Goal: Information Seeking & Learning: Learn about a topic

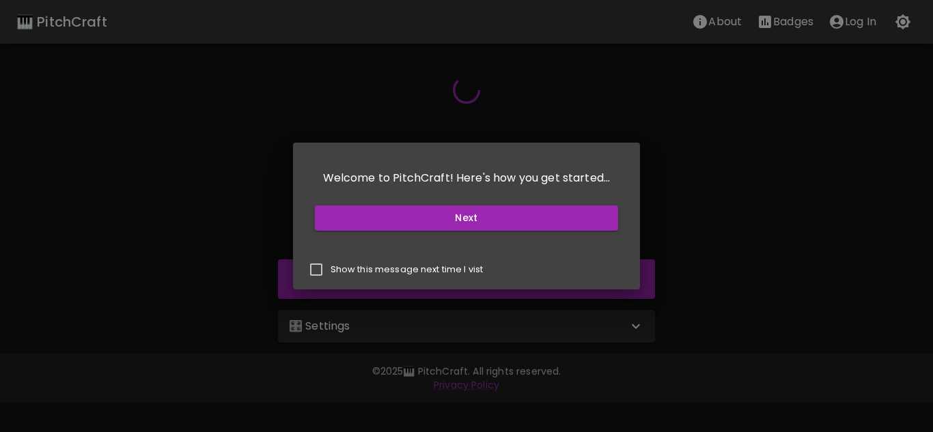
drag, startPoint x: 339, startPoint y: 270, endPoint x: 518, endPoint y: 257, distance: 178.7
click at [340, 270] on p "Show this message next time I vist" at bounding box center [406, 270] width 153 height 12
click at [330, 270] on input "Show this message next time I vist" at bounding box center [316, 269] width 29 height 29
checkbox input "true"
click at [511, 213] on button "Next" at bounding box center [467, 217] width 304 height 25
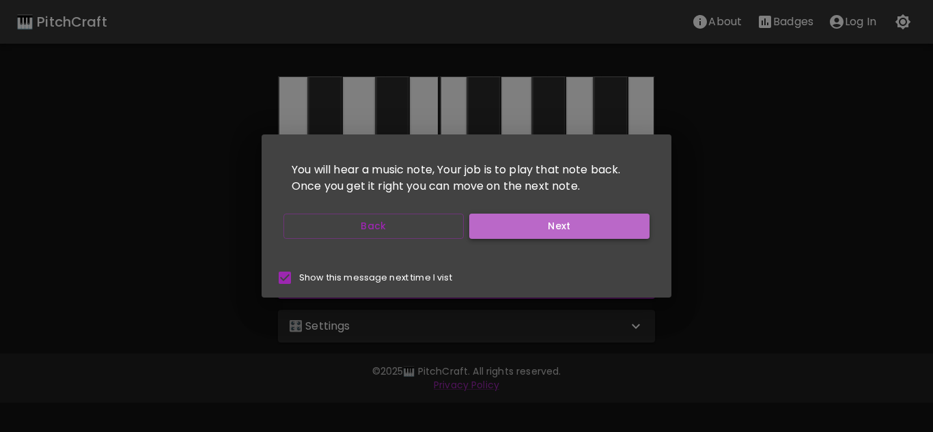
click at [534, 225] on button "Next" at bounding box center [559, 226] width 180 height 25
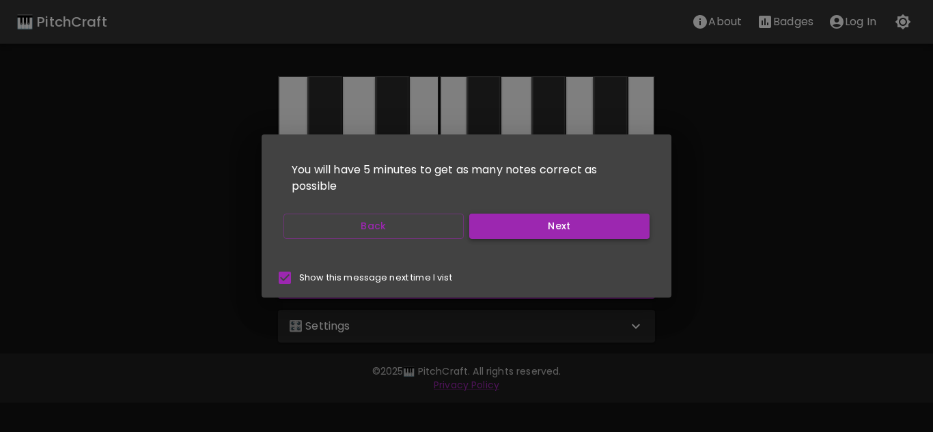
click at [533, 225] on button "Next" at bounding box center [559, 226] width 180 height 25
click at [535, 226] on button "Next" at bounding box center [559, 226] width 180 height 25
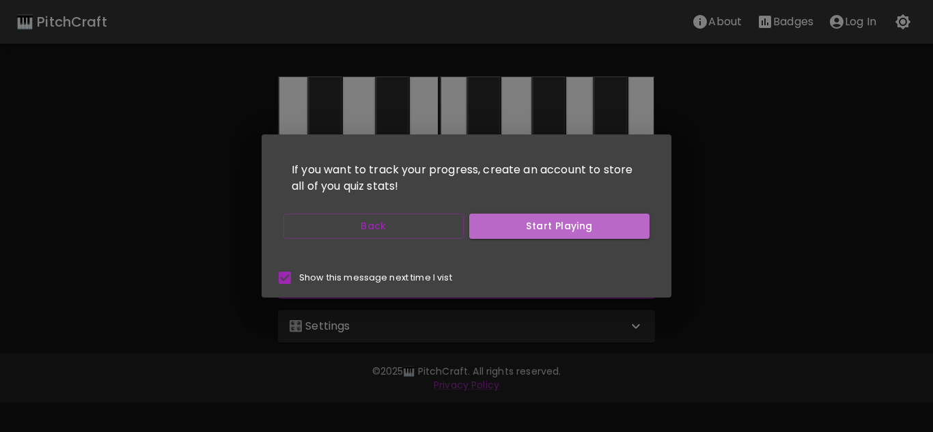
click at [535, 226] on button "Start Playing" at bounding box center [559, 226] width 180 height 25
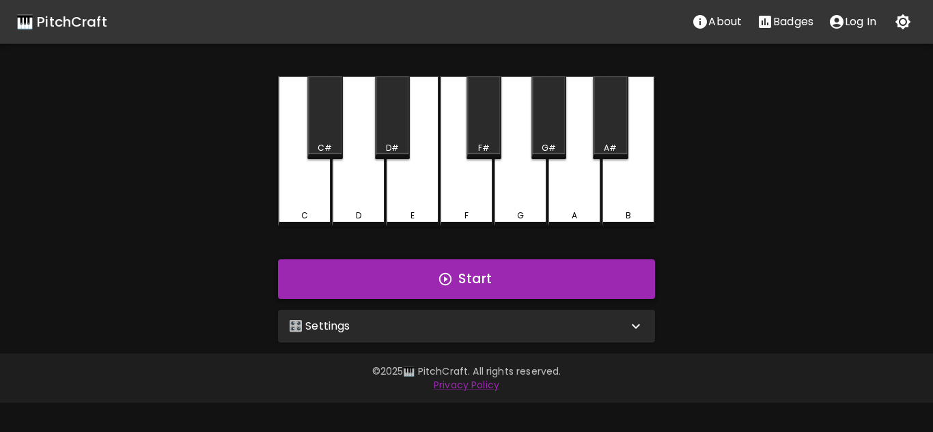
click at [436, 272] on button "Start" at bounding box center [466, 279] width 377 height 40
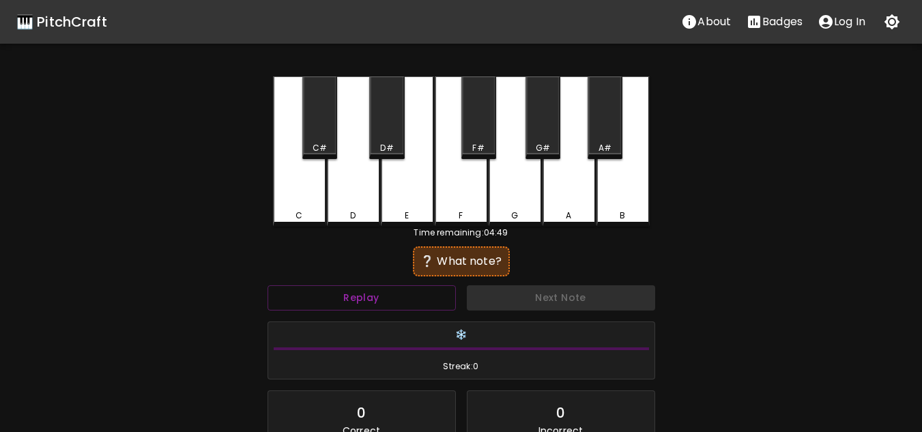
click at [352, 171] on div "D" at bounding box center [353, 151] width 53 height 150
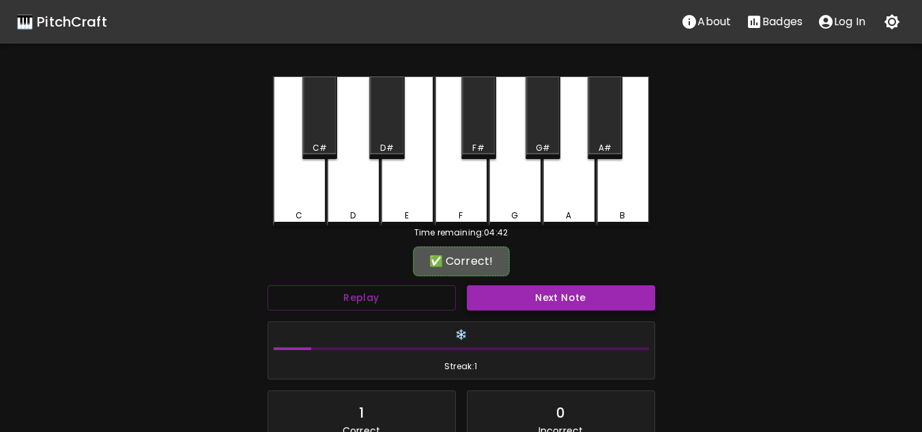
click at [543, 291] on button "Next Note" at bounding box center [561, 297] width 188 height 25
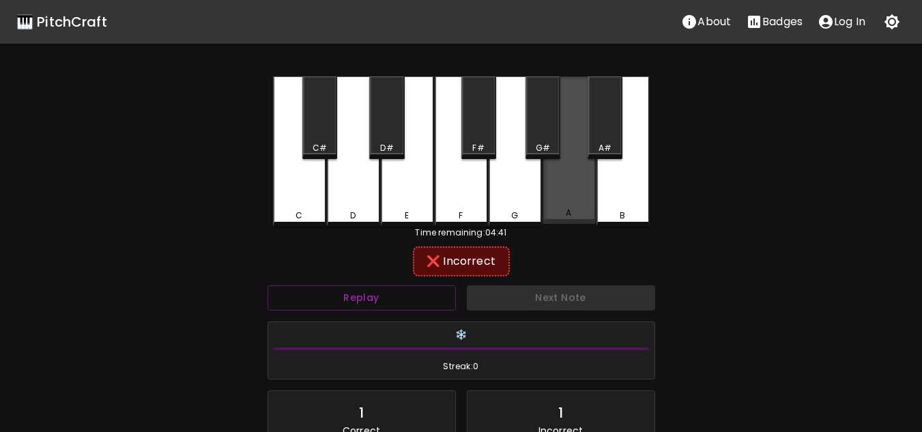
click at [579, 196] on div "A" at bounding box center [569, 149] width 53 height 147
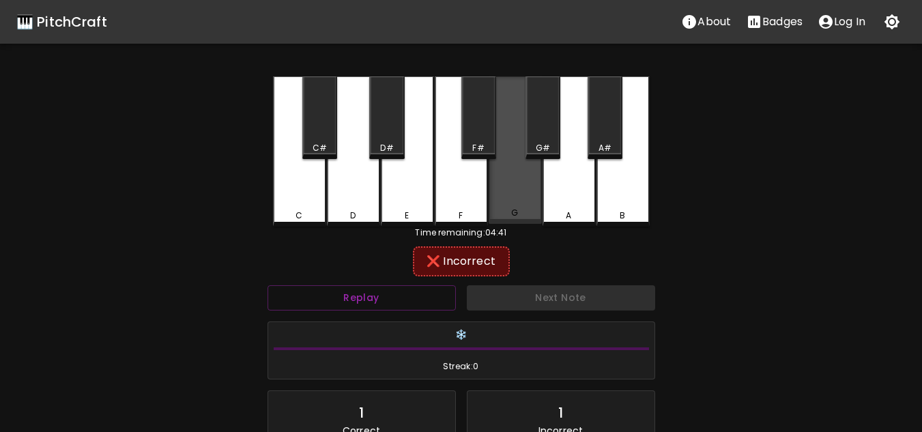
click at [509, 193] on div "G" at bounding box center [515, 149] width 53 height 147
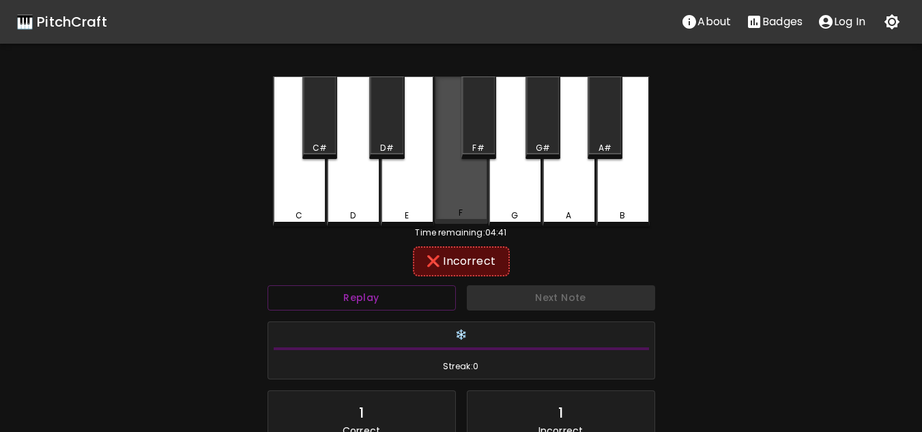
click at [479, 193] on div "F" at bounding box center [461, 149] width 53 height 147
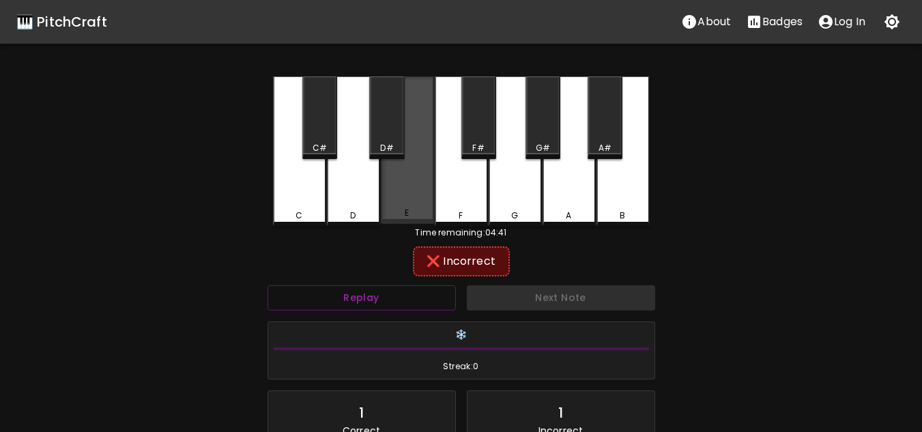
click at [423, 199] on div "E" at bounding box center [407, 149] width 53 height 147
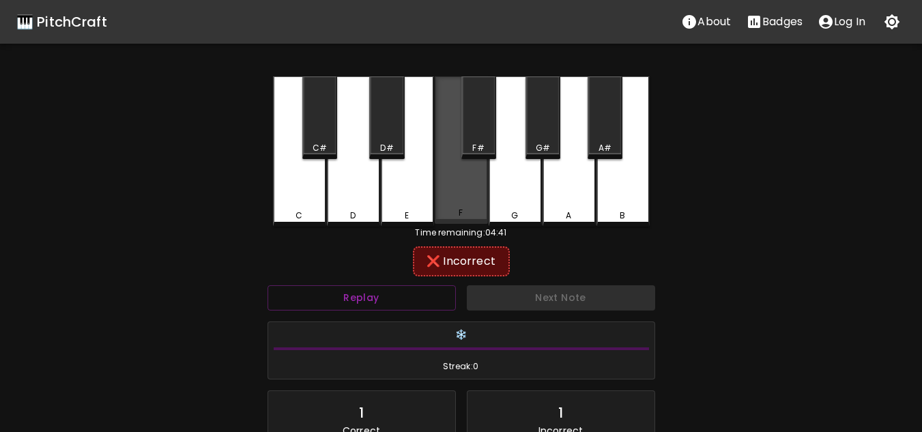
click at [481, 204] on div "F" at bounding box center [461, 149] width 53 height 147
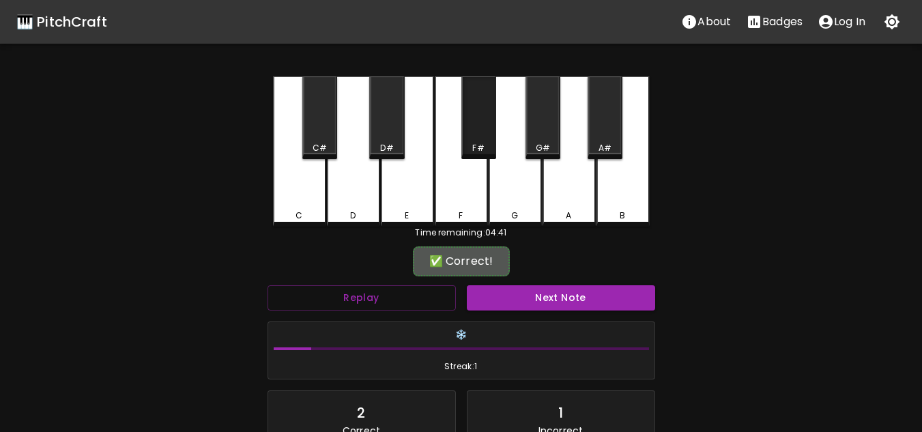
click at [486, 141] on div "F#" at bounding box center [479, 117] width 35 height 83
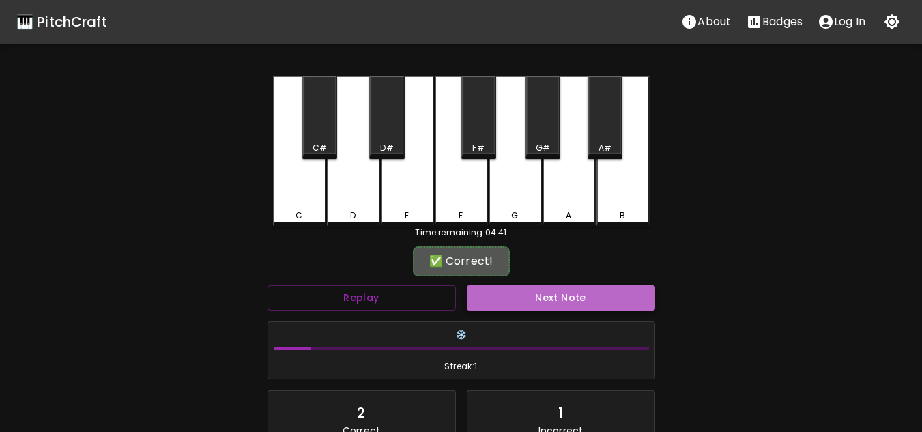
click at [505, 294] on button "Next Note" at bounding box center [561, 297] width 188 height 25
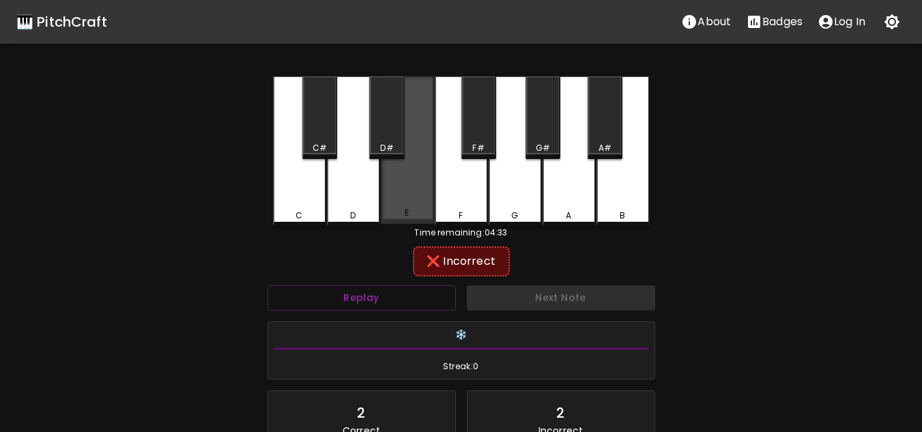
click at [396, 188] on div "E" at bounding box center [407, 149] width 53 height 147
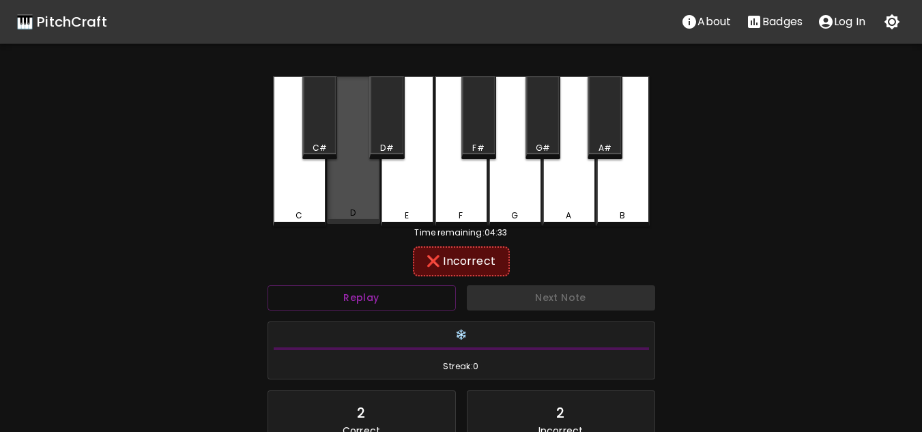
click at [360, 191] on div "D" at bounding box center [353, 149] width 53 height 147
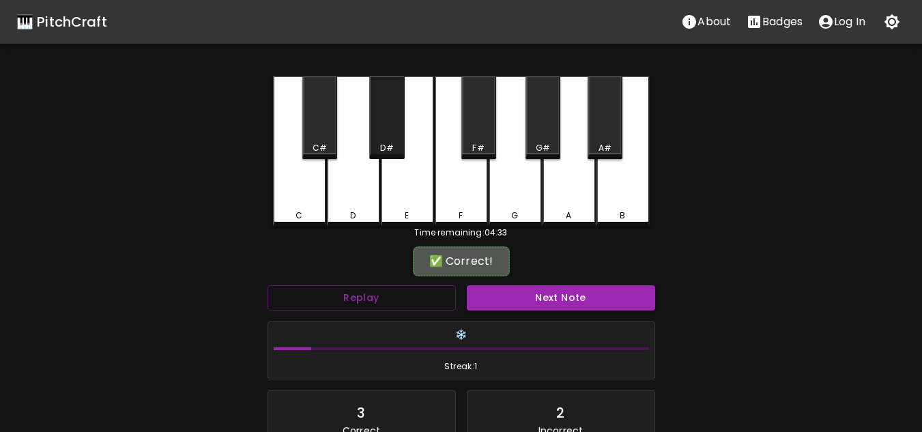
click at [389, 126] on div "D#" at bounding box center [386, 117] width 35 height 83
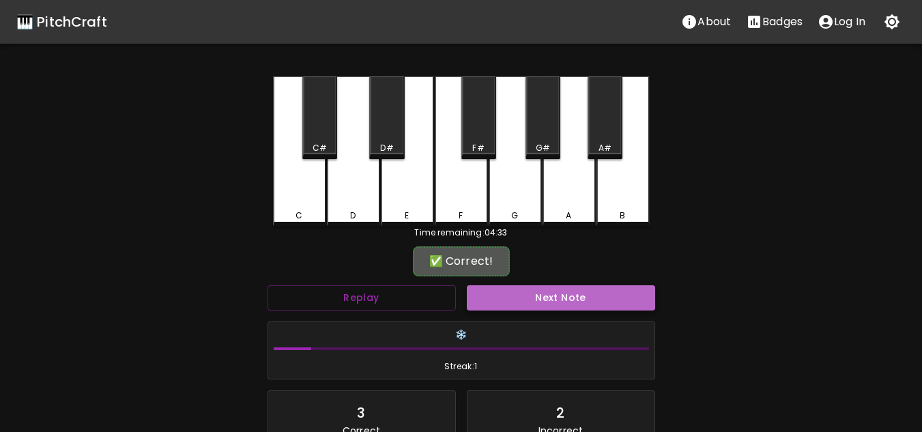
click at [545, 297] on button "Next Note" at bounding box center [561, 297] width 188 height 25
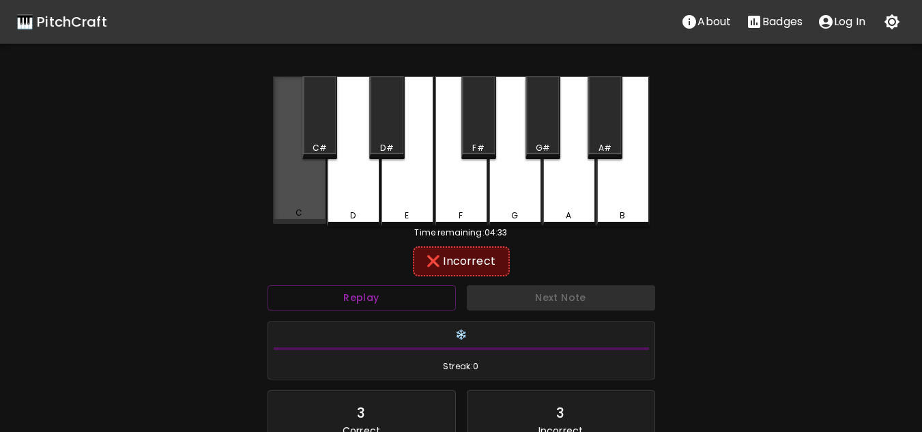
click at [308, 199] on div "C" at bounding box center [299, 149] width 53 height 147
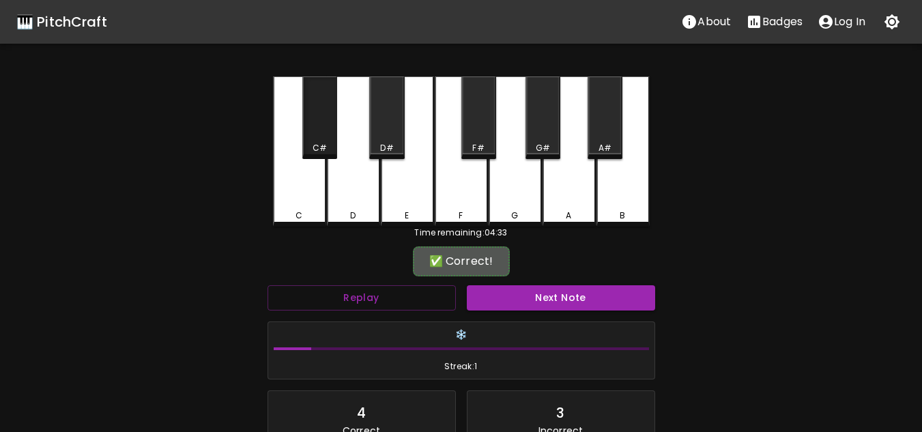
click at [320, 147] on div "C#" at bounding box center [320, 148] width 14 height 12
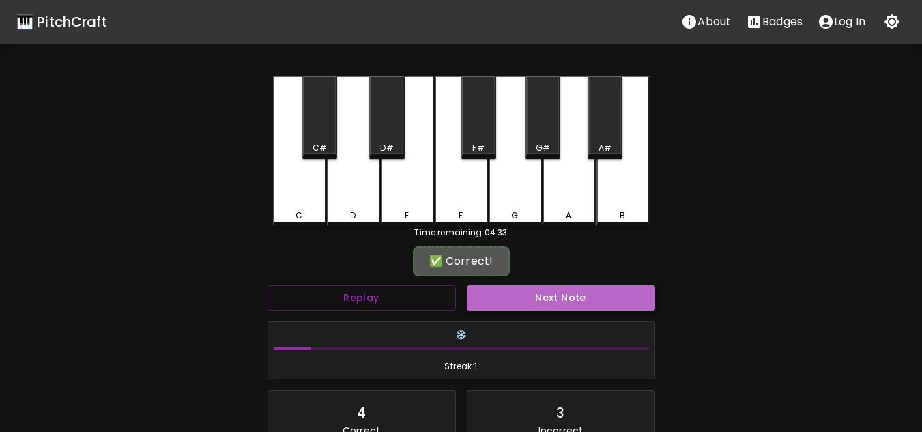
click at [535, 300] on button "Next Note" at bounding box center [561, 297] width 188 height 25
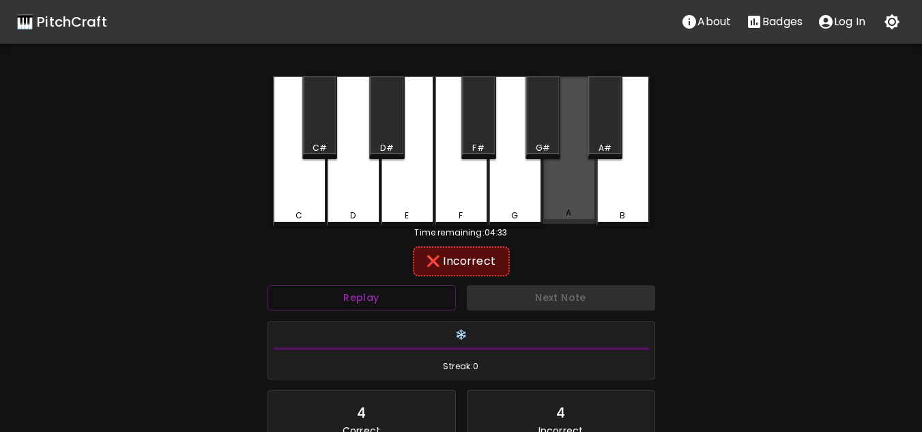
click at [582, 188] on div "A" at bounding box center [569, 149] width 53 height 147
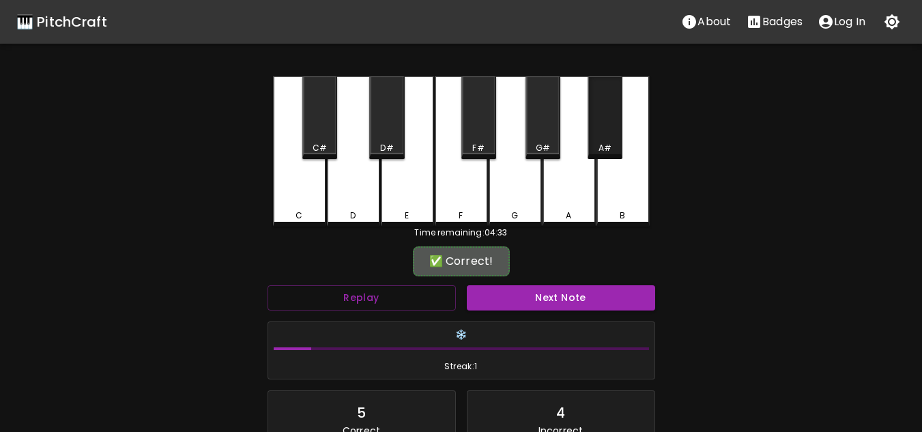
click at [618, 131] on div "A#" at bounding box center [605, 117] width 35 height 83
click at [555, 306] on button "Next Note" at bounding box center [561, 297] width 188 height 25
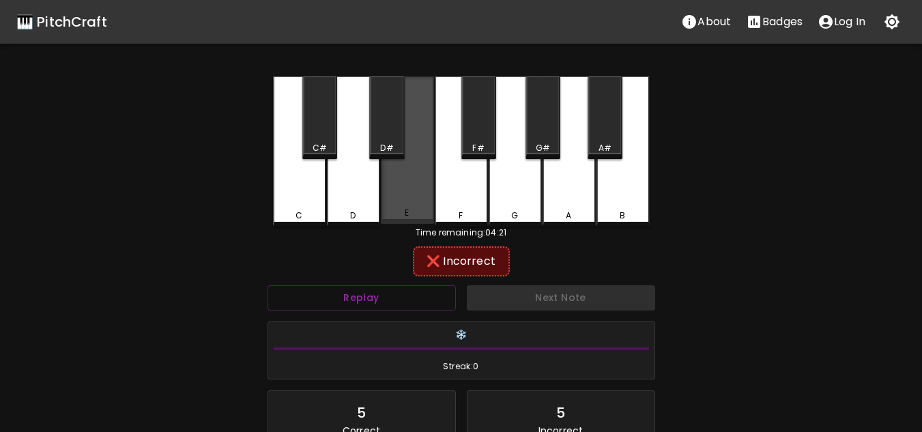
click at [408, 208] on div "E" at bounding box center [407, 149] width 53 height 147
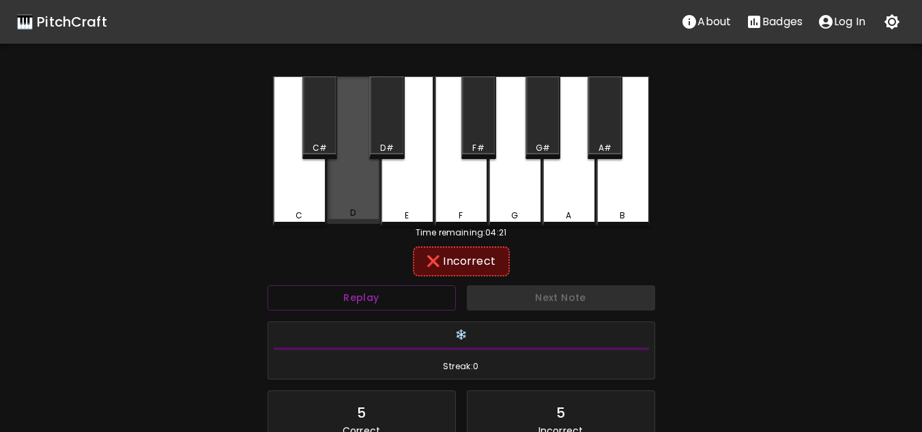
click at [343, 182] on div "D" at bounding box center [353, 149] width 53 height 147
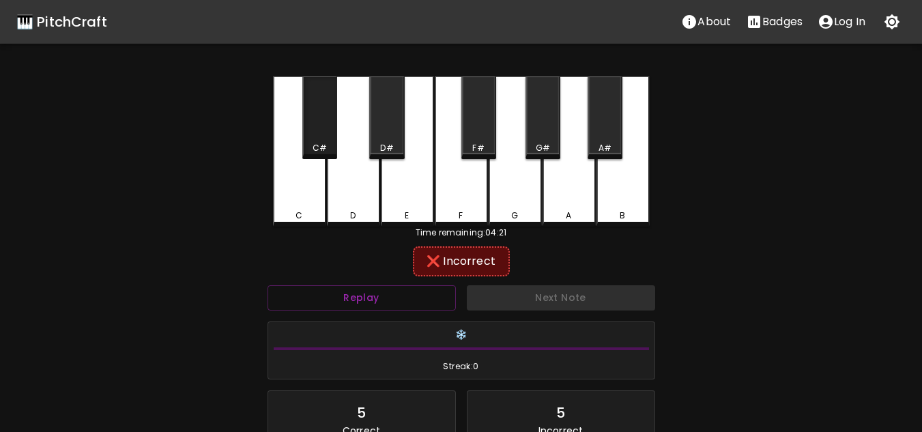
click at [324, 127] on div "C#" at bounding box center [319, 117] width 35 height 83
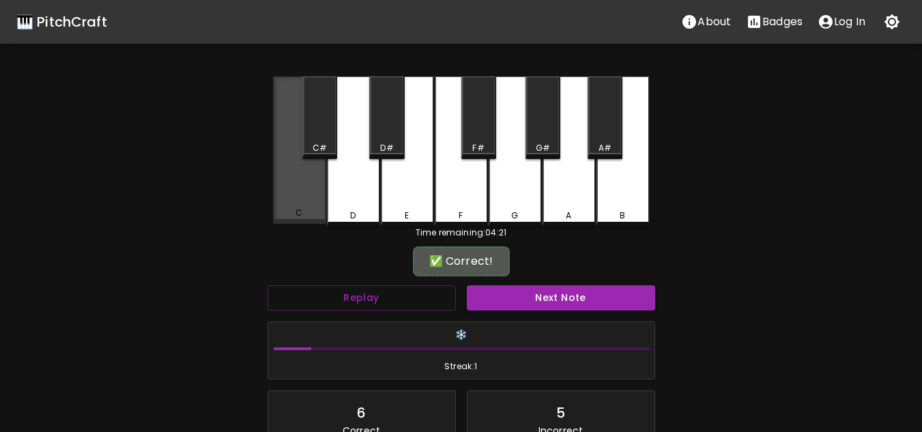
click at [304, 186] on div "C" at bounding box center [299, 149] width 53 height 147
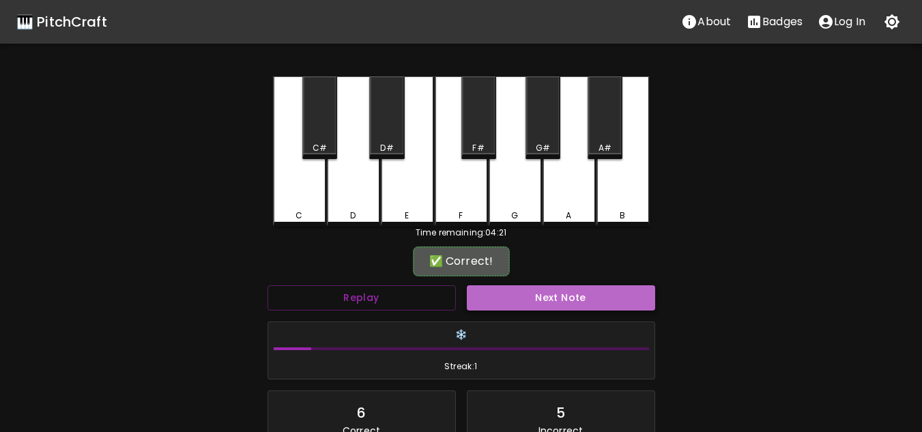
click at [524, 309] on button "Next Note" at bounding box center [561, 297] width 188 height 25
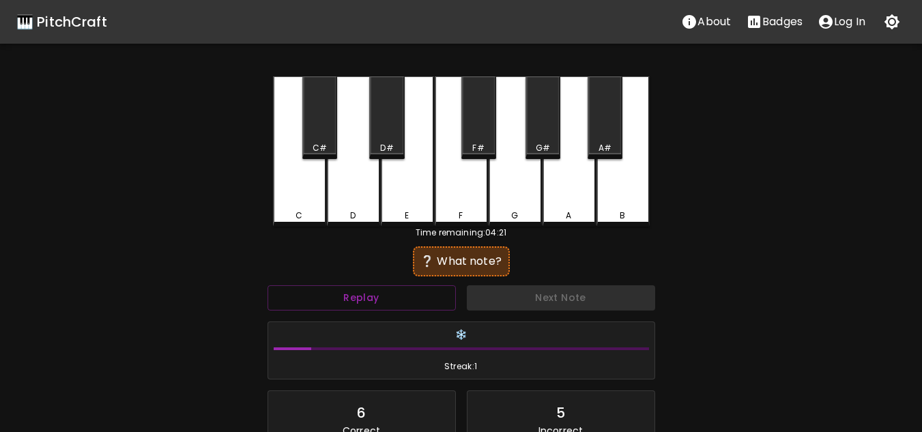
click at [301, 180] on div "C" at bounding box center [299, 151] width 53 height 150
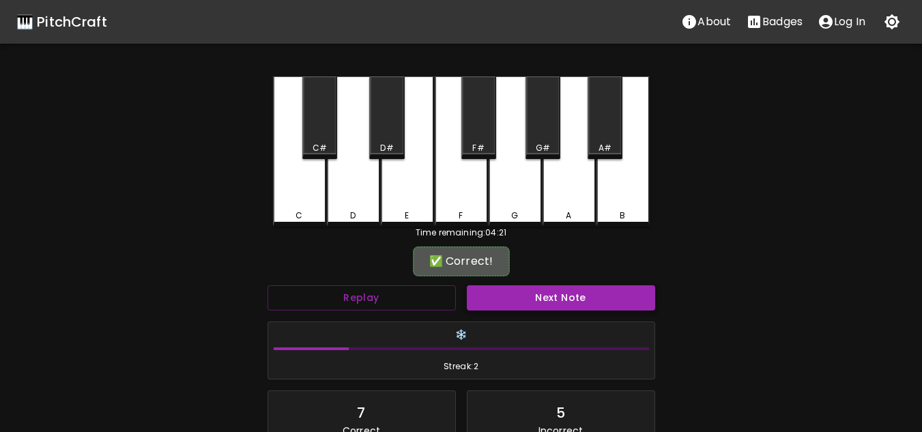
click at [584, 298] on button "Next Note" at bounding box center [561, 297] width 188 height 25
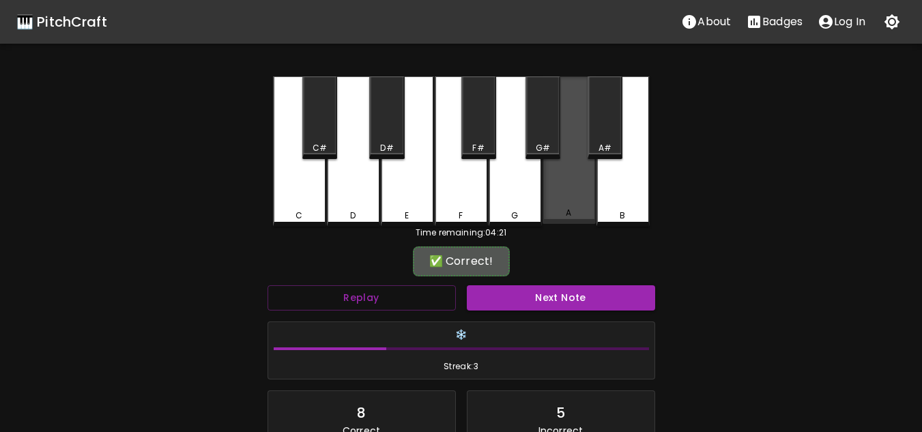
click at [569, 188] on div "A" at bounding box center [569, 149] width 53 height 147
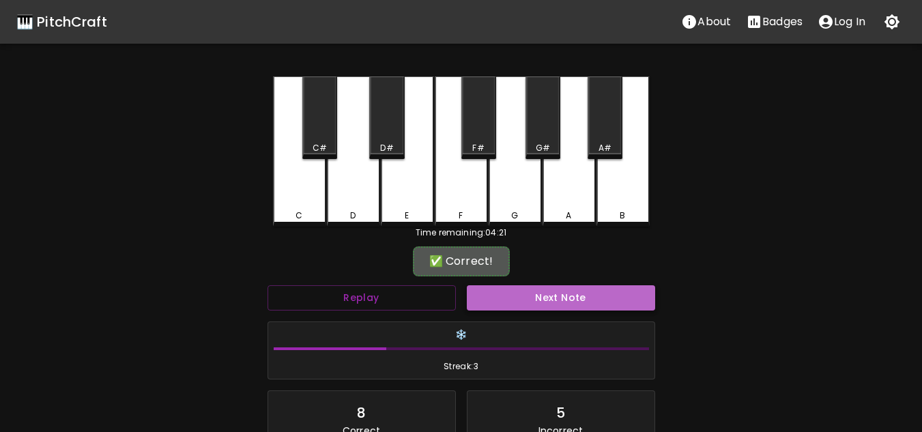
click at [566, 297] on button "Next Note" at bounding box center [561, 297] width 188 height 25
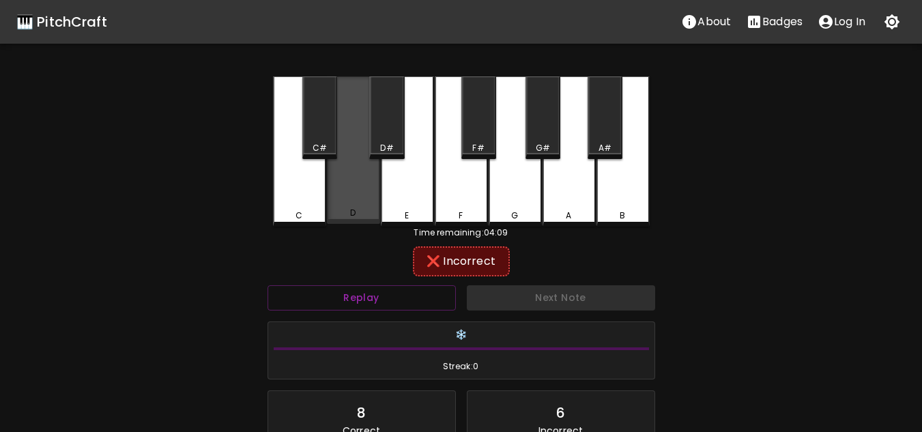
click at [341, 172] on div "D" at bounding box center [353, 149] width 53 height 147
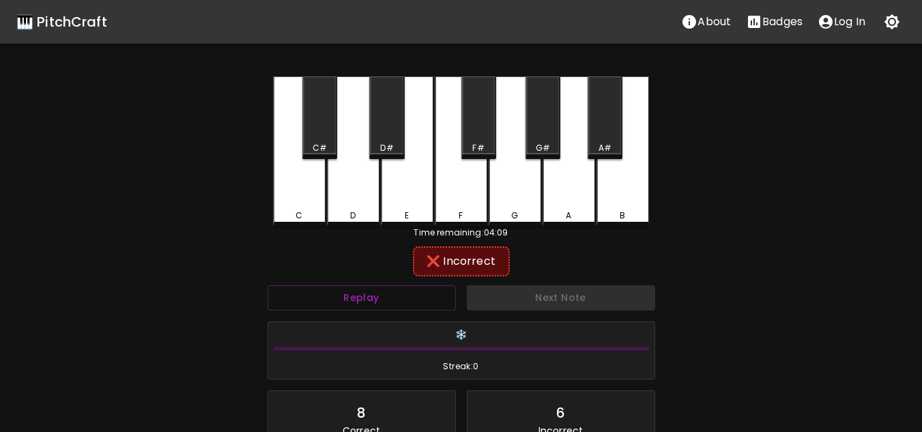
click at [403, 184] on div "E" at bounding box center [407, 151] width 53 height 150
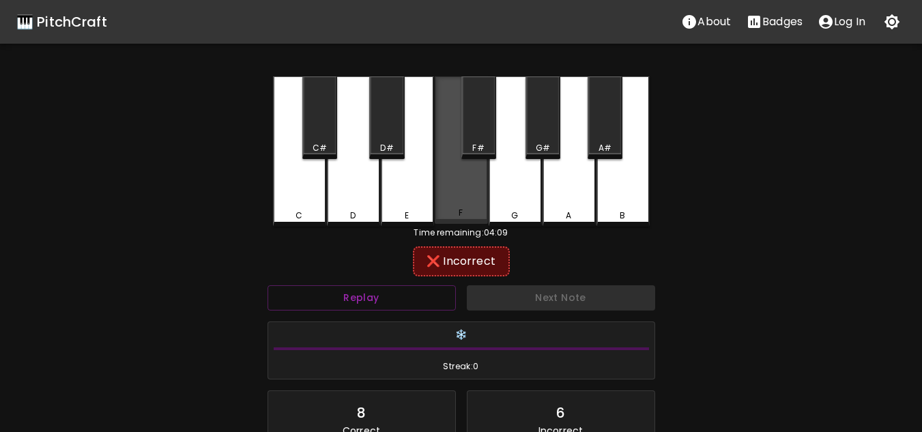
drag, startPoint x: 471, startPoint y: 173, endPoint x: 480, endPoint y: 138, distance: 35.9
click at [471, 171] on div "F" at bounding box center [461, 149] width 53 height 147
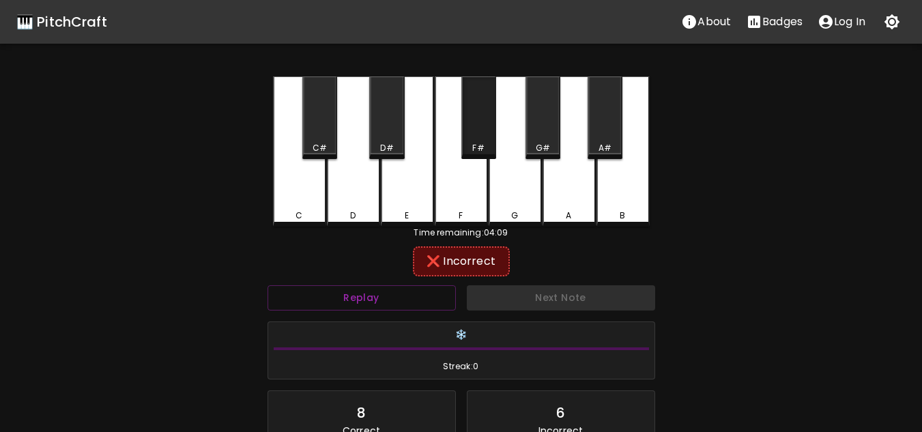
click at [486, 133] on div "F#" at bounding box center [479, 117] width 35 height 83
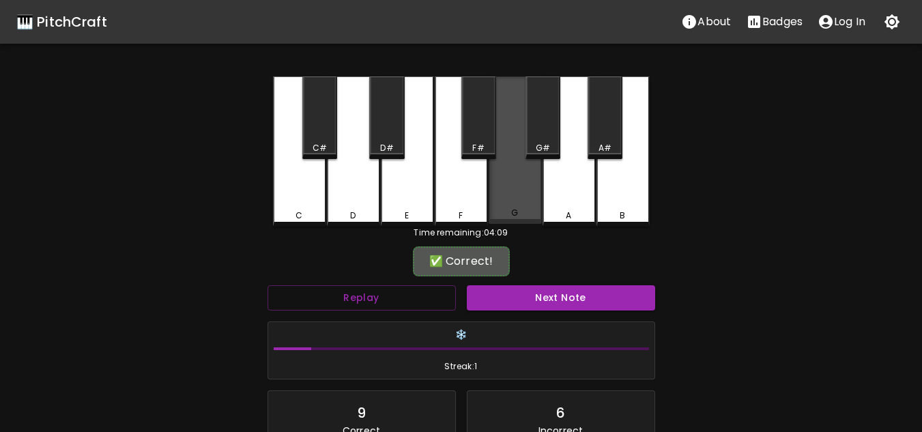
click at [493, 171] on div "G" at bounding box center [515, 149] width 53 height 147
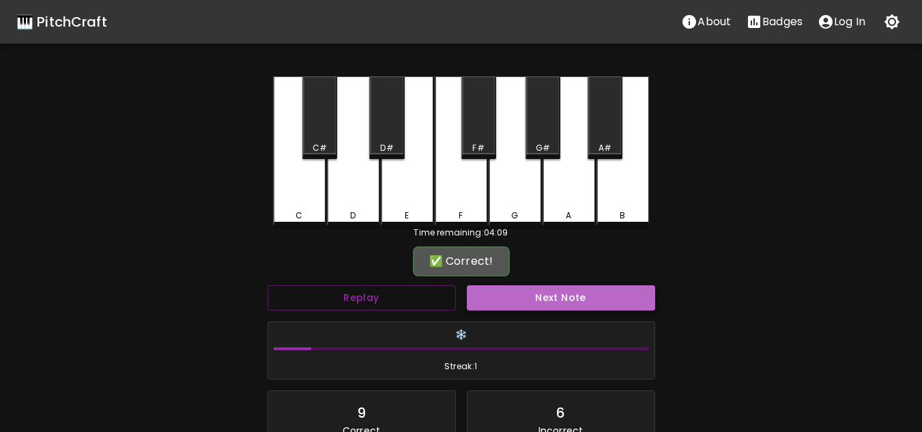
click at [593, 302] on button "Next Note" at bounding box center [561, 297] width 188 height 25
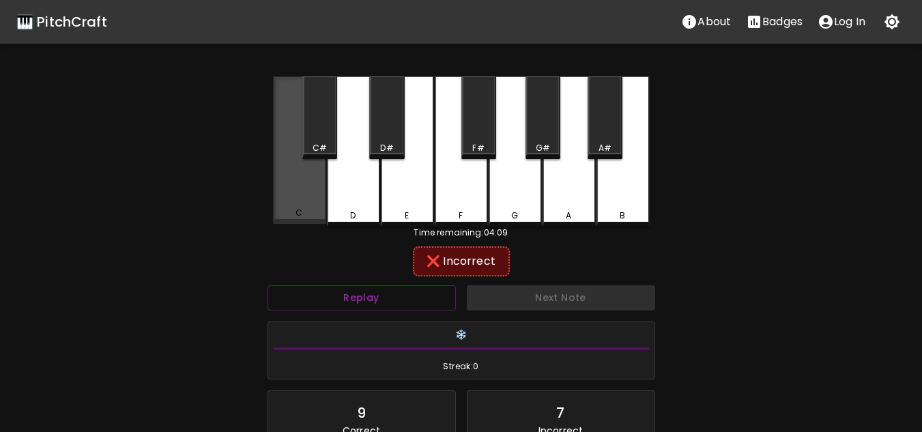
click at [322, 181] on div "C" at bounding box center [299, 149] width 53 height 147
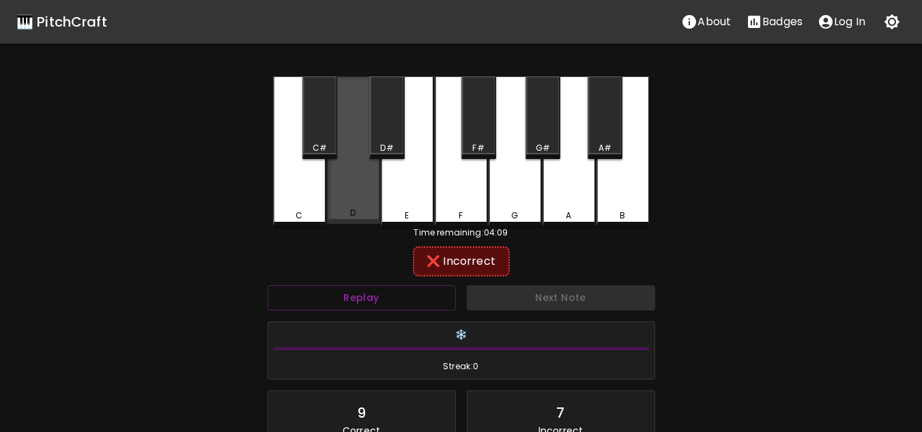
click at [334, 180] on div "D" at bounding box center [353, 149] width 53 height 147
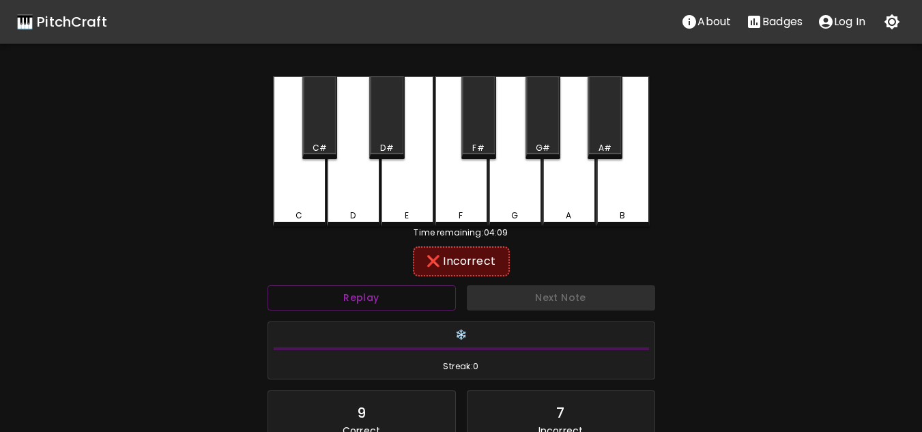
click at [324, 136] on div "C#" at bounding box center [319, 117] width 35 height 83
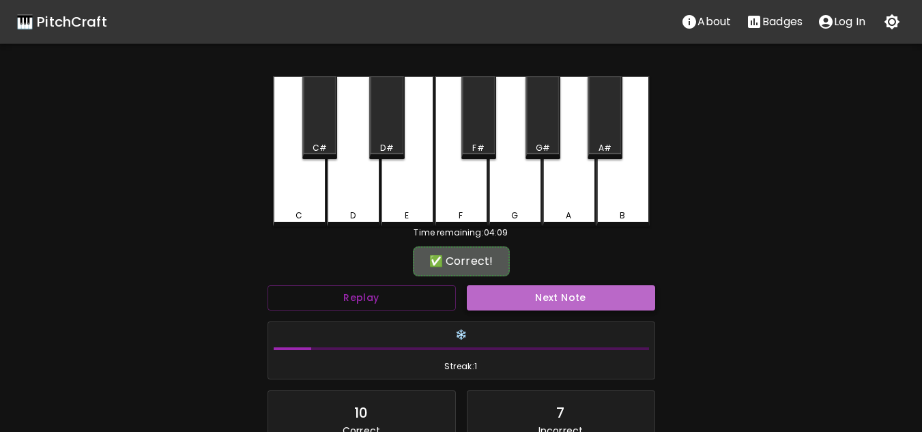
click at [553, 296] on button "Next Note" at bounding box center [561, 297] width 188 height 25
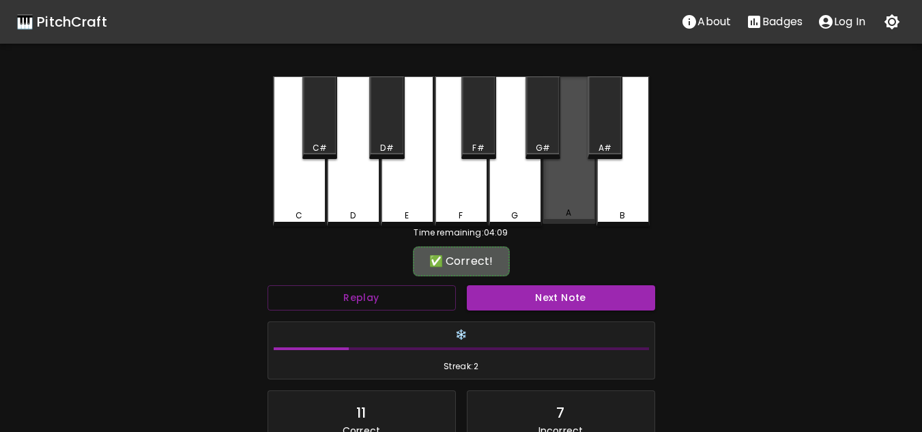
click at [573, 178] on div "A" at bounding box center [569, 149] width 53 height 147
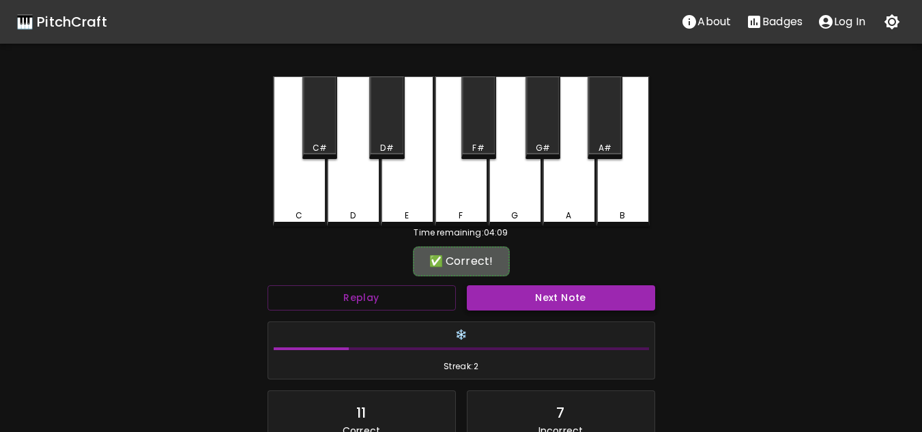
click at [571, 298] on button "Next Note" at bounding box center [561, 297] width 188 height 25
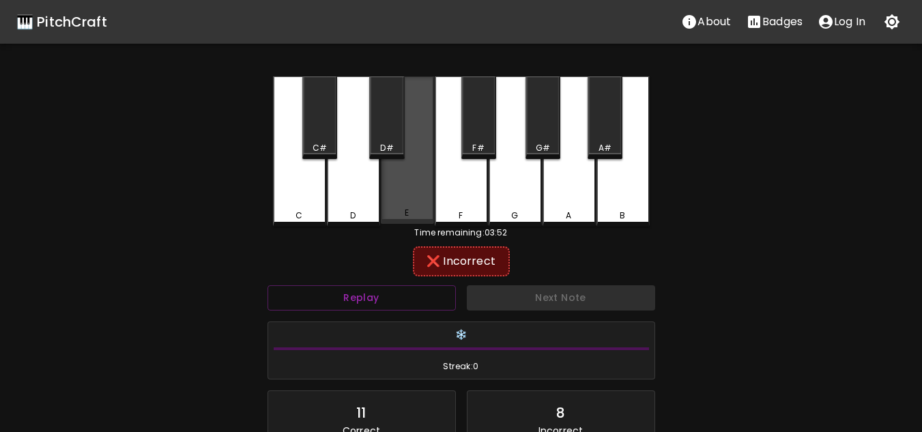
click at [410, 197] on div "E" at bounding box center [407, 149] width 53 height 147
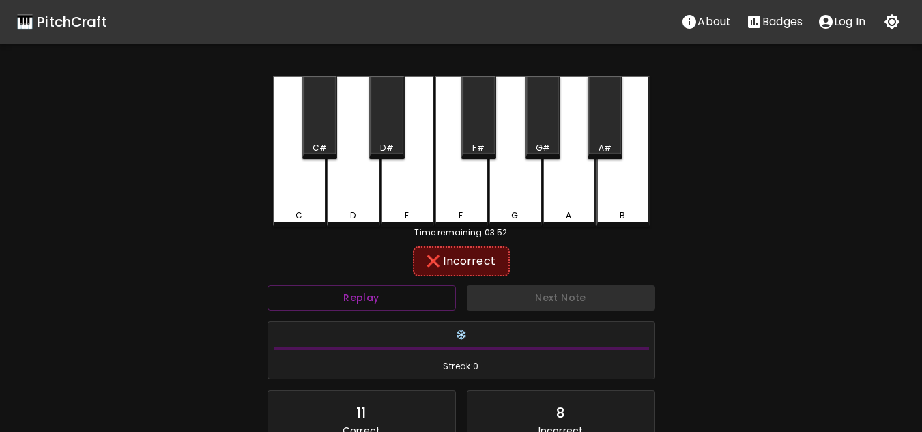
click at [439, 193] on div "F" at bounding box center [461, 151] width 53 height 150
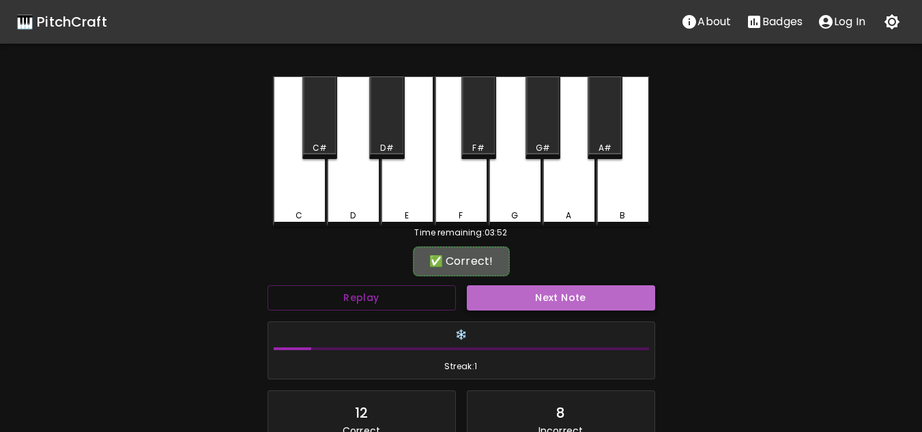
click at [537, 288] on button "Next Note" at bounding box center [561, 297] width 188 height 25
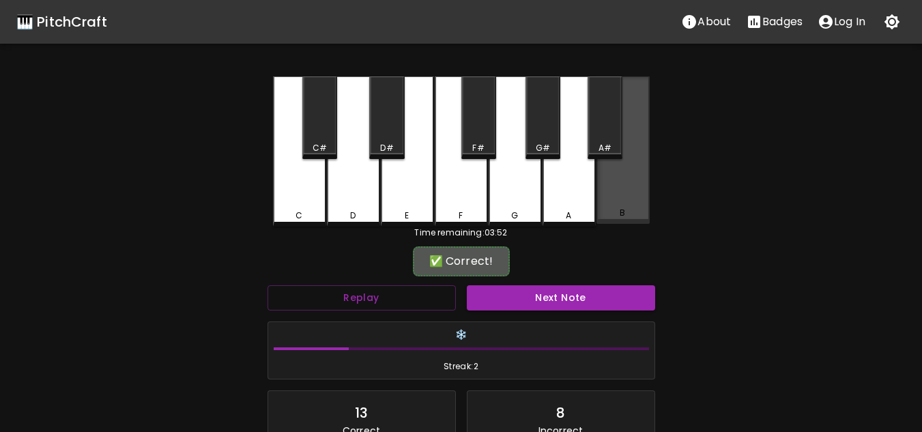
click at [637, 203] on div "B" at bounding box center [623, 149] width 53 height 147
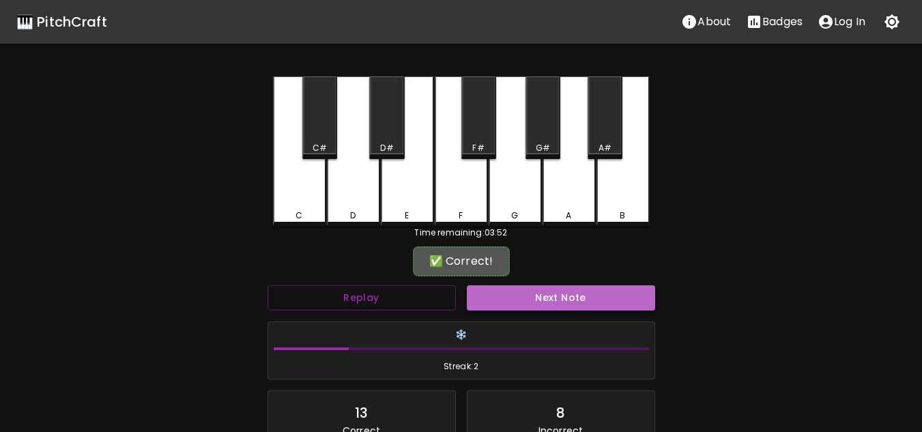
click at [582, 301] on button "Next Note" at bounding box center [561, 297] width 188 height 25
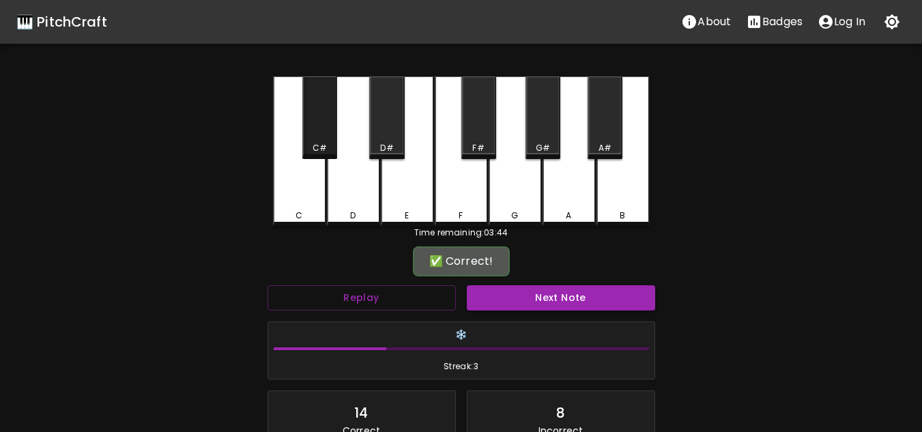
click at [324, 137] on div "C#" at bounding box center [319, 117] width 35 height 83
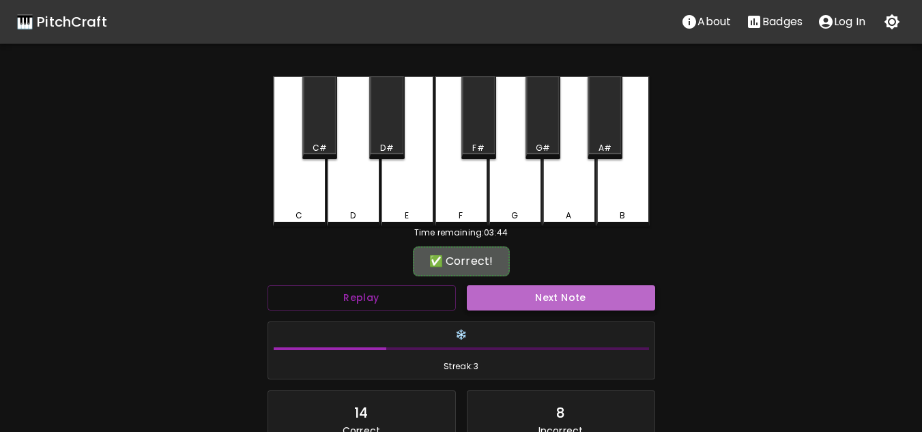
click at [602, 302] on button "Next Note" at bounding box center [561, 297] width 188 height 25
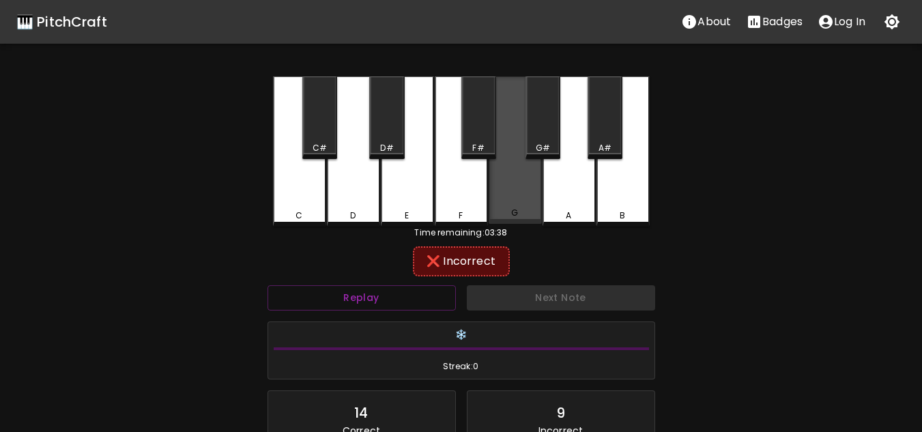
click at [510, 201] on div "G" at bounding box center [515, 149] width 53 height 147
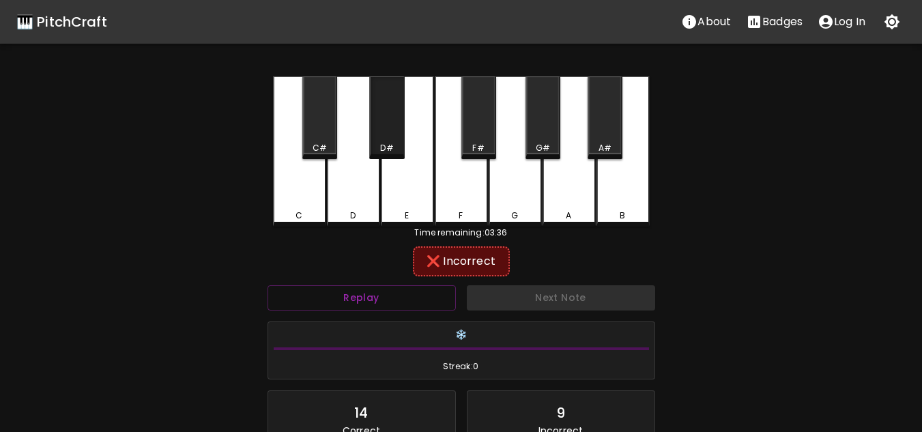
click at [402, 139] on div "D#" at bounding box center [386, 117] width 35 height 83
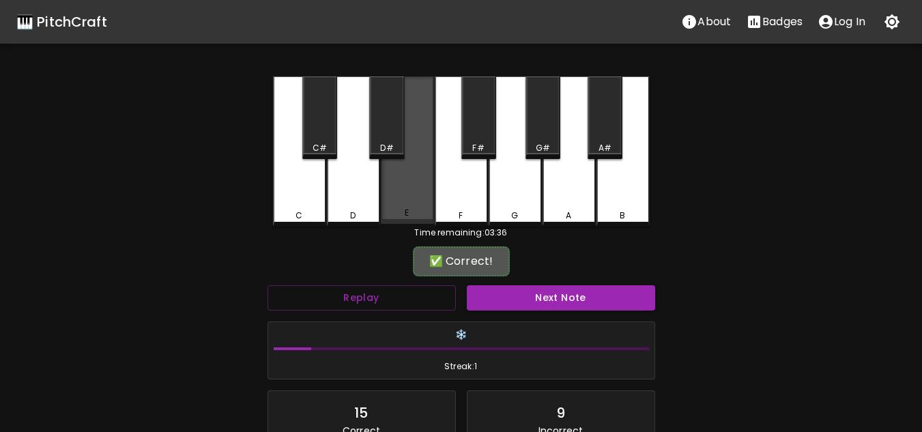
click at [407, 182] on div "E" at bounding box center [407, 149] width 53 height 147
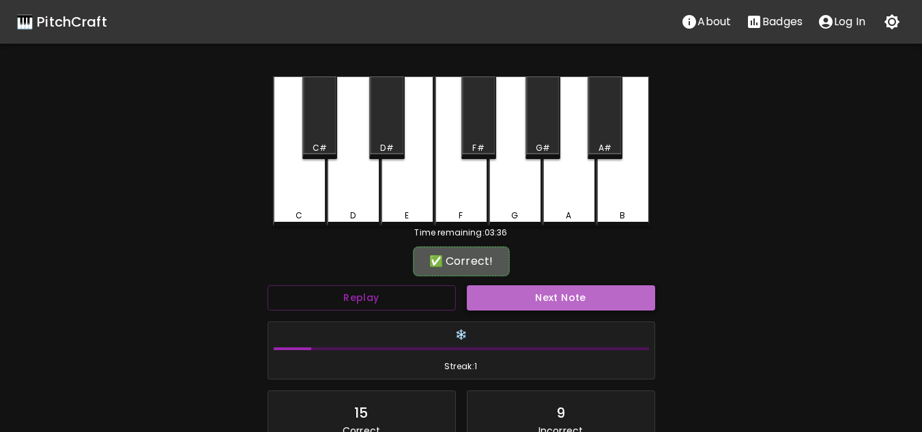
click at [555, 295] on button "Next Note" at bounding box center [561, 297] width 188 height 25
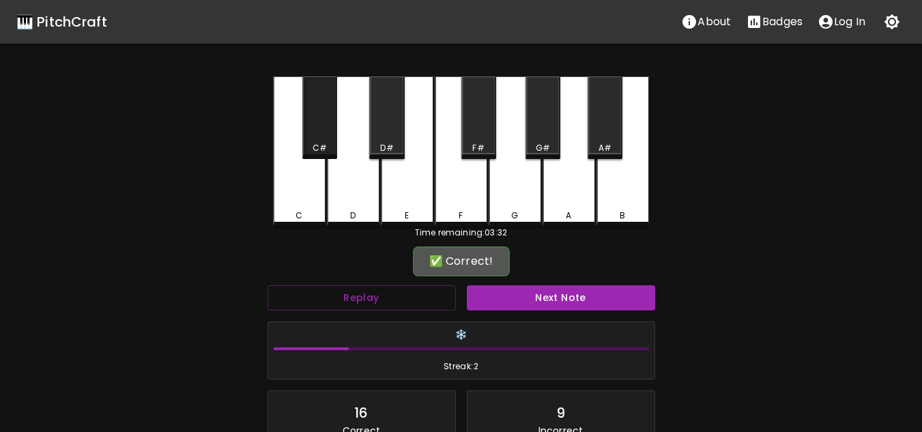
drag, startPoint x: 317, startPoint y: 129, endPoint x: 318, endPoint y: 143, distance: 14.4
click at [317, 129] on div "C#" at bounding box center [319, 117] width 35 height 83
click at [519, 302] on button "Next Note" at bounding box center [561, 297] width 188 height 25
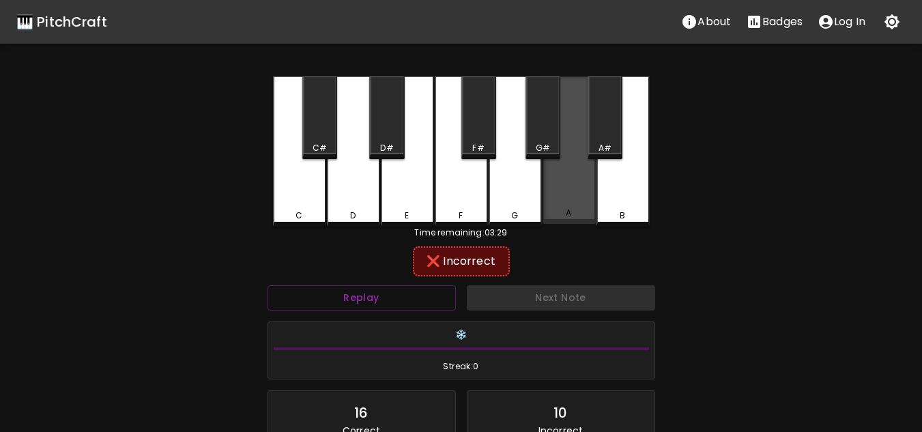
click at [575, 175] on div "A" at bounding box center [569, 149] width 53 height 147
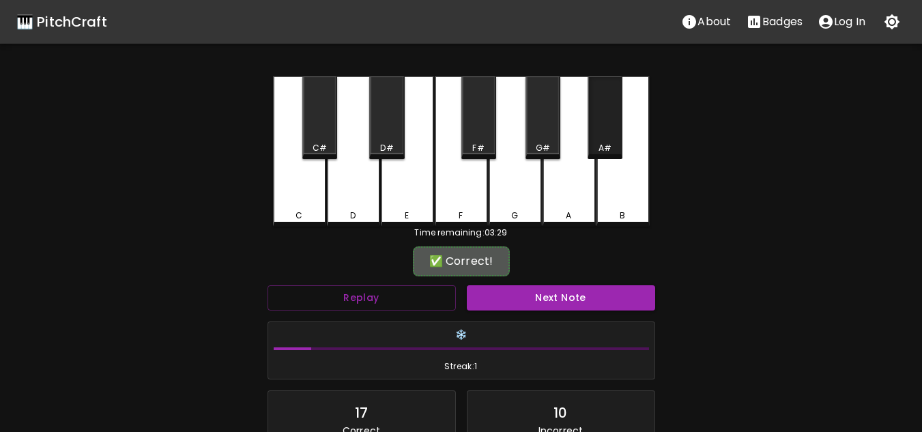
click at [594, 131] on div "A#" at bounding box center [605, 117] width 35 height 83
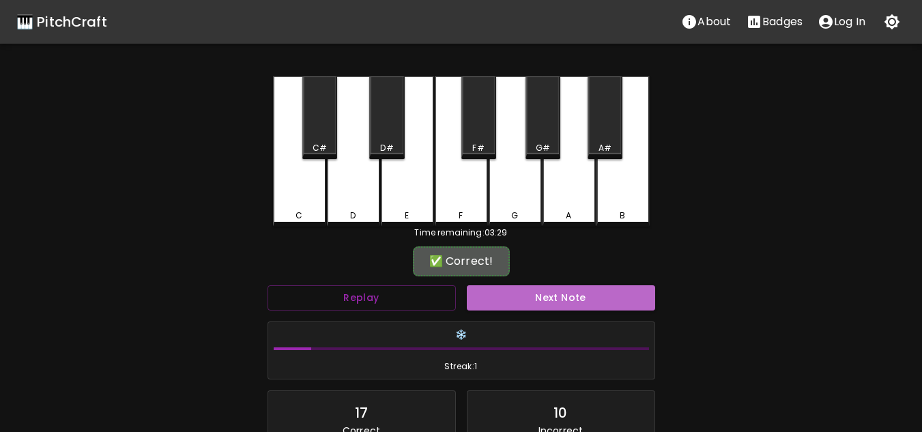
click at [548, 293] on button "Next Note" at bounding box center [561, 297] width 188 height 25
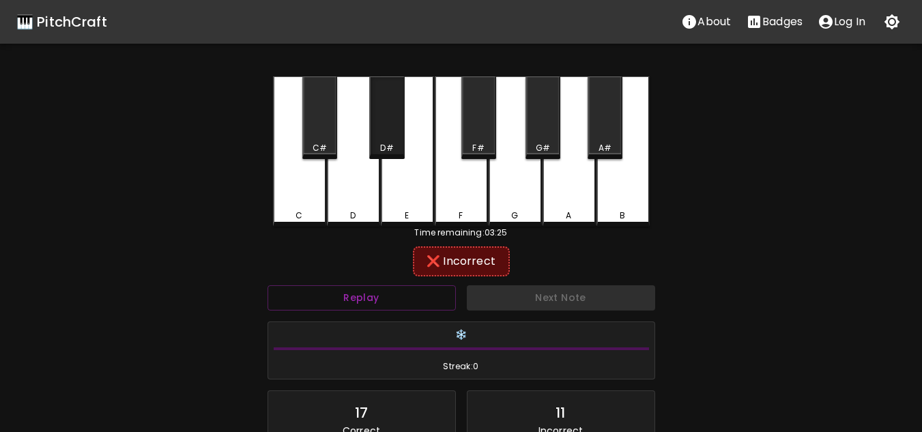
click at [395, 139] on div "D#" at bounding box center [386, 117] width 35 height 83
click at [479, 143] on div "F#" at bounding box center [478, 148] width 12 height 12
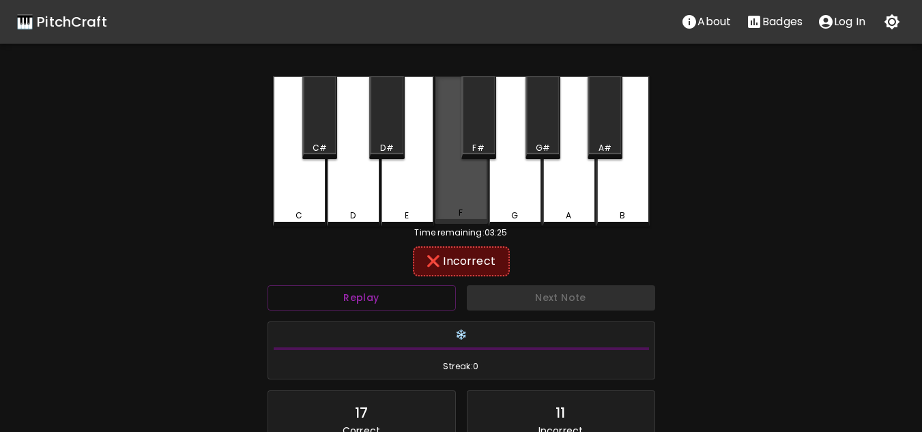
click at [436, 204] on div "F" at bounding box center [461, 149] width 53 height 147
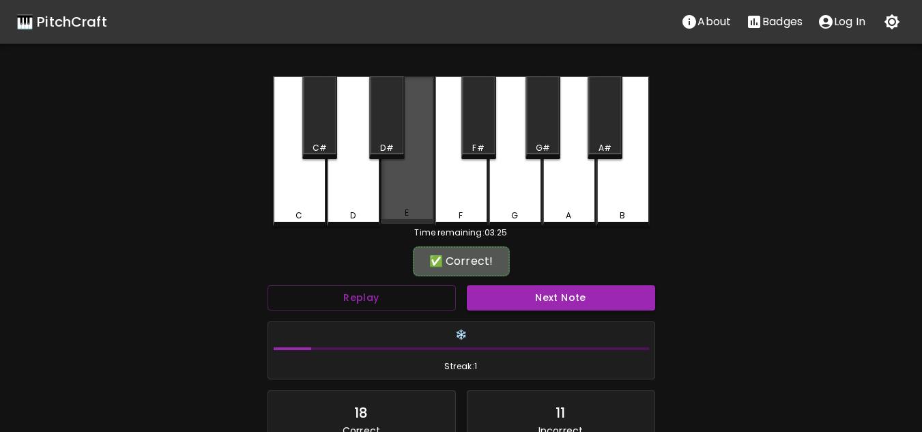
click at [413, 191] on div "E" at bounding box center [407, 149] width 53 height 147
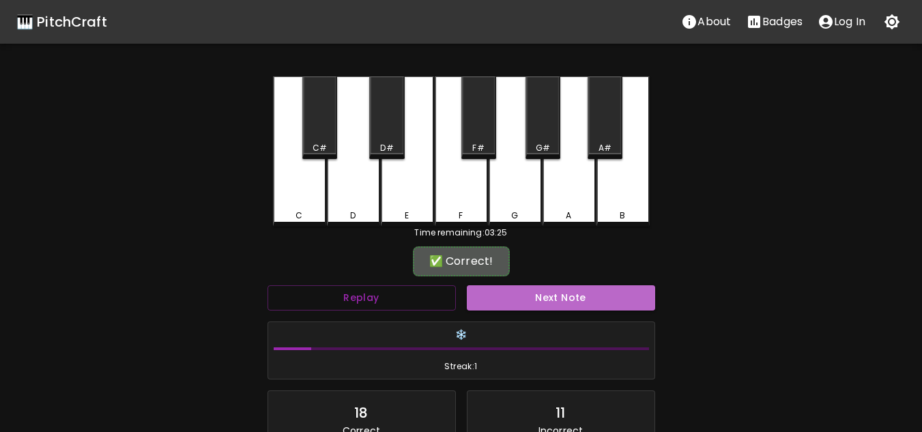
click at [537, 295] on button "Next Note" at bounding box center [561, 297] width 188 height 25
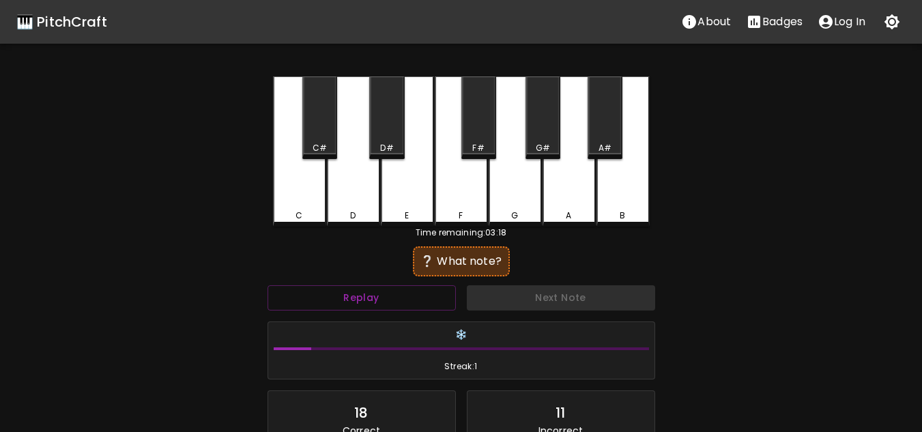
click at [563, 166] on div "A" at bounding box center [569, 151] width 53 height 150
click at [621, 127] on div "A#" at bounding box center [605, 117] width 35 height 83
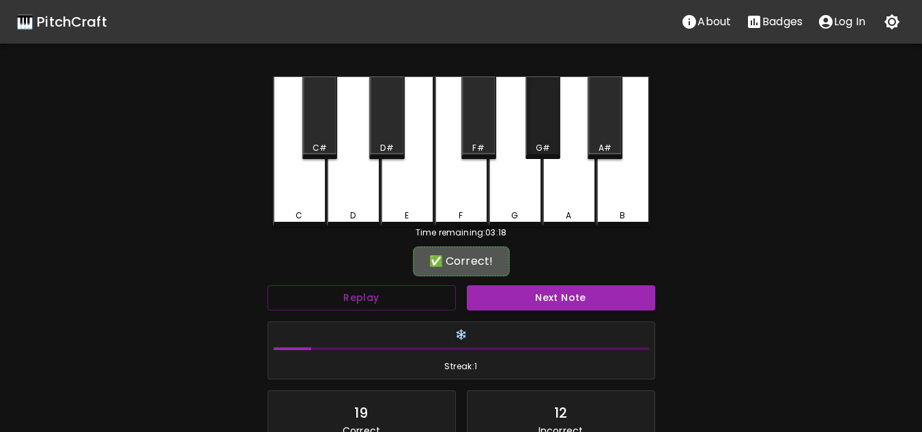
click at [556, 132] on div "G#" at bounding box center [543, 117] width 35 height 83
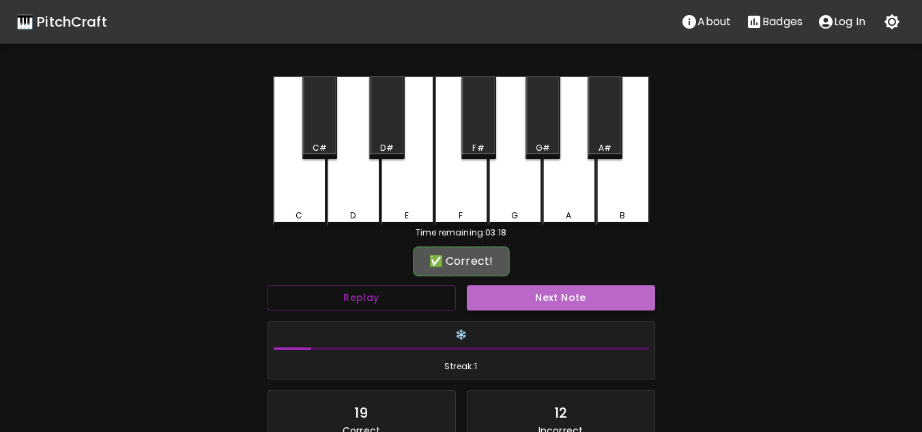
drag, startPoint x: 562, startPoint y: 287, endPoint x: 558, endPoint y: 302, distance: 15.6
click at [561, 289] on button "Next Note" at bounding box center [561, 297] width 188 height 25
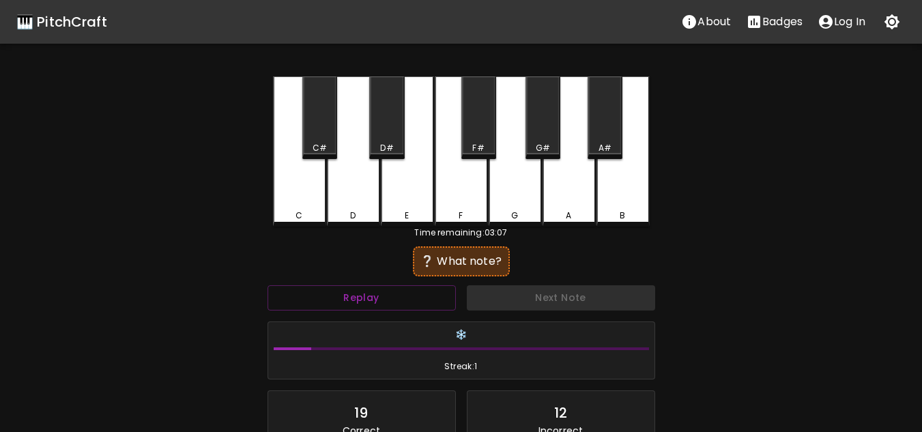
click at [480, 264] on div "❔ What note?" at bounding box center [461, 261] width 83 height 16
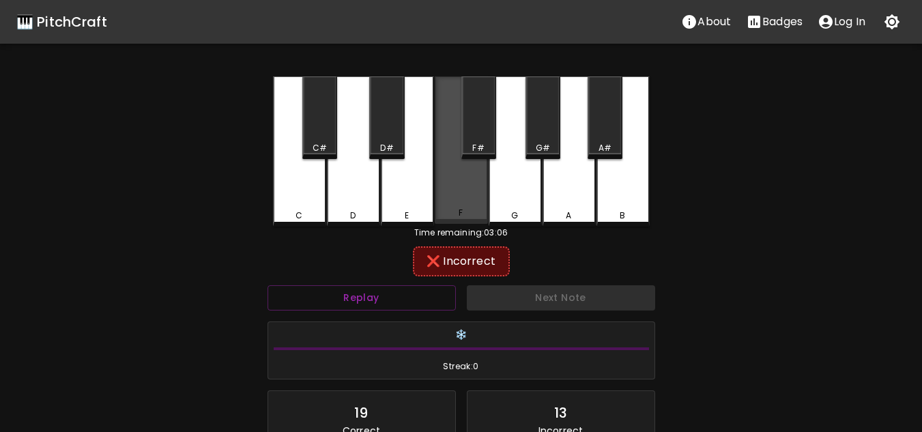
click at [475, 195] on div "F" at bounding box center [461, 149] width 53 height 147
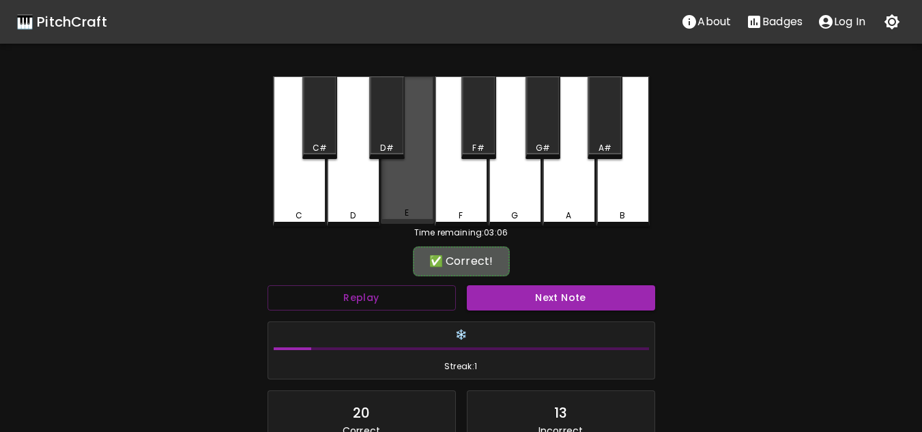
click at [394, 201] on div "E" at bounding box center [407, 149] width 53 height 147
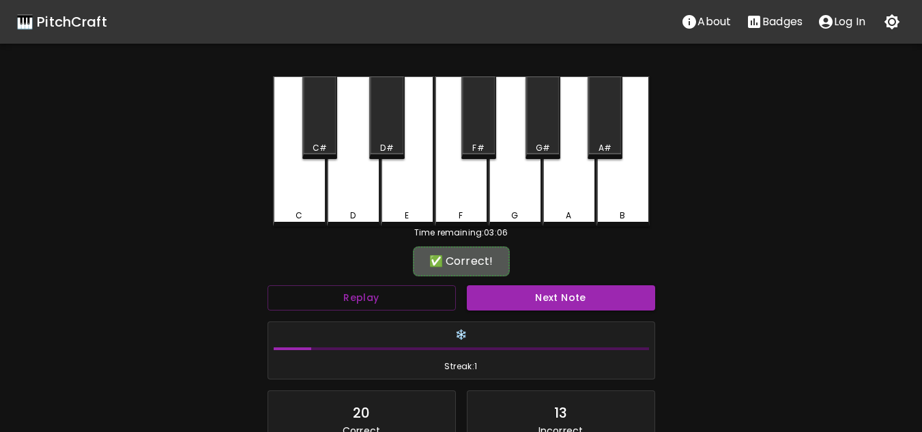
click at [546, 294] on button "Next Note" at bounding box center [561, 297] width 188 height 25
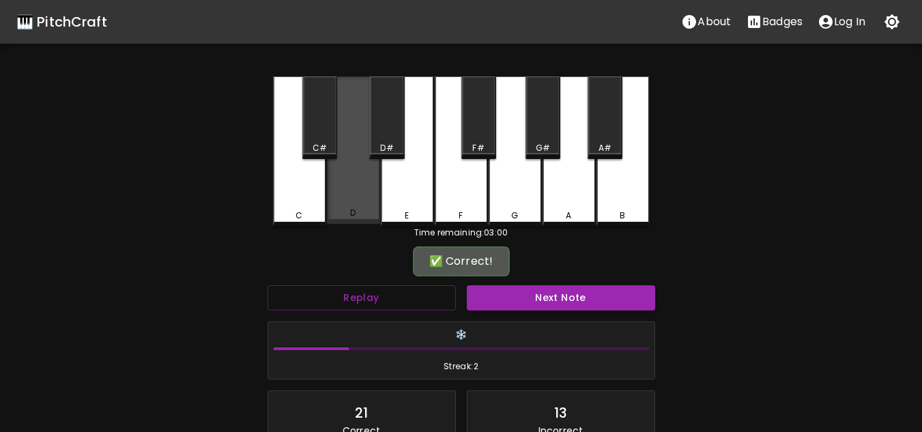
click at [352, 176] on div "D" at bounding box center [353, 149] width 53 height 147
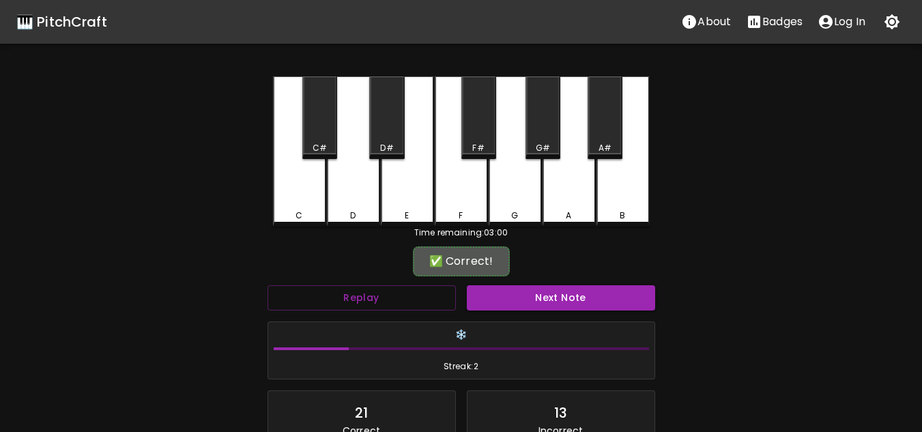
click at [537, 298] on button "Next Note" at bounding box center [561, 297] width 188 height 25
click at [393, 132] on div "D#" at bounding box center [386, 117] width 35 height 83
drag, startPoint x: 514, startPoint y: 280, endPoint x: 513, endPoint y: 289, distance: 9.0
click at [514, 282] on div "Next Note" at bounding box center [561, 298] width 199 height 36
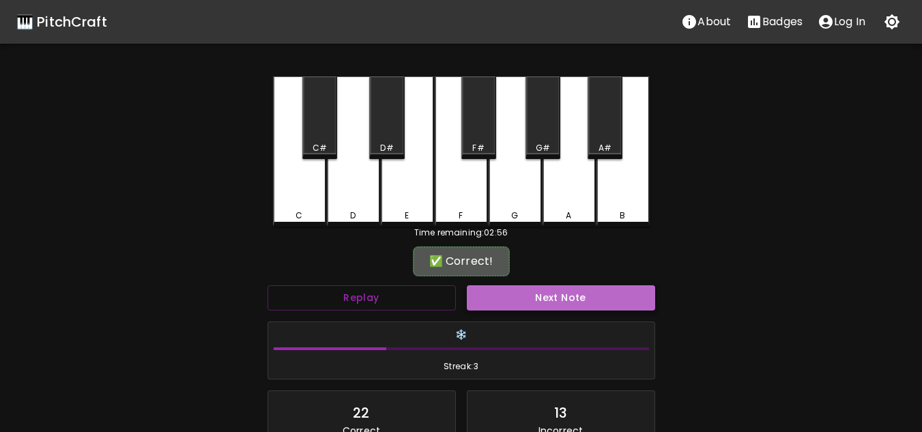
click at [512, 301] on button "Next Note" at bounding box center [561, 297] width 188 height 25
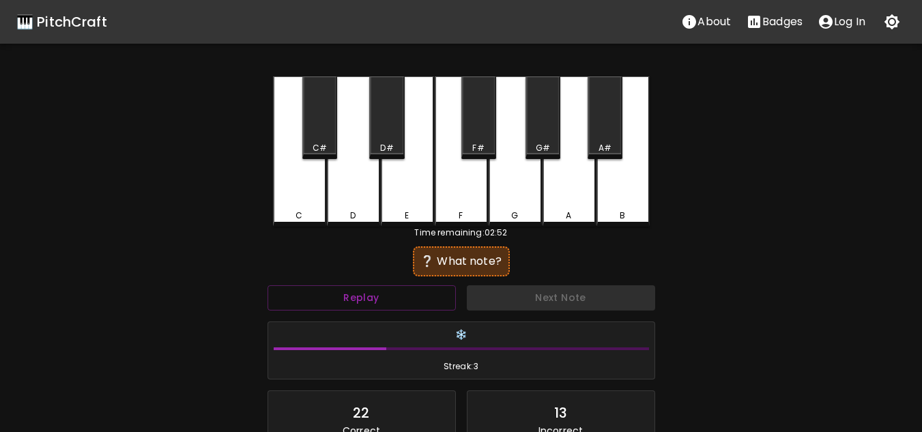
click at [610, 130] on div "A#" at bounding box center [605, 117] width 35 height 83
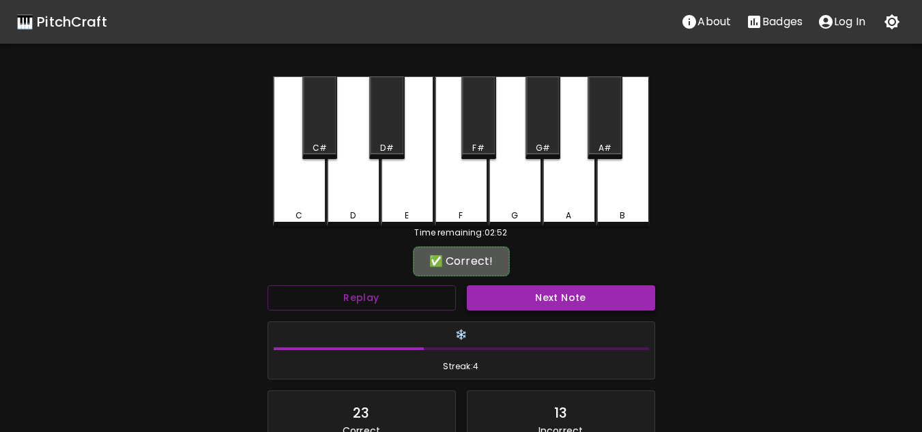
click at [548, 307] on button "Next Note" at bounding box center [561, 297] width 188 height 25
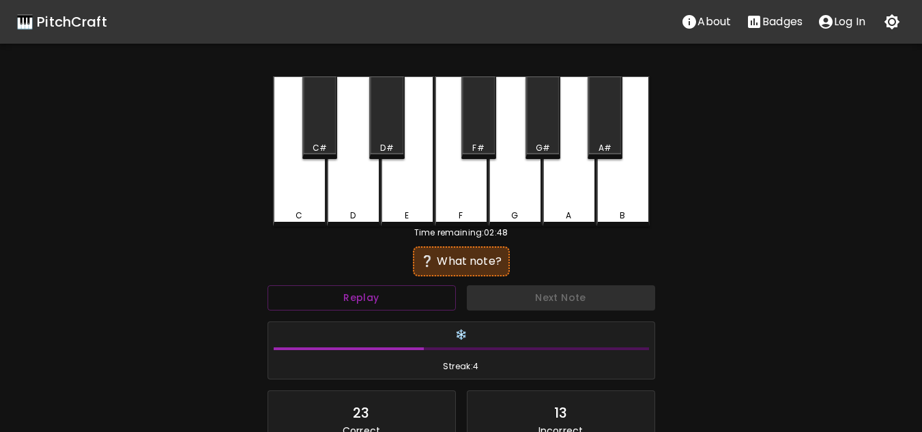
click at [328, 114] on div "C#" at bounding box center [319, 117] width 35 height 83
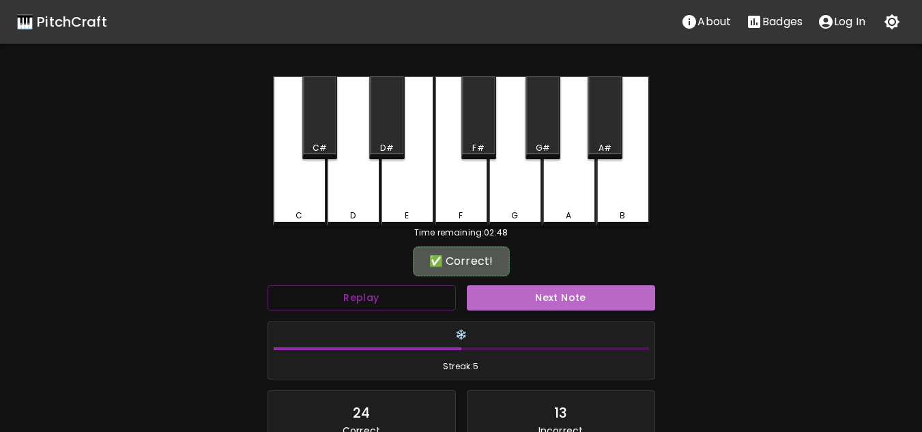
drag, startPoint x: 535, startPoint y: 296, endPoint x: 519, endPoint y: 297, distance: 15.8
click at [534, 296] on button "Next Note" at bounding box center [561, 297] width 188 height 25
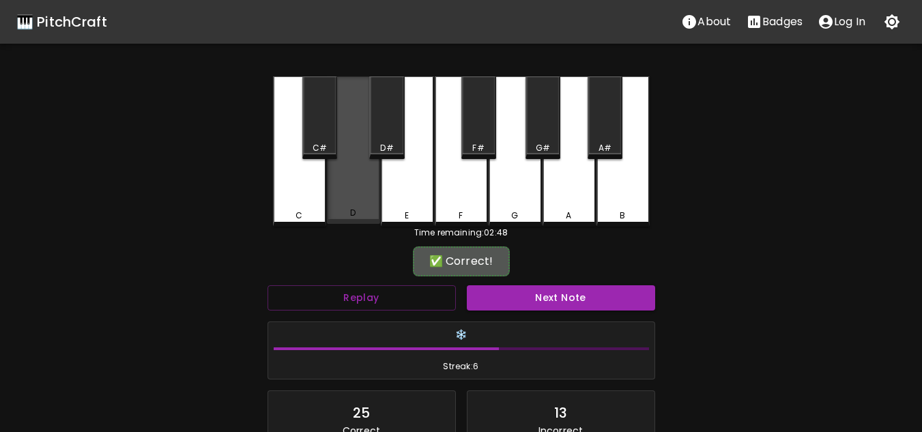
click at [366, 173] on div "D" at bounding box center [353, 149] width 53 height 147
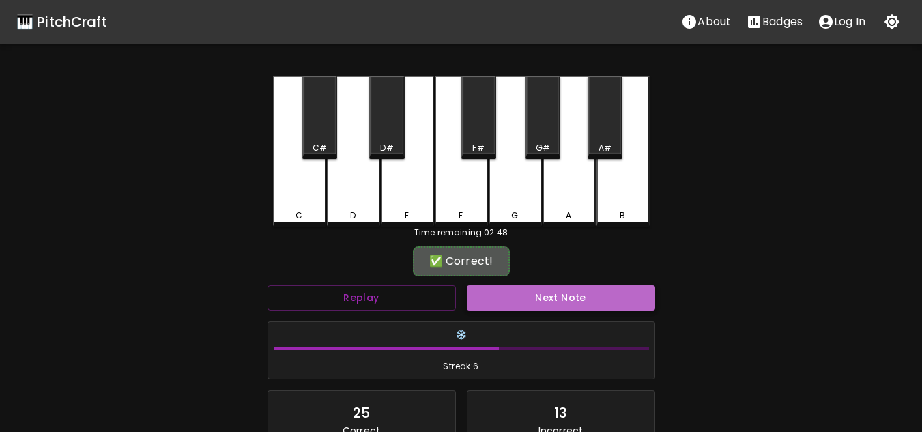
click at [578, 296] on button "Next Note" at bounding box center [561, 297] width 188 height 25
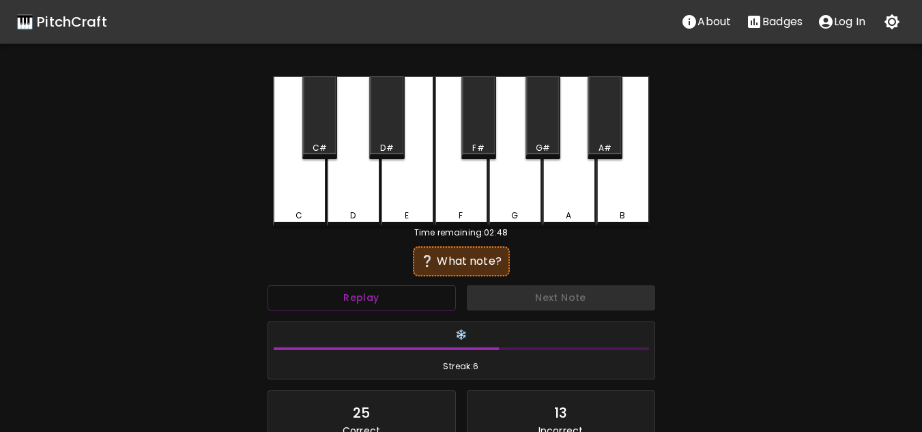
click at [297, 169] on div "C" at bounding box center [299, 151] width 53 height 150
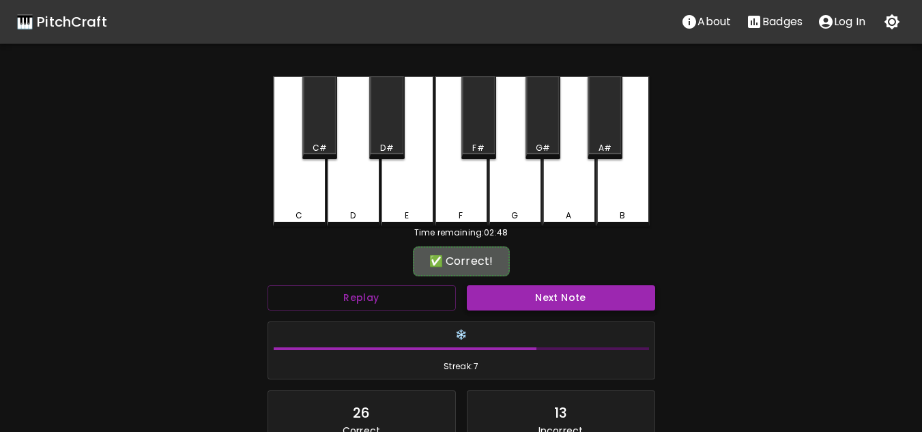
click at [494, 289] on button "Next Note" at bounding box center [561, 297] width 188 height 25
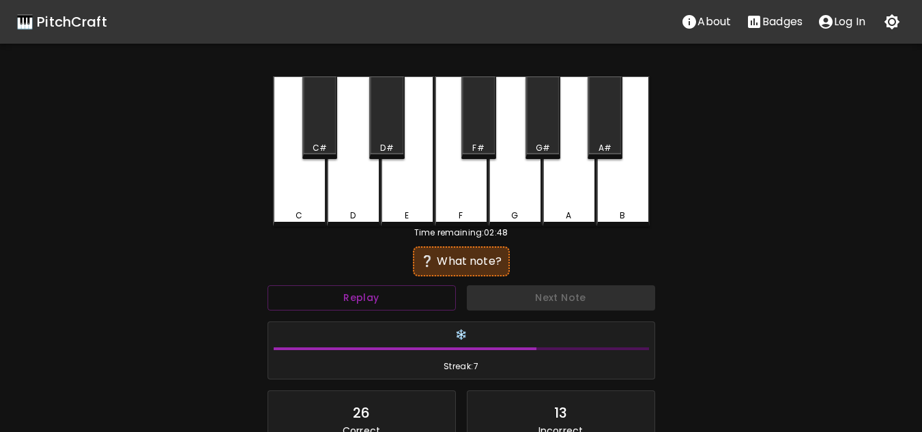
click at [364, 175] on div "D" at bounding box center [353, 151] width 53 height 150
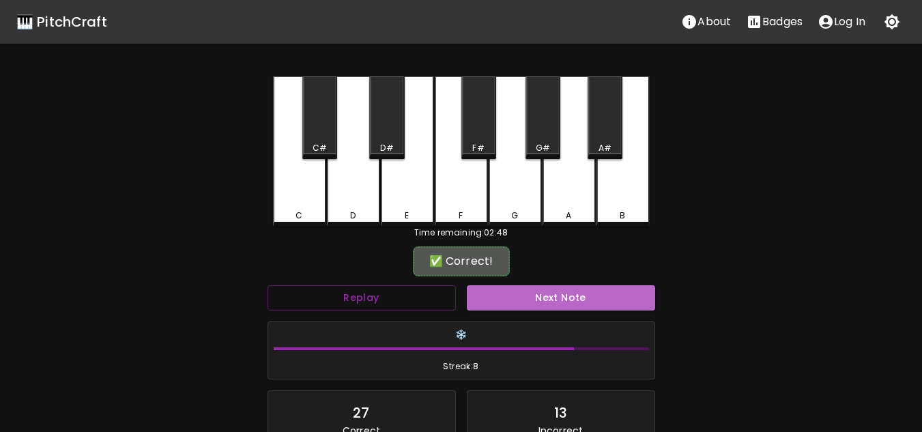
click at [542, 288] on button "Next Note" at bounding box center [561, 297] width 188 height 25
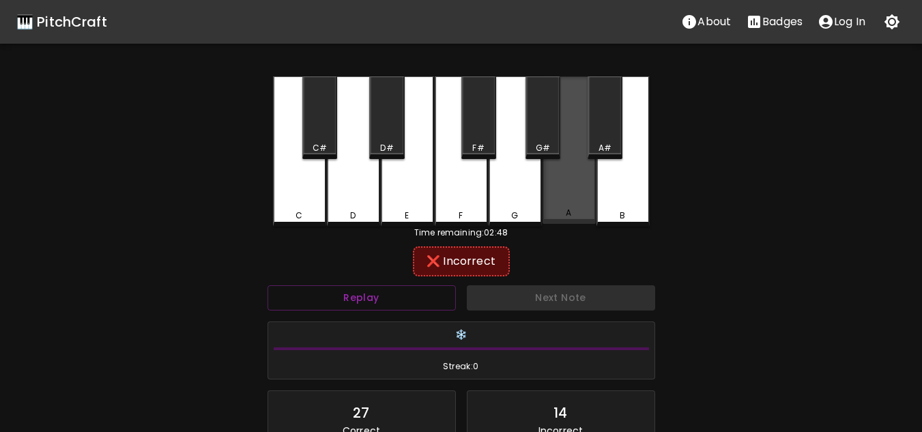
click at [567, 169] on div "A" at bounding box center [569, 149] width 53 height 147
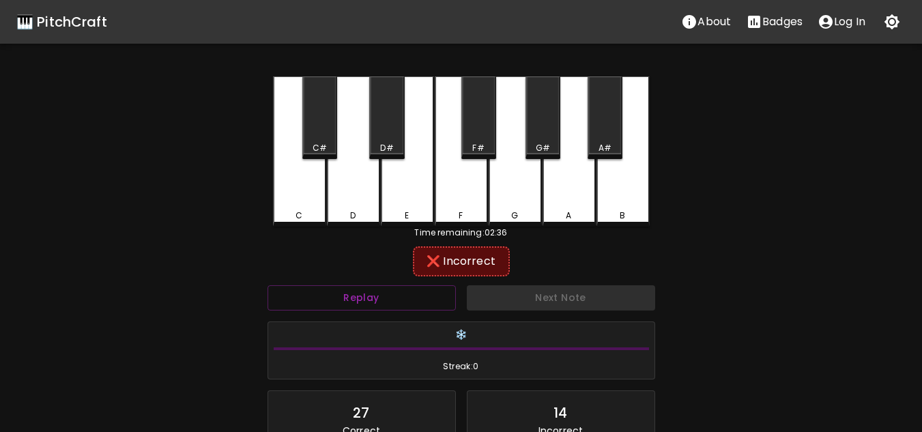
click at [518, 175] on div "G" at bounding box center [515, 151] width 53 height 150
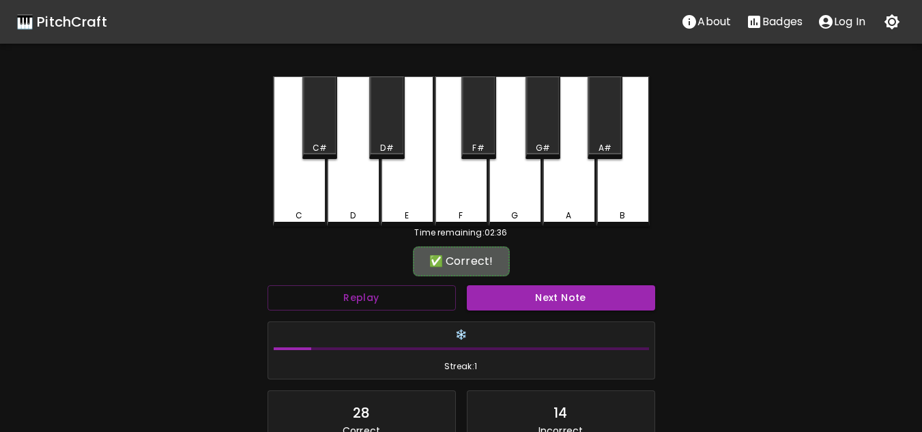
click at [536, 301] on button "Next Note" at bounding box center [561, 297] width 188 height 25
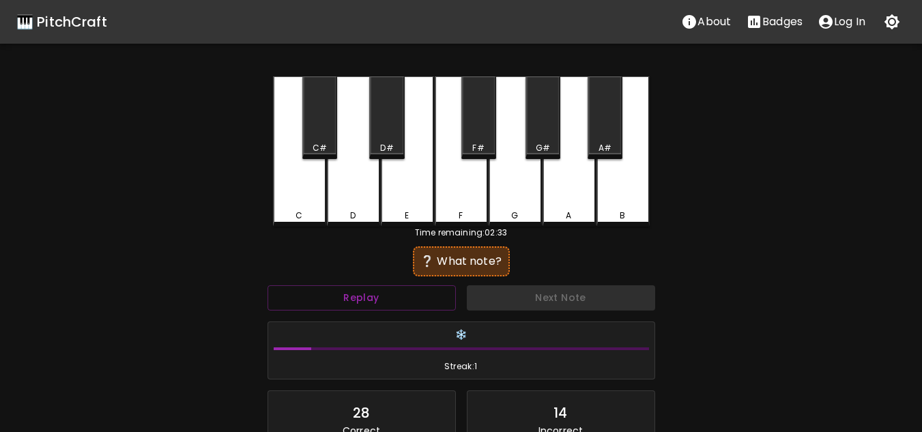
click at [323, 147] on div "C#" at bounding box center [320, 148] width 14 height 12
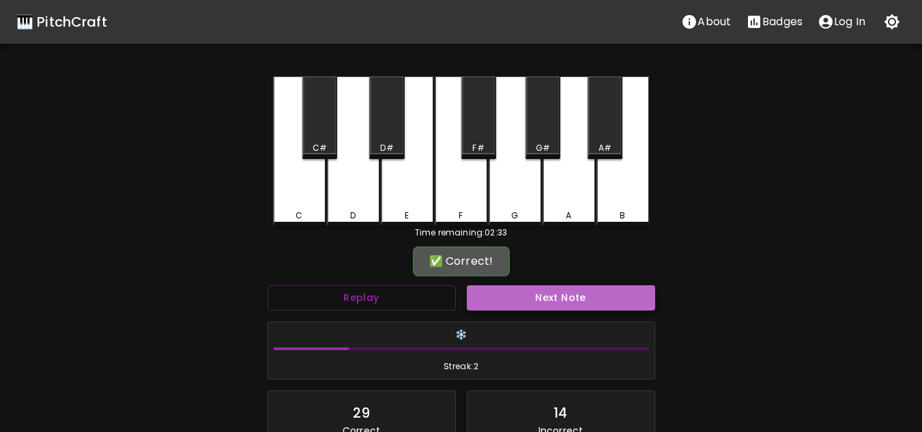
drag, startPoint x: 609, startPoint y: 302, endPoint x: 597, endPoint y: 297, distance: 13.4
click at [608, 302] on button "Next Note" at bounding box center [561, 297] width 188 height 25
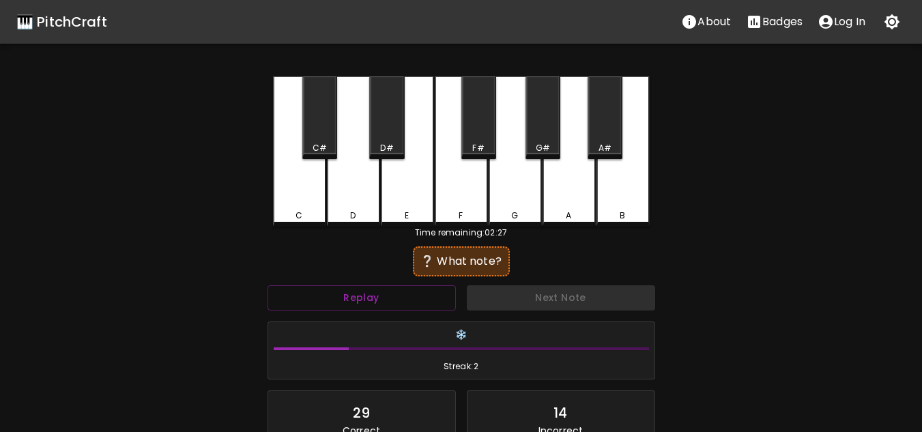
click at [541, 135] on div "G#" at bounding box center [543, 117] width 35 height 83
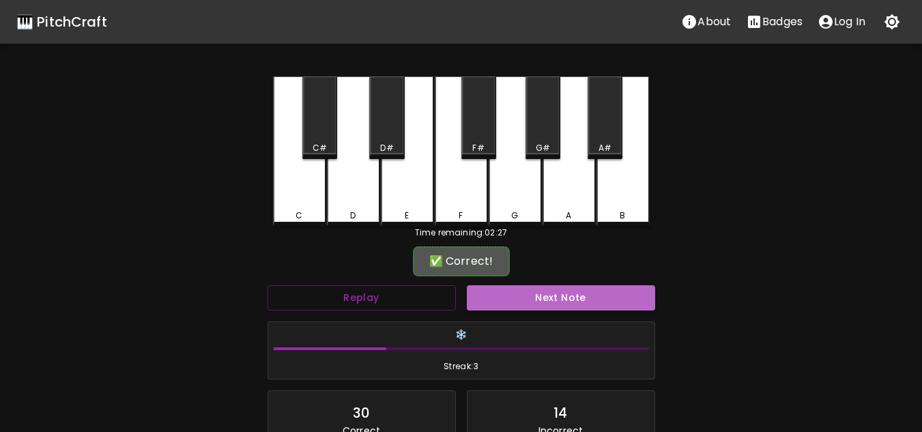
click at [517, 294] on button "Next Note" at bounding box center [561, 297] width 188 height 25
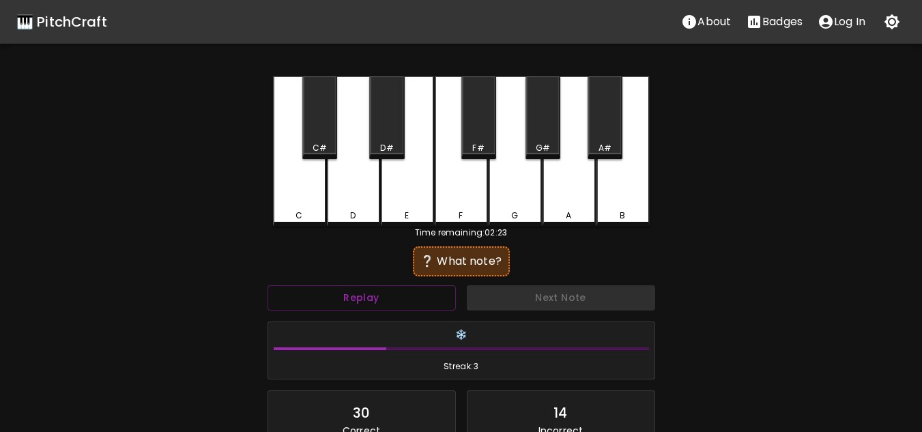
drag, startPoint x: 322, startPoint y: 182, endPoint x: 328, endPoint y: 188, distance: 8.2
click at [324, 186] on div "C" at bounding box center [299, 151] width 53 height 150
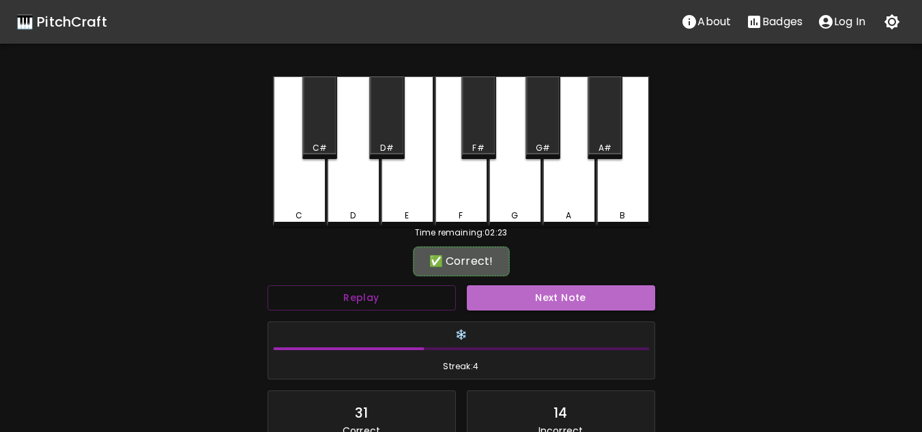
click at [526, 300] on button "Next Note" at bounding box center [561, 297] width 188 height 25
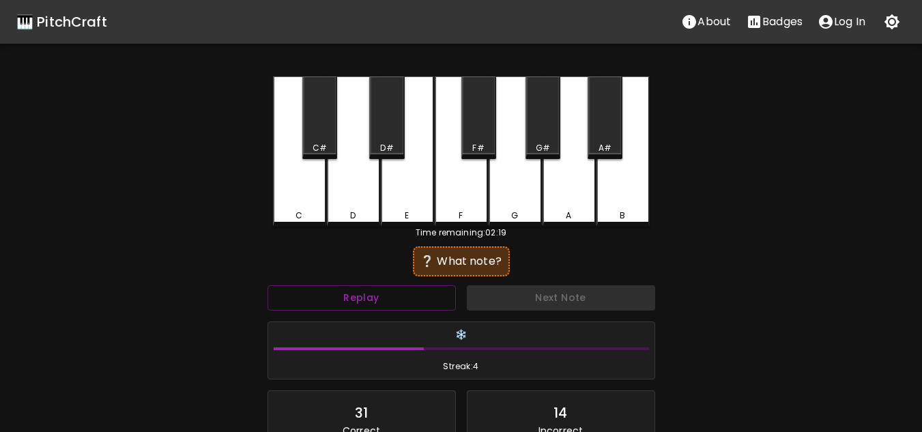
click at [579, 174] on div "A" at bounding box center [569, 151] width 53 height 150
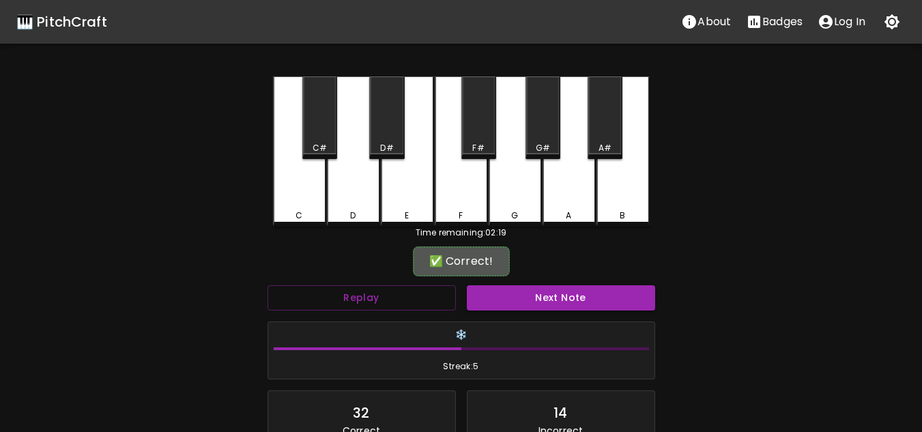
click at [573, 300] on button "Next Note" at bounding box center [561, 297] width 188 height 25
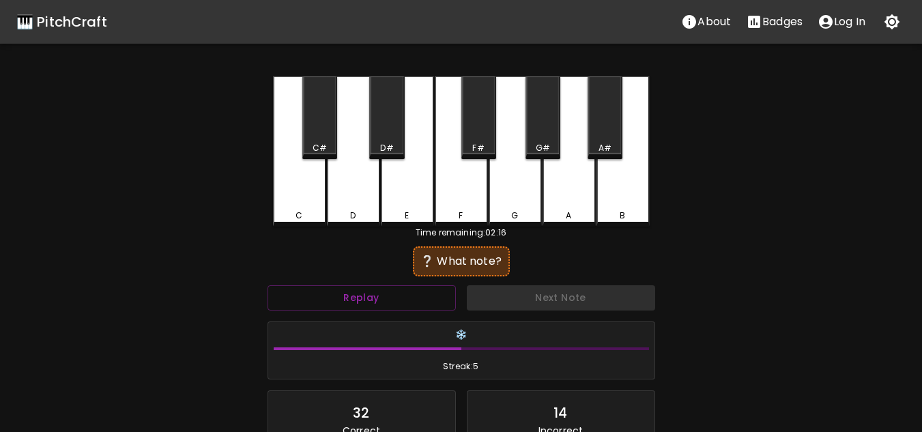
click at [609, 141] on div "A#" at bounding box center [605, 117] width 35 height 83
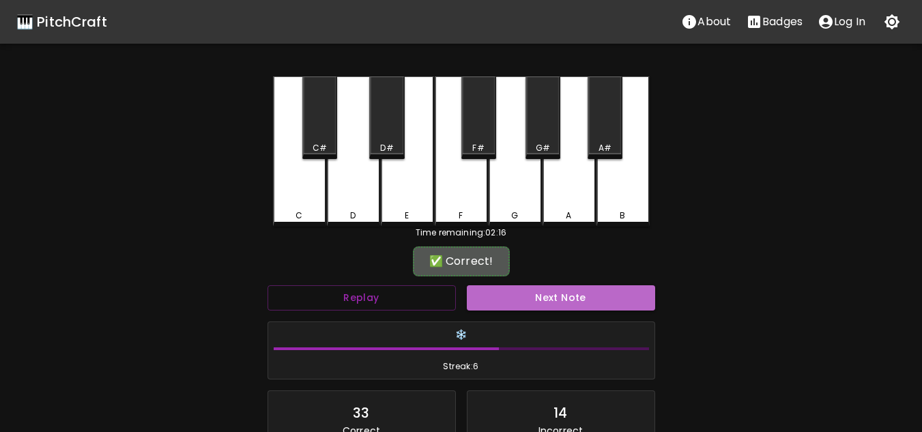
click at [566, 296] on button "Next Note" at bounding box center [561, 297] width 188 height 25
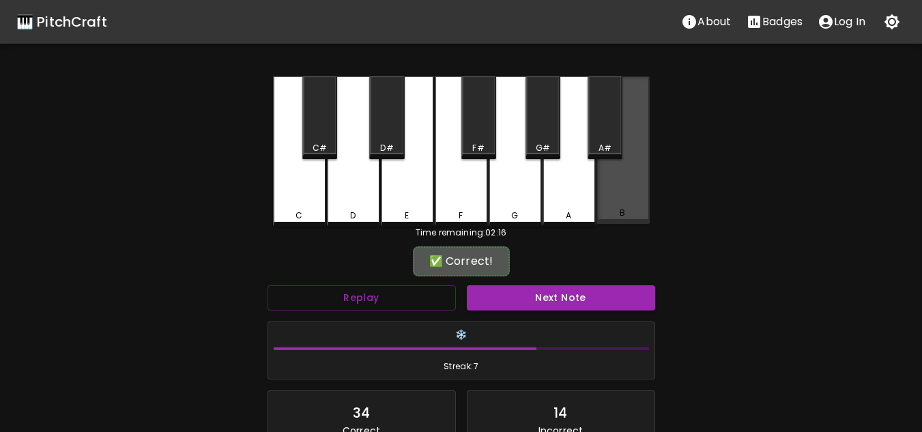
drag, startPoint x: 645, startPoint y: 197, endPoint x: 636, endPoint y: 199, distance: 9.7
click at [640, 199] on div "B" at bounding box center [623, 149] width 53 height 147
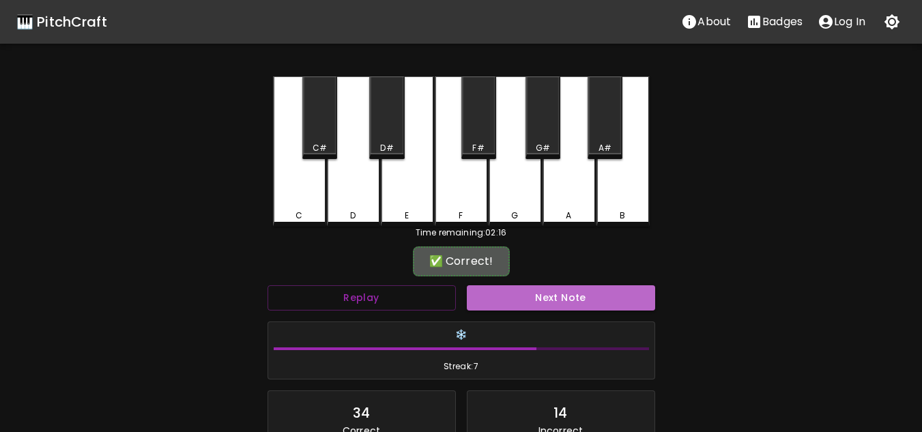
click at [566, 301] on button "Next Note" at bounding box center [561, 297] width 188 height 25
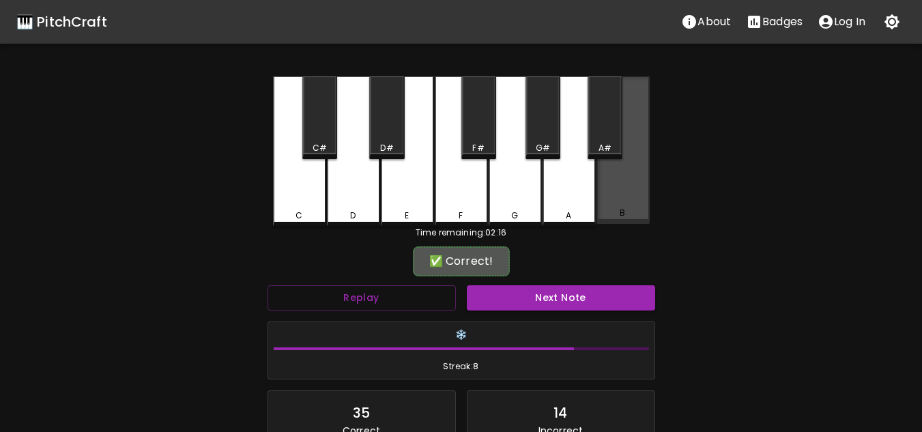
click at [626, 188] on div "B" at bounding box center [623, 149] width 53 height 147
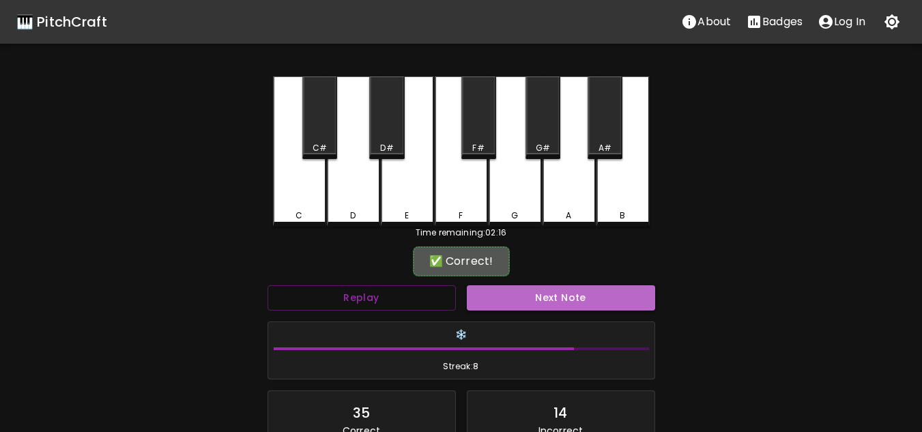
click at [589, 297] on button "Next Note" at bounding box center [561, 297] width 188 height 25
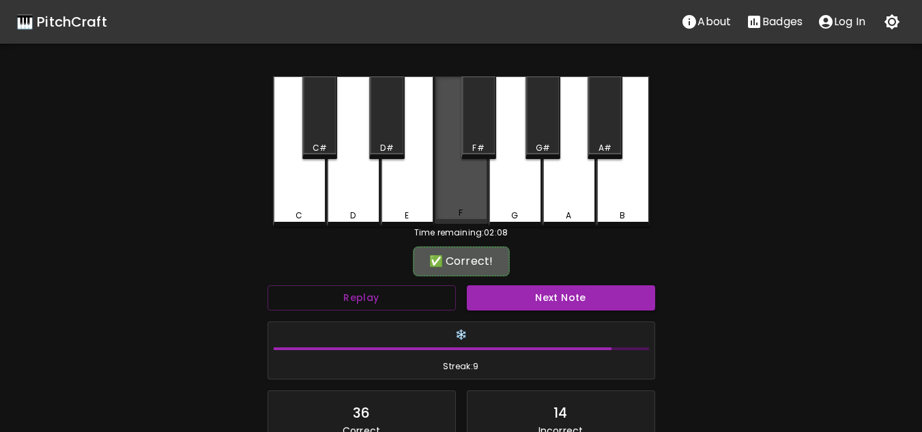
drag, startPoint x: 454, startPoint y: 201, endPoint x: 445, endPoint y: 223, distance: 24.2
click at [453, 203] on div "F" at bounding box center [461, 149] width 53 height 147
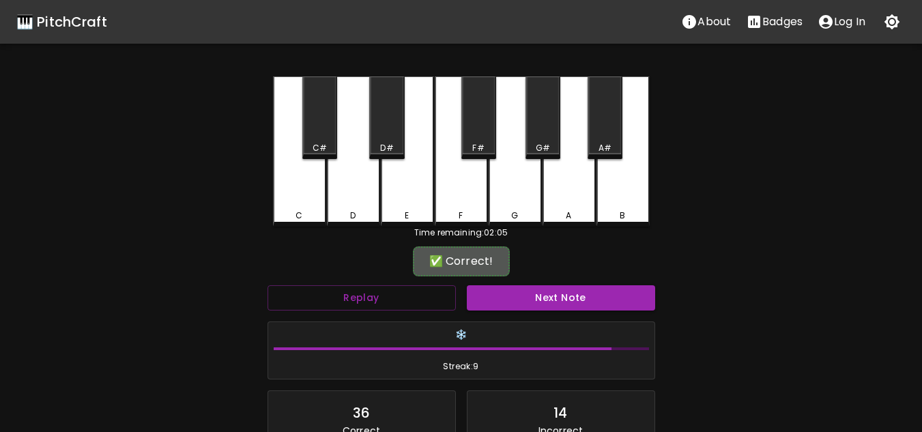
click at [534, 292] on button "Next Note" at bounding box center [561, 297] width 188 height 25
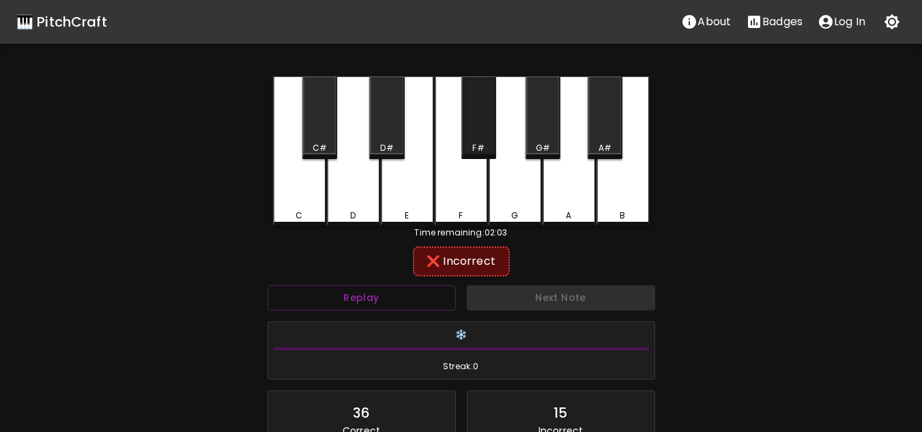
click at [475, 133] on div "F#" at bounding box center [479, 117] width 35 height 83
click at [543, 126] on div "G#" at bounding box center [543, 117] width 35 height 83
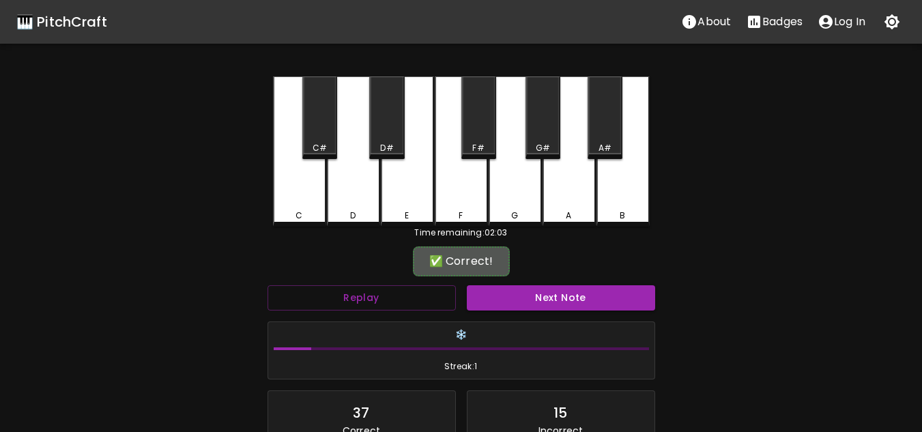
click at [515, 301] on button "Next Note" at bounding box center [561, 297] width 188 height 25
click at [551, 130] on div "G#" at bounding box center [543, 117] width 35 height 83
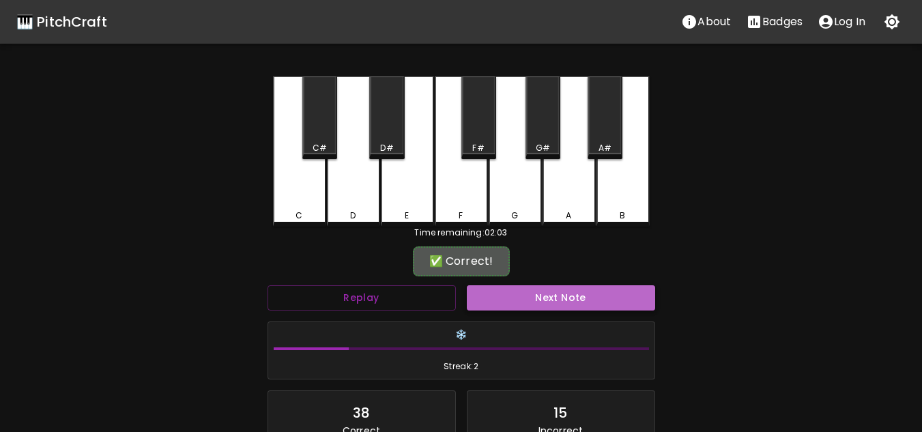
click at [544, 293] on button "Next Note" at bounding box center [561, 297] width 188 height 25
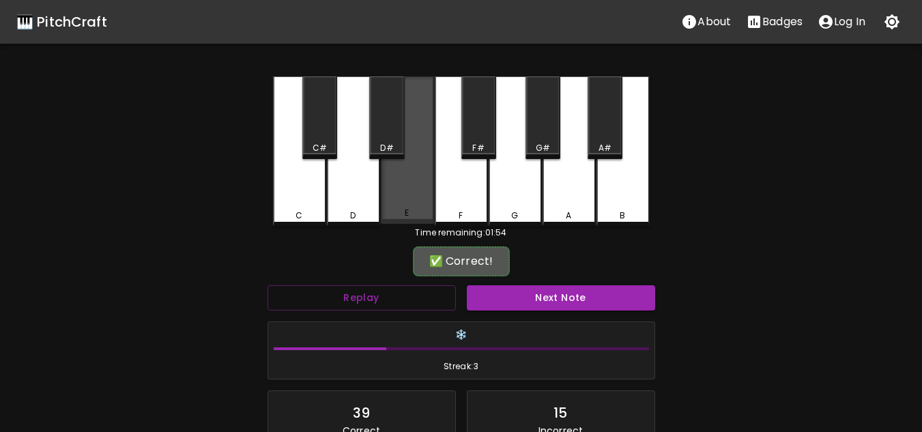
drag, startPoint x: 400, startPoint y: 182, endPoint x: 414, endPoint y: 201, distance: 24.4
click at [400, 182] on div "E" at bounding box center [407, 149] width 53 height 147
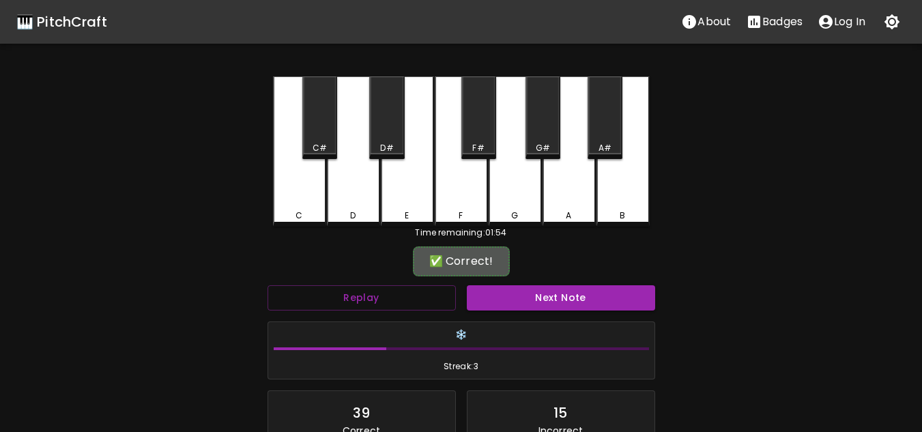
click at [528, 288] on button "Next Note" at bounding box center [561, 297] width 188 height 25
click at [550, 124] on div "G#" at bounding box center [543, 117] width 35 height 83
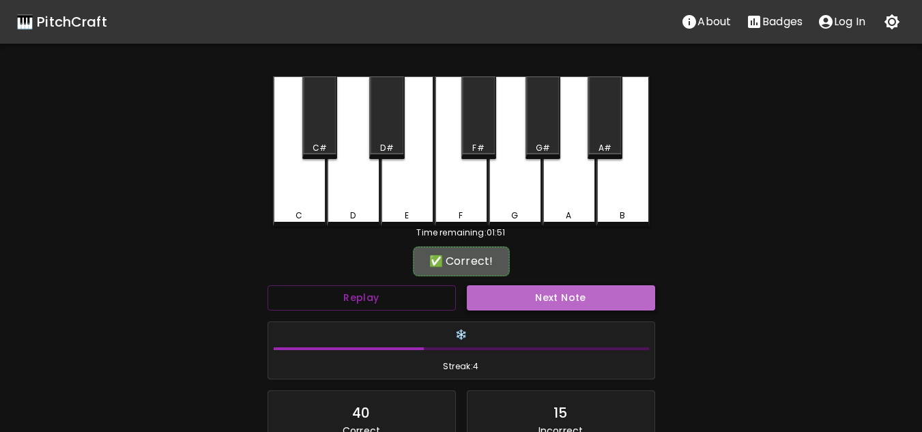
click at [523, 296] on button "Next Note" at bounding box center [561, 297] width 188 height 25
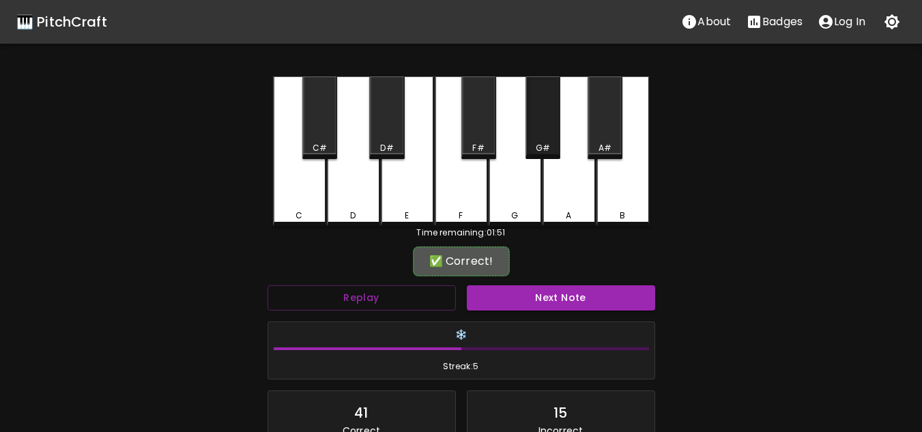
drag, startPoint x: 543, startPoint y: 133, endPoint x: 537, endPoint y: 249, distance: 115.5
click at [542, 134] on div "G#" at bounding box center [543, 117] width 35 height 83
click at [543, 298] on button "Next Note" at bounding box center [561, 297] width 188 height 25
click at [614, 147] on div "A#" at bounding box center [605, 148] width 32 height 12
drag, startPoint x: 594, startPoint y: 294, endPoint x: 591, endPoint y: 277, distance: 16.6
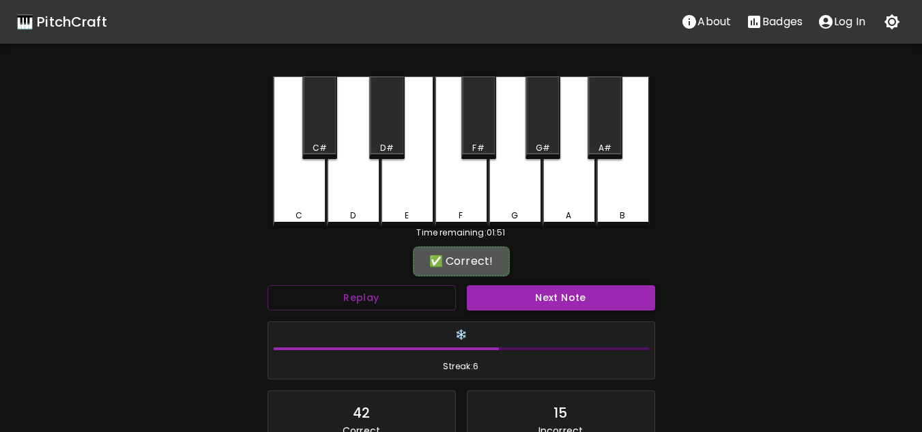
click at [593, 294] on button "Next Note" at bounding box center [561, 297] width 188 height 25
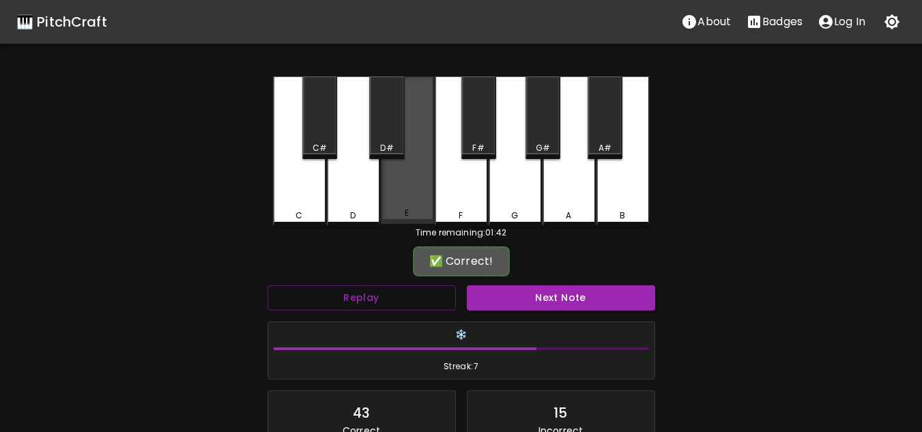
drag, startPoint x: 418, startPoint y: 203, endPoint x: 504, endPoint y: 281, distance: 115.5
click at [417, 203] on div "E" at bounding box center [407, 149] width 53 height 147
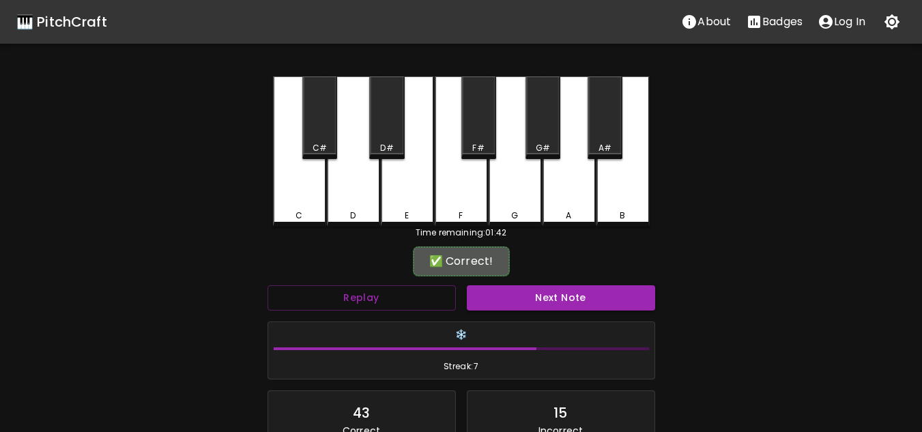
click at [545, 287] on button "Next Note" at bounding box center [561, 297] width 188 height 25
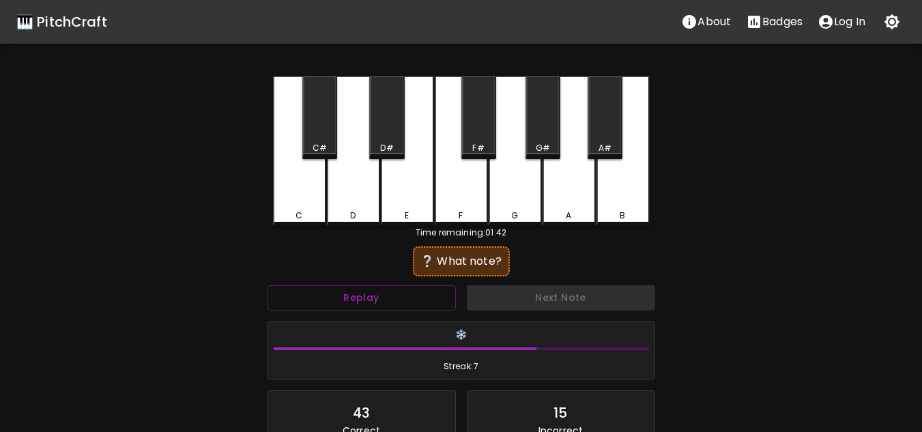
click at [304, 175] on div "C" at bounding box center [299, 151] width 53 height 150
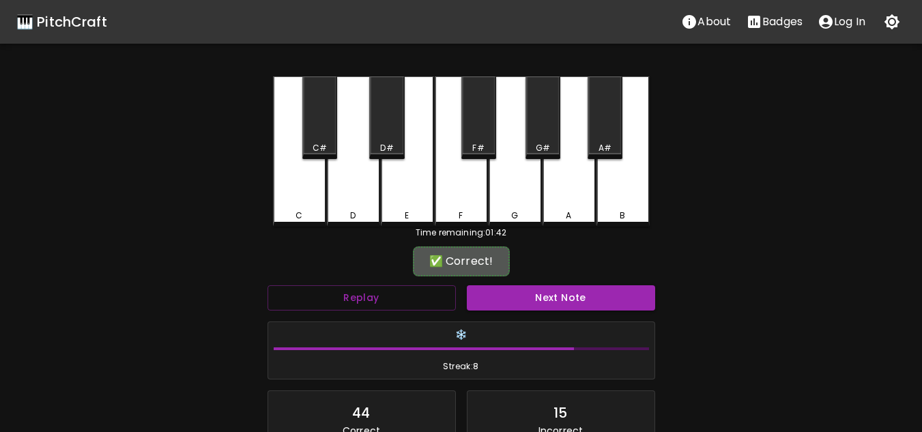
drag, startPoint x: 535, startPoint y: 294, endPoint x: 471, endPoint y: 281, distance: 65.3
click at [534, 294] on button "Next Note" at bounding box center [561, 297] width 188 height 25
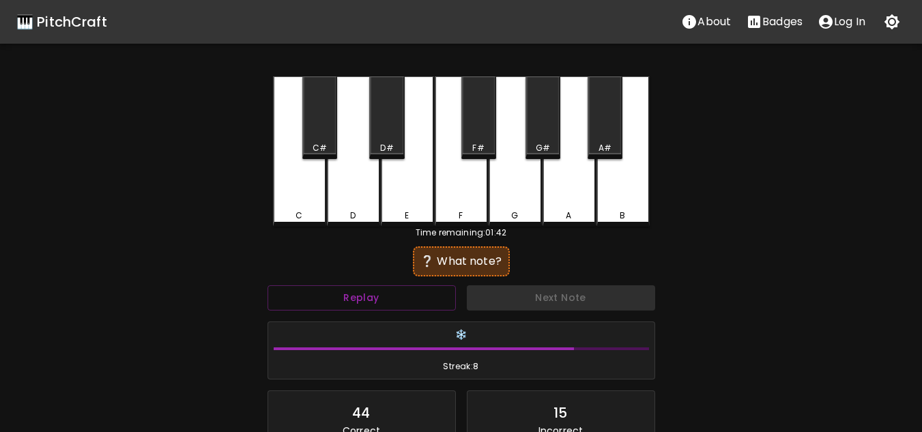
click at [513, 198] on div "G" at bounding box center [515, 151] width 53 height 150
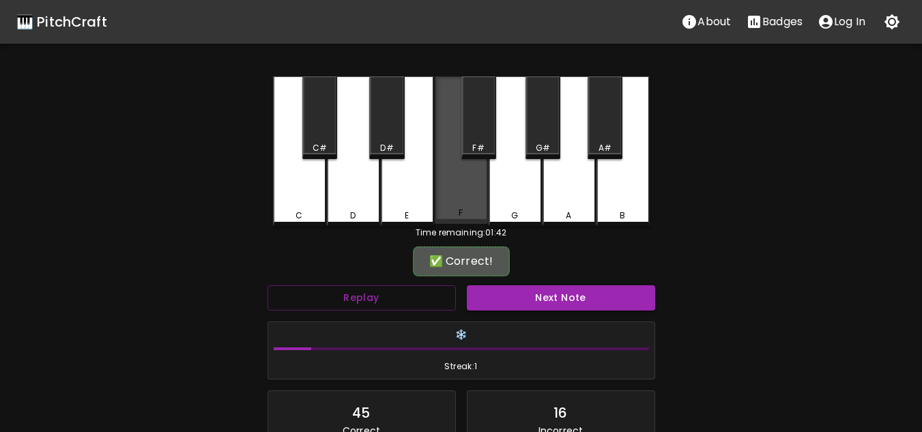
click at [444, 186] on div "F" at bounding box center [461, 149] width 53 height 147
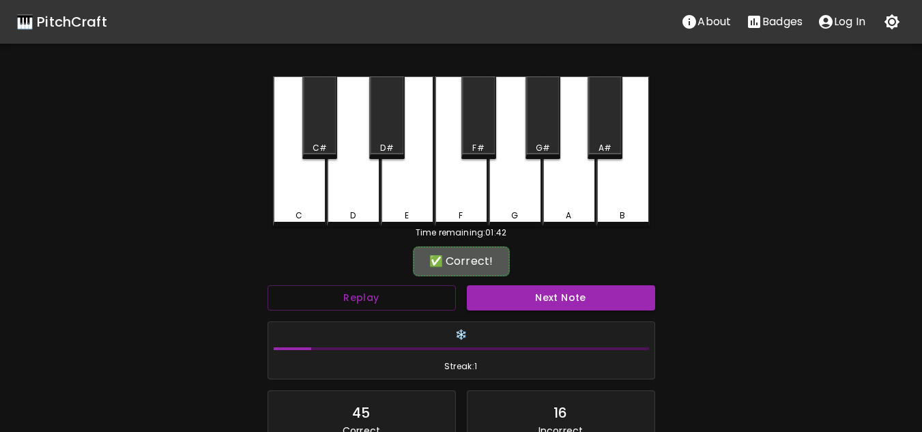
click at [530, 296] on button "Next Note" at bounding box center [561, 297] width 188 height 25
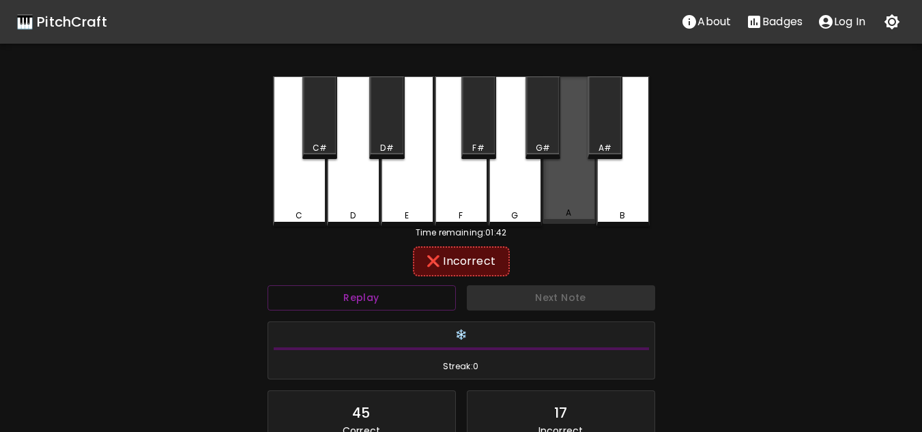
click at [573, 193] on div "A" at bounding box center [569, 149] width 53 height 147
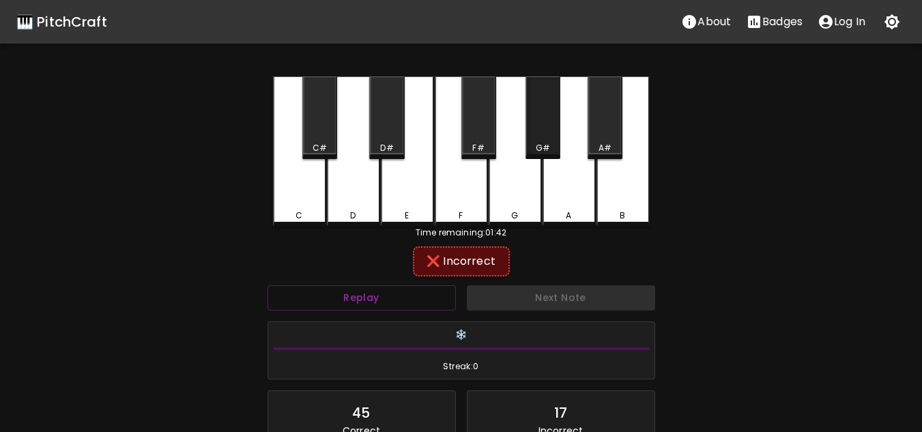
click at [554, 124] on div "G#" at bounding box center [543, 117] width 35 height 83
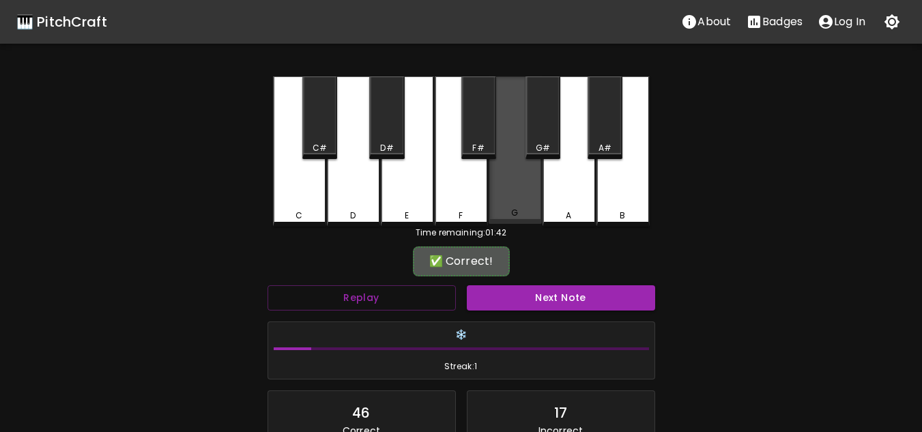
drag, startPoint x: 519, startPoint y: 190, endPoint x: 513, endPoint y: 199, distance: 10.2
click at [518, 190] on div "G" at bounding box center [515, 149] width 53 height 147
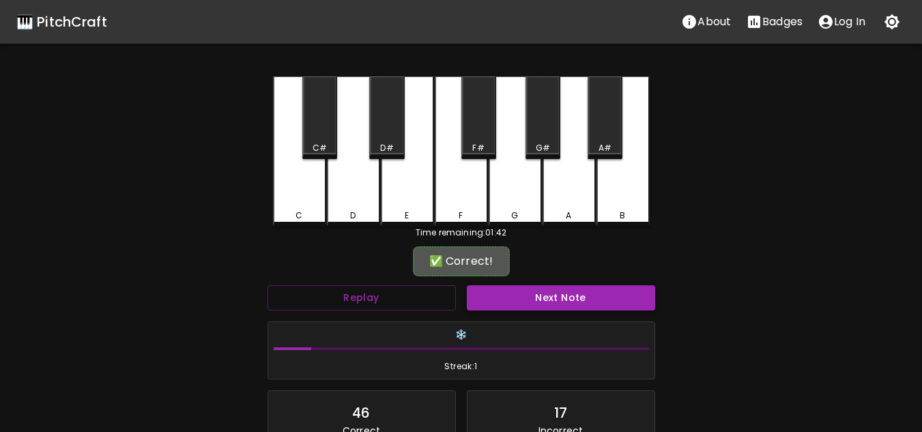
click at [537, 298] on button "Next Note" at bounding box center [561, 297] width 188 height 25
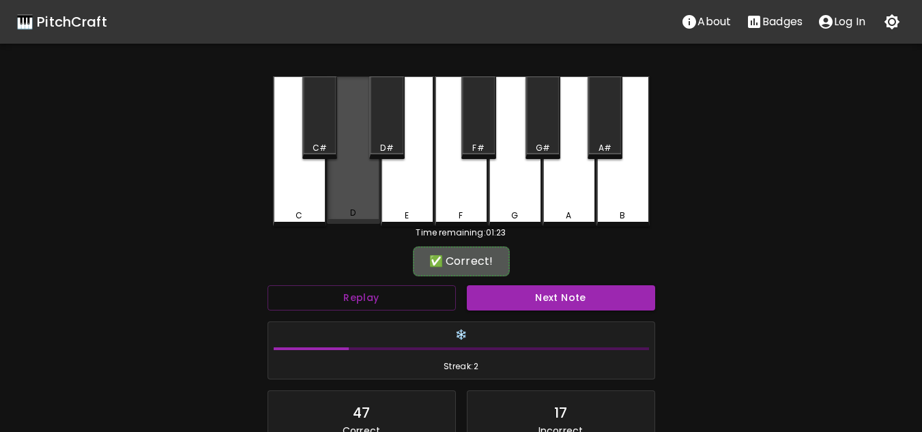
click at [365, 197] on div "D" at bounding box center [353, 149] width 53 height 147
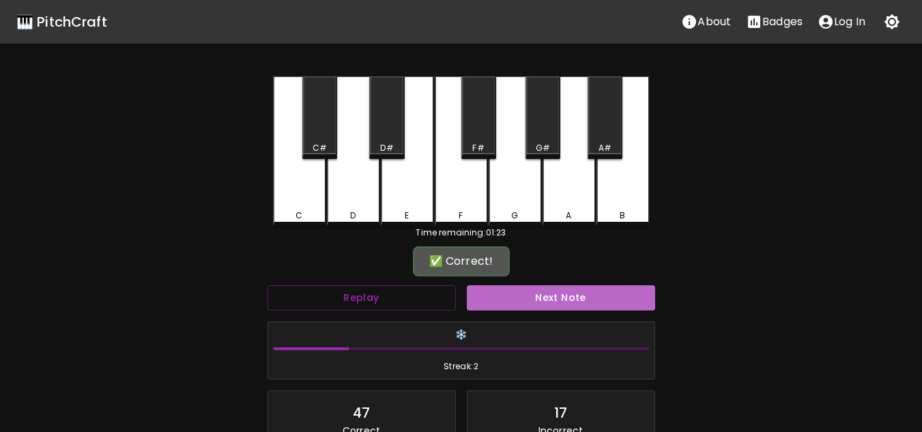
drag, startPoint x: 558, startPoint y: 300, endPoint x: 550, endPoint y: 300, distance: 7.5
click at [557, 300] on button "Next Note" at bounding box center [561, 297] width 188 height 25
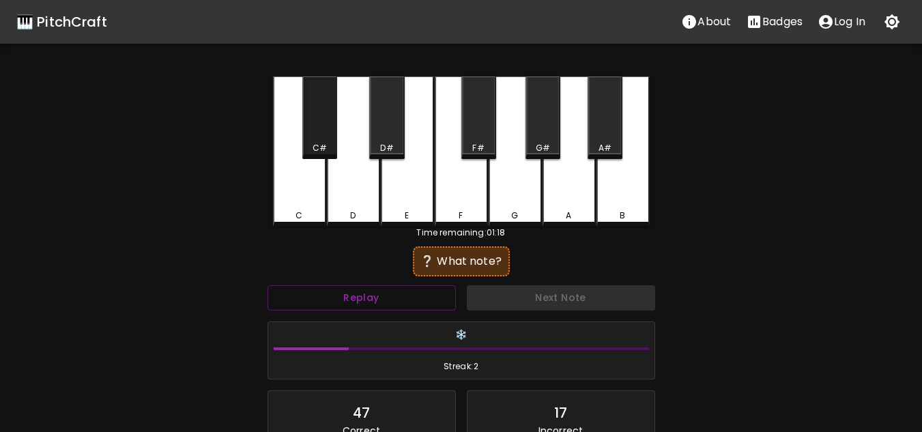
click at [322, 135] on div "C#" at bounding box center [319, 117] width 35 height 83
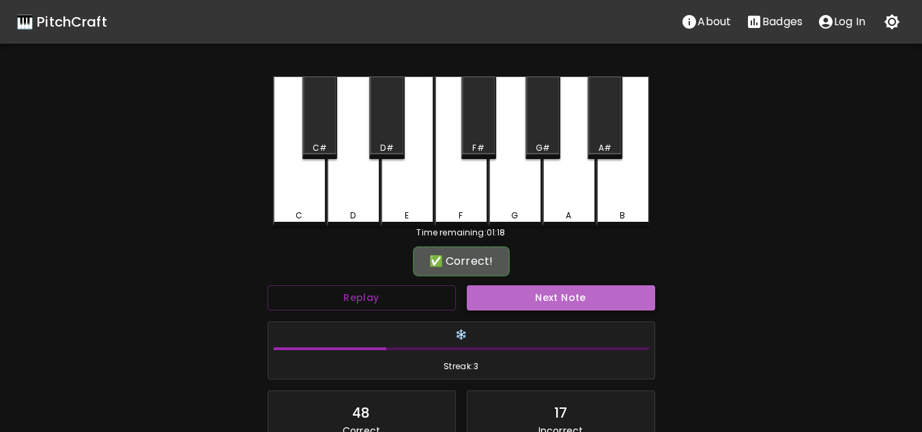
click at [534, 304] on button "Next Note" at bounding box center [561, 297] width 188 height 25
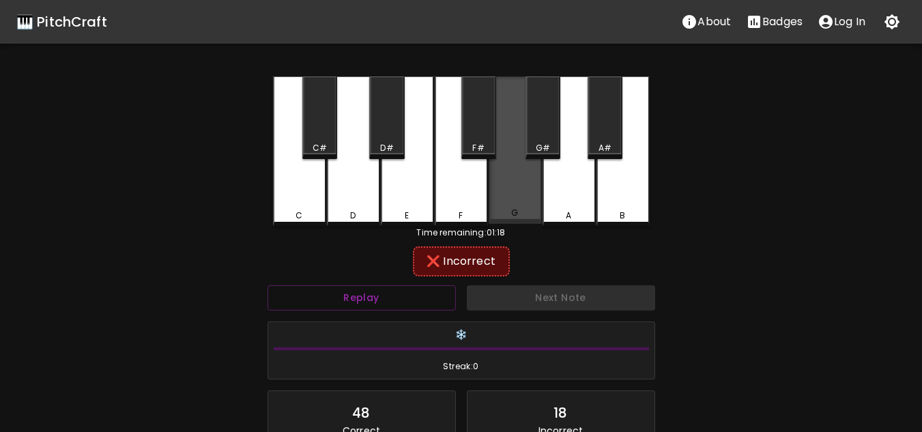
click at [522, 183] on div "G" at bounding box center [515, 149] width 53 height 147
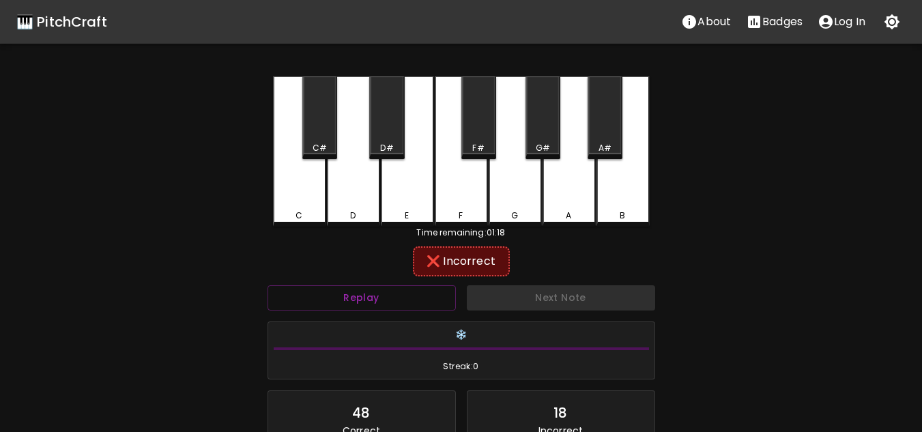
click at [544, 137] on div "G#" at bounding box center [543, 117] width 35 height 83
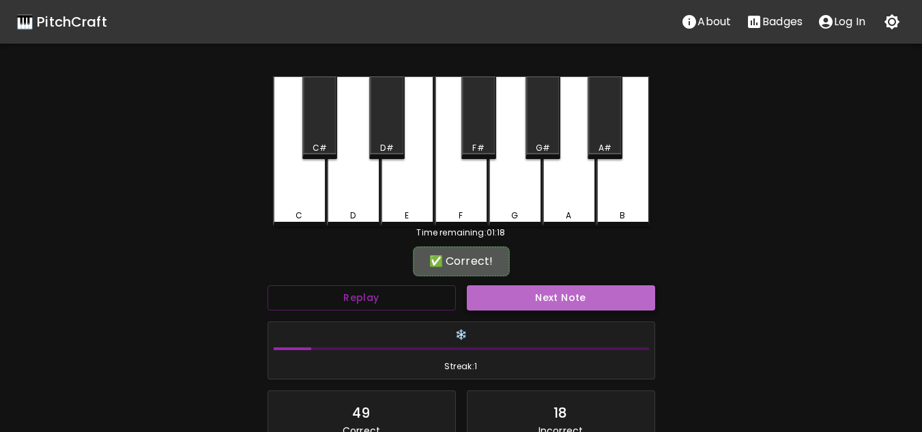
click at [566, 297] on button "Next Note" at bounding box center [561, 297] width 188 height 25
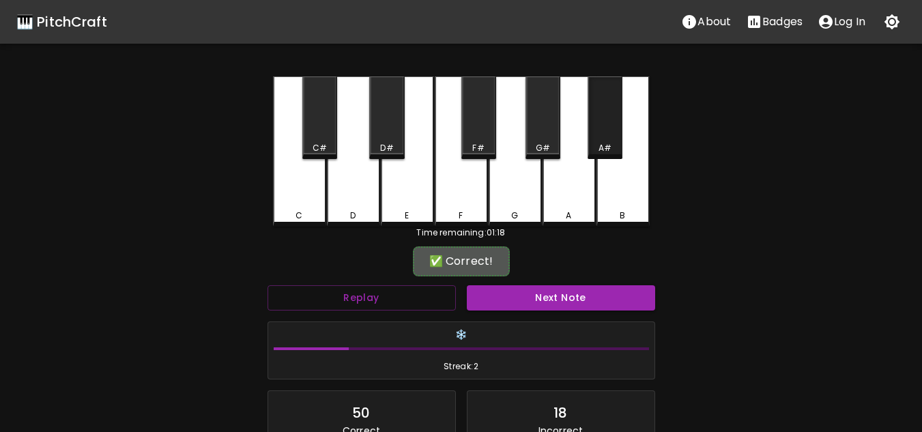
click at [608, 136] on div "A#" at bounding box center [605, 117] width 35 height 83
click at [554, 296] on button "Next Note" at bounding box center [561, 297] width 188 height 25
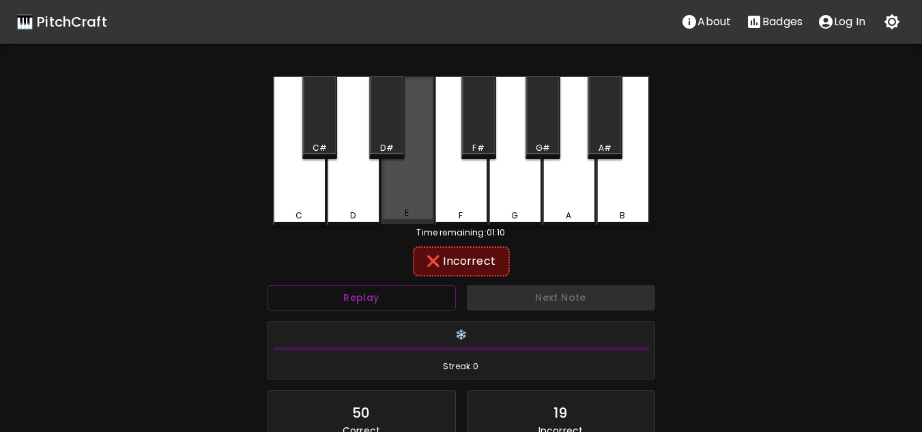
click at [406, 200] on div "E" at bounding box center [407, 149] width 53 height 147
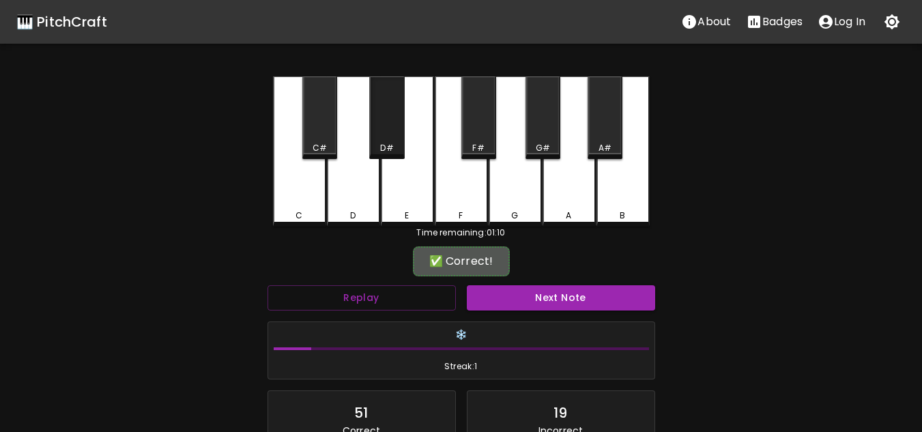
click at [392, 147] on div "D#" at bounding box center [386, 148] width 13 height 12
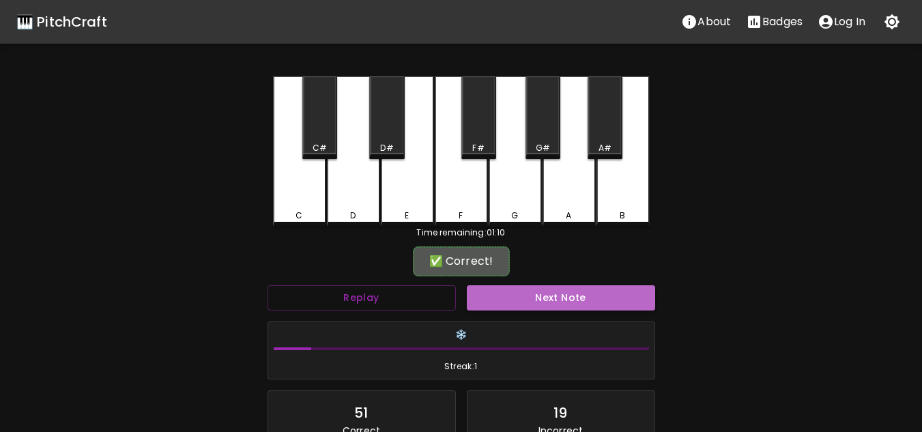
click at [545, 293] on button "Next Note" at bounding box center [561, 297] width 188 height 25
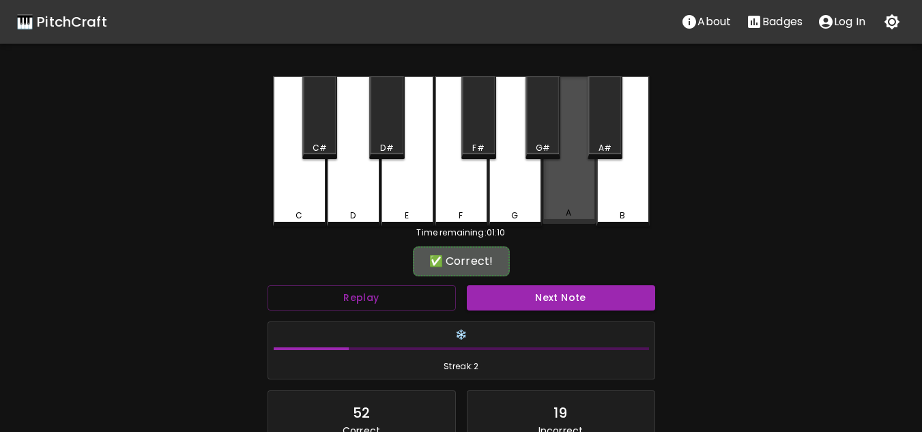
drag, startPoint x: 568, startPoint y: 175, endPoint x: 568, endPoint y: 210, distance: 35.5
click at [570, 175] on div "A" at bounding box center [569, 149] width 53 height 147
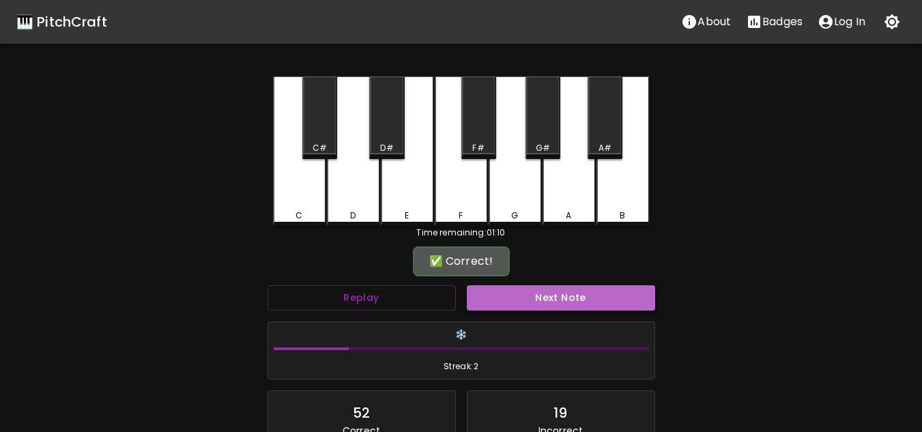
click at [569, 292] on button "Next Note" at bounding box center [561, 297] width 188 height 25
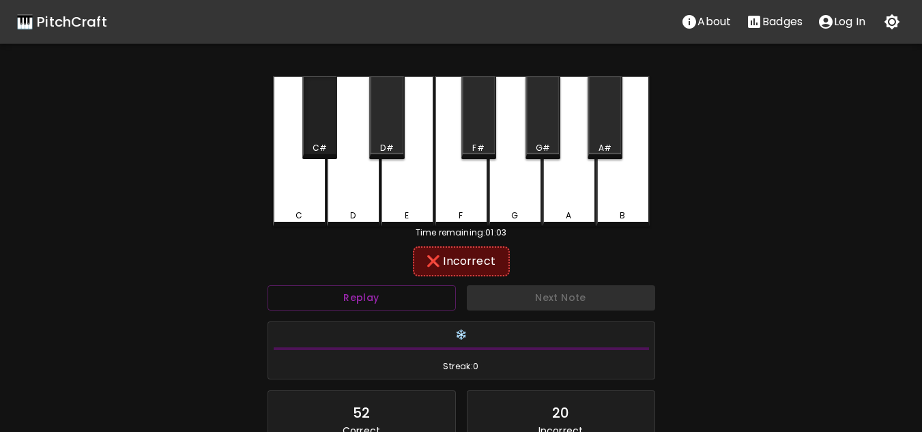
drag, startPoint x: 330, startPoint y: 128, endPoint x: 412, endPoint y: 140, distance: 82.8
click at [330, 128] on div "C#" at bounding box center [319, 117] width 35 height 83
click at [490, 106] on div "F#" at bounding box center [479, 117] width 35 height 83
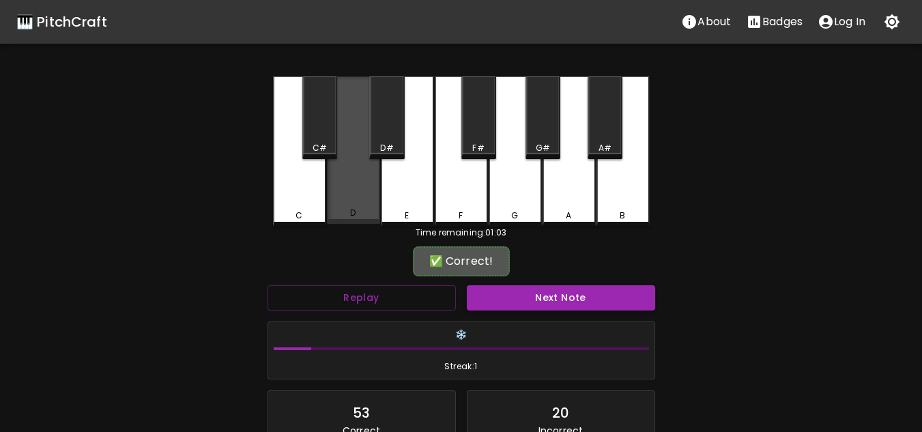
click at [369, 180] on div "D" at bounding box center [353, 149] width 53 height 147
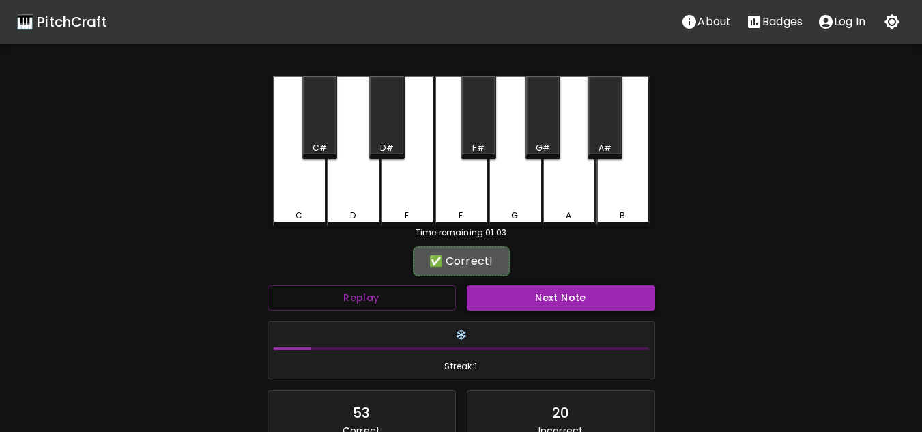
click at [495, 310] on button "Next Note" at bounding box center [561, 297] width 188 height 25
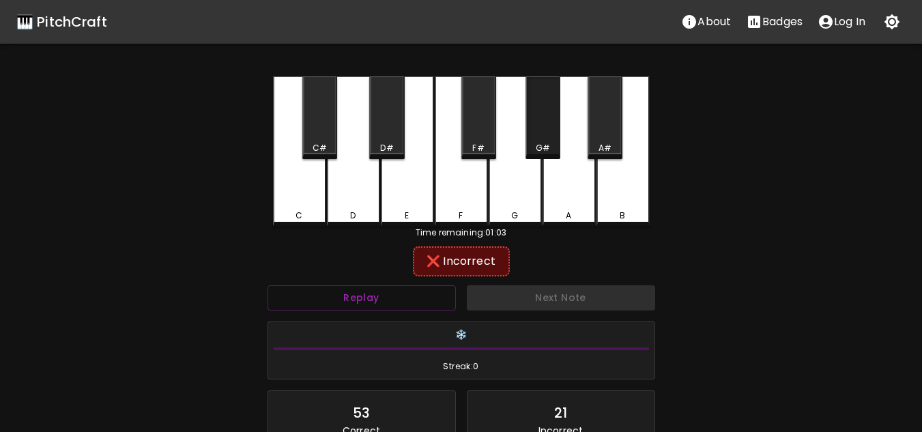
drag, startPoint x: 535, startPoint y: 135, endPoint x: 420, endPoint y: 193, distance: 128.8
click at [536, 135] on div "G#" at bounding box center [543, 117] width 35 height 83
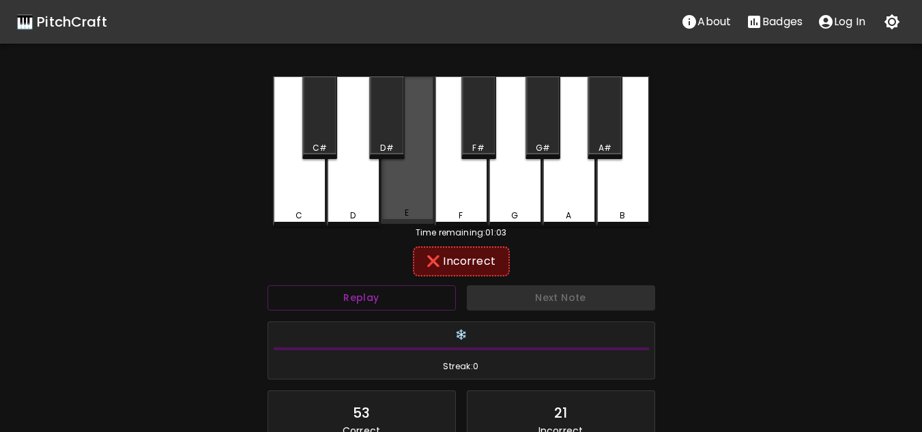
click at [419, 200] on div "E" at bounding box center [407, 149] width 53 height 147
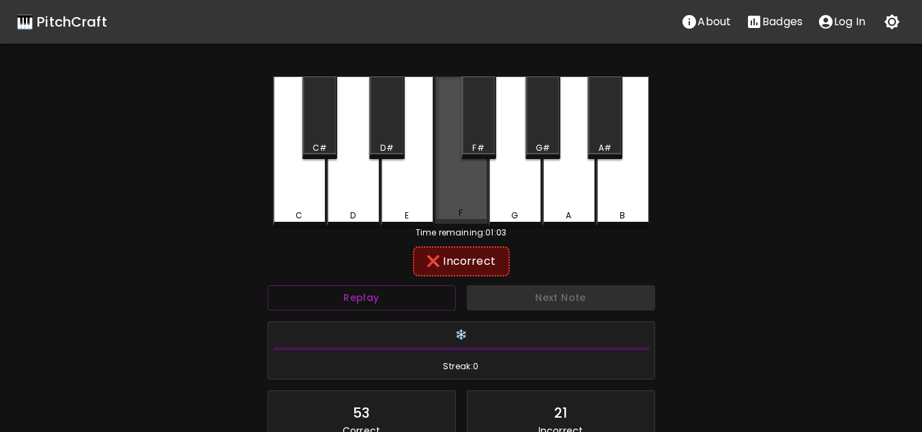
drag, startPoint x: 459, startPoint y: 193, endPoint x: 470, endPoint y: 154, distance: 39.6
click at [460, 193] on div "F" at bounding box center [461, 149] width 53 height 147
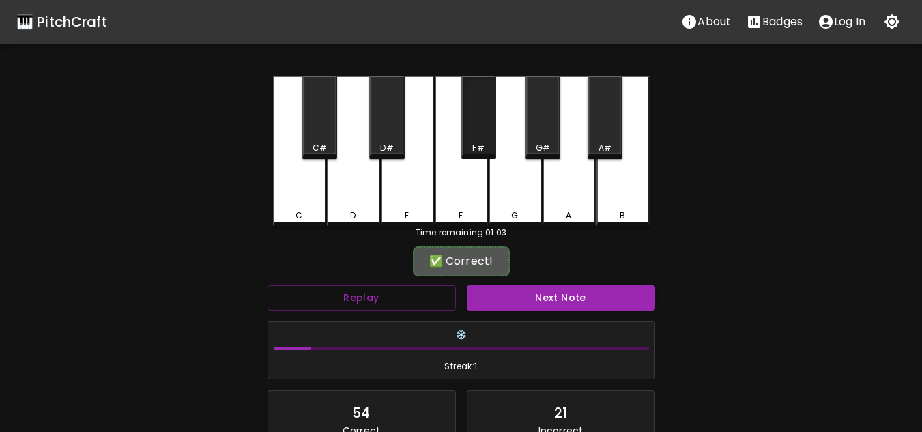
click at [475, 137] on div "F#" at bounding box center [479, 117] width 35 height 83
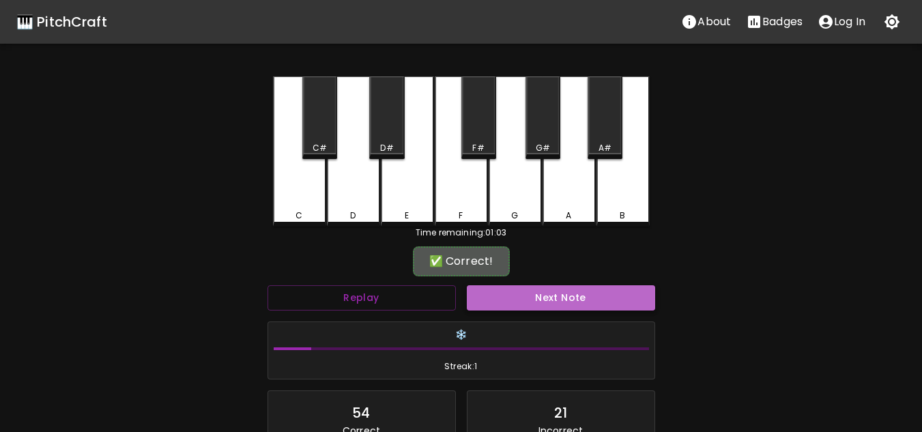
click at [516, 286] on button "Next Note" at bounding box center [561, 297] width 188 height 25
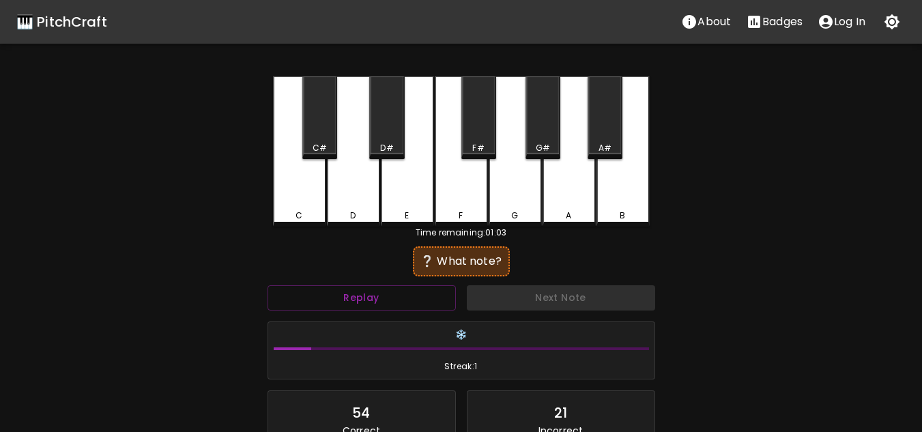
click at [554, 171] on div "A" at bounding box center [569, 151] width 53 height 150
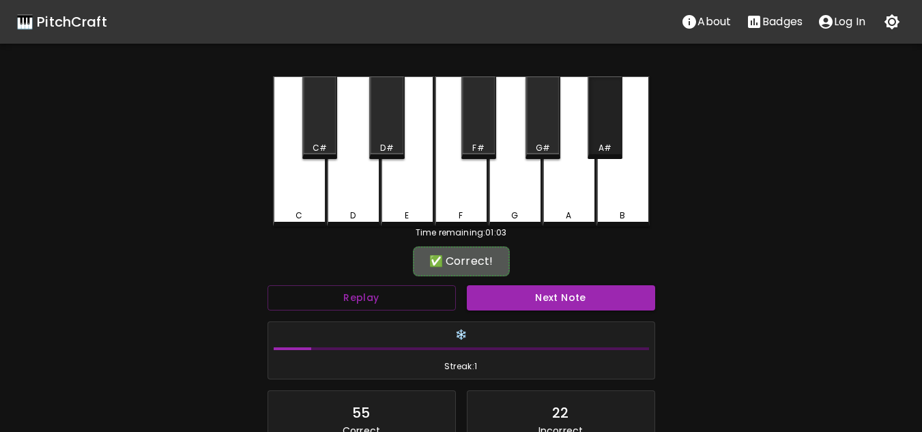
click at [597, 145] on div "A#" at bounding box center [605, 148] width 32 height 12
click at [573, 289] on button "Next Note" at bounding box center [561, 297] width 188 height 25
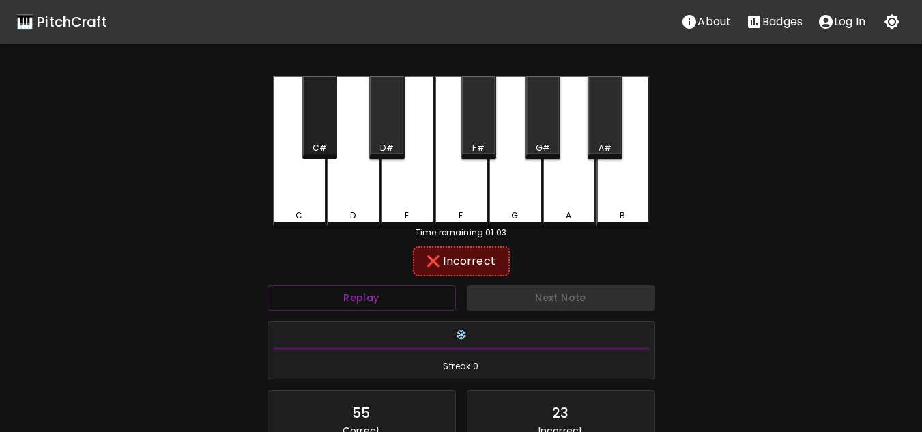
click at [332, 137] on div "C#" at bounding box center [319, 117] width 35 height 83
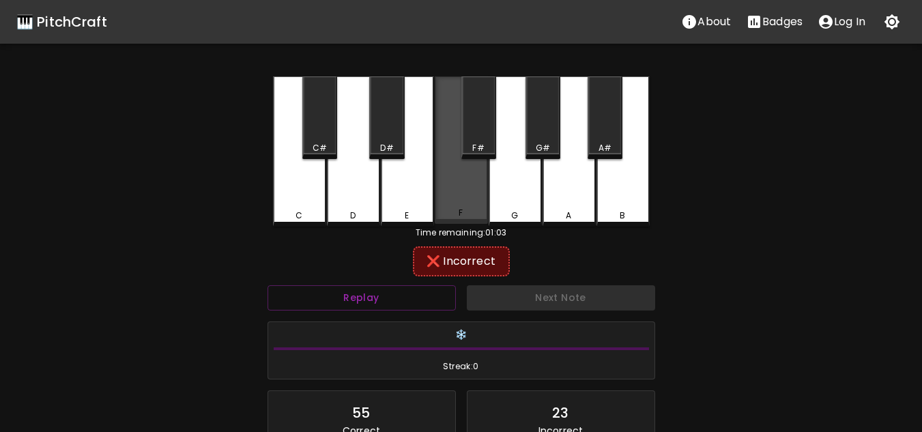
drag, startPoint x: 470, startPoint y: 194, endPoint x: 436, endPoint y: 188, distance: 34.0
click at [470, 195] on div "F" at bounding box center [461, 149] width 53 height 147
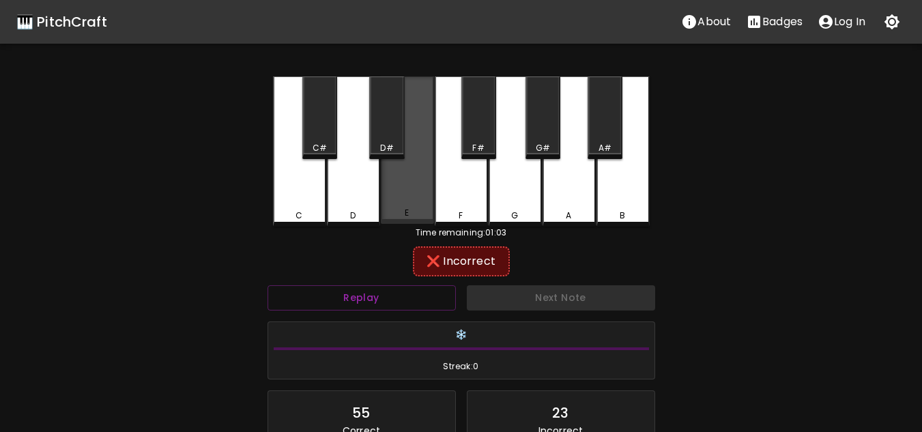
click at [381, 193] on div "C C# D D# E F F# G G# A A# B" at bounding box center [461, 151] width 377 height 150
click at [406, 195] on div "E" at bounding box center [407, 149] width 53 height 147
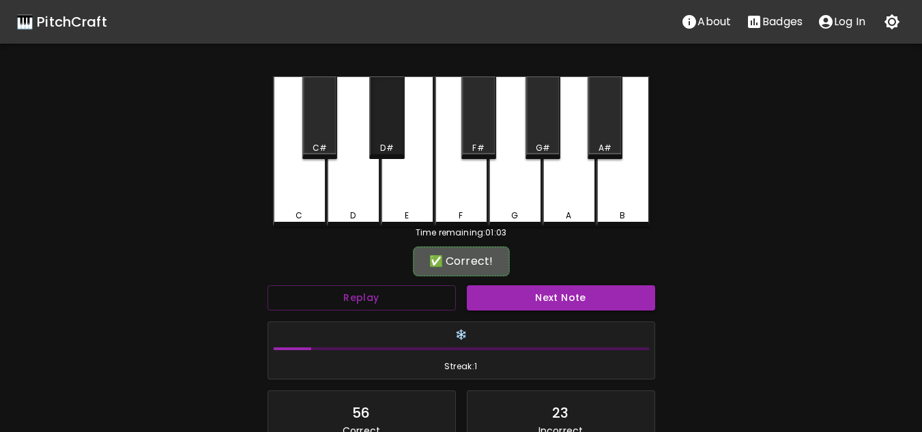
click at [395, 145] on div "D#" at bounding box center [387, 148] width 32 height 12
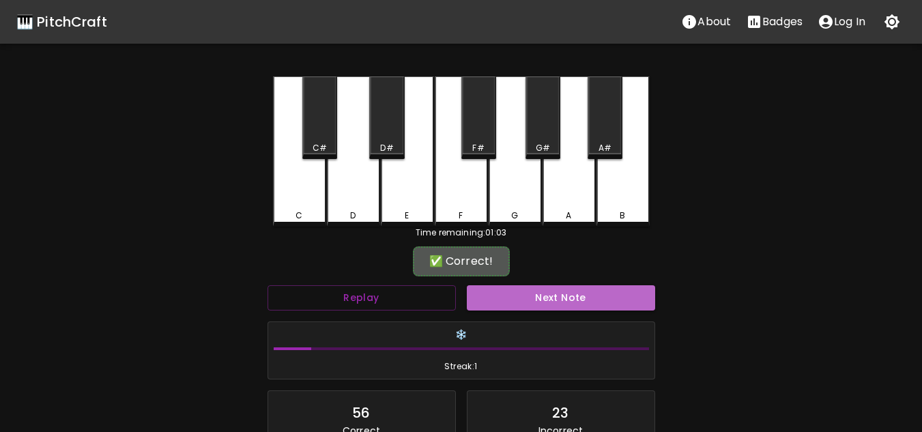
click at [522, 300] on button "Next Note" at bounding box center [561, 297] width 188 height 25
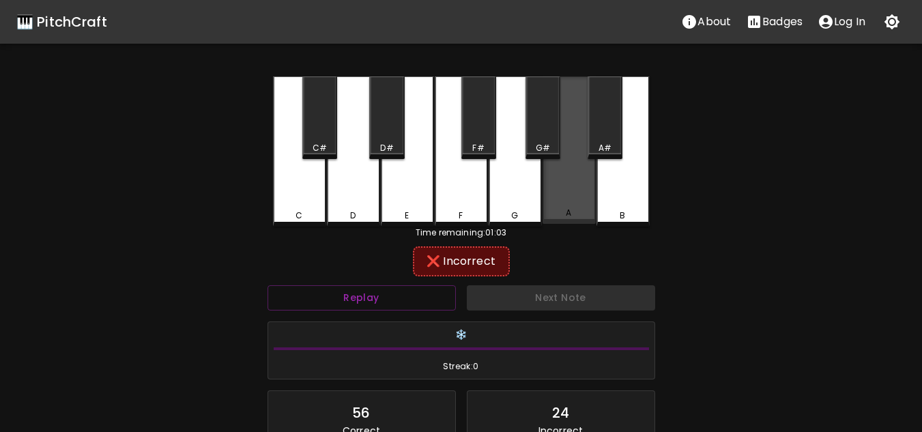
click at [580, 156] on div "A" at bounding box center [569, 149] width 53 height 147
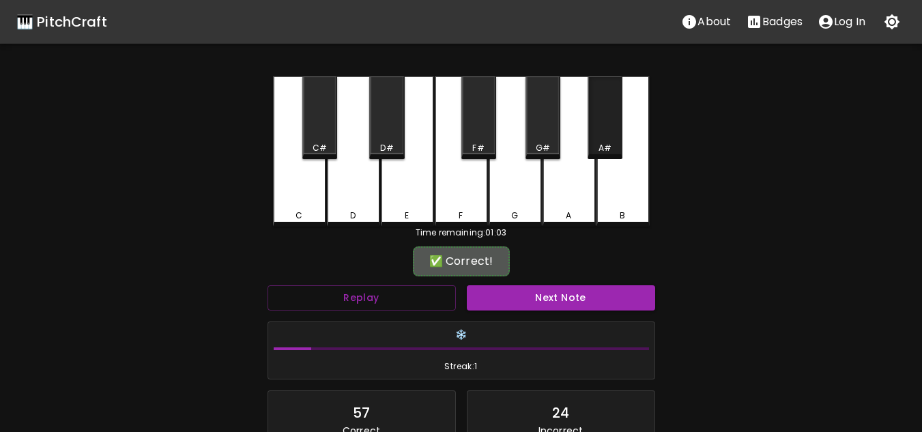
drag, startPoint x: 605, startPoint y: 138, endPoint x: 599, endPoint y: 142, distance: 7.4
click at [604, 138] on div "A#" at bounding box center [605, 117] width 35 height 83
click at [553, 311] on div "Next Note" at bounding box center [561, 298] width 199 height 36
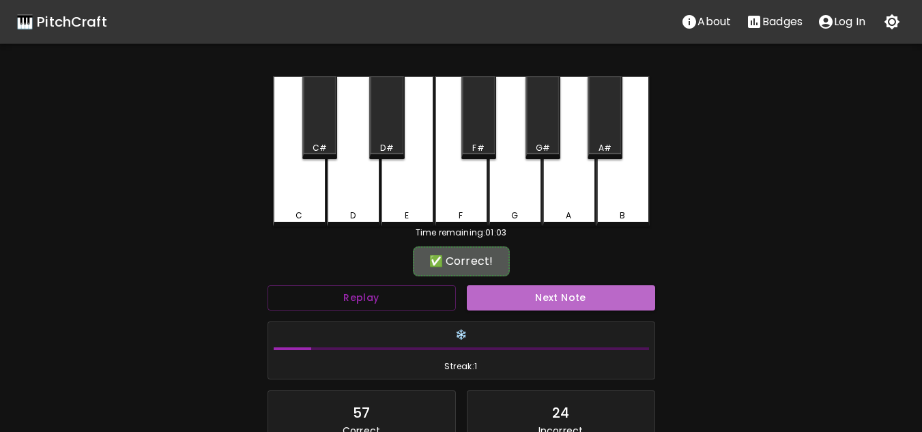
click at [553, 300] on button "Next Note" at bounding box center [561, 297] width 188 height 25
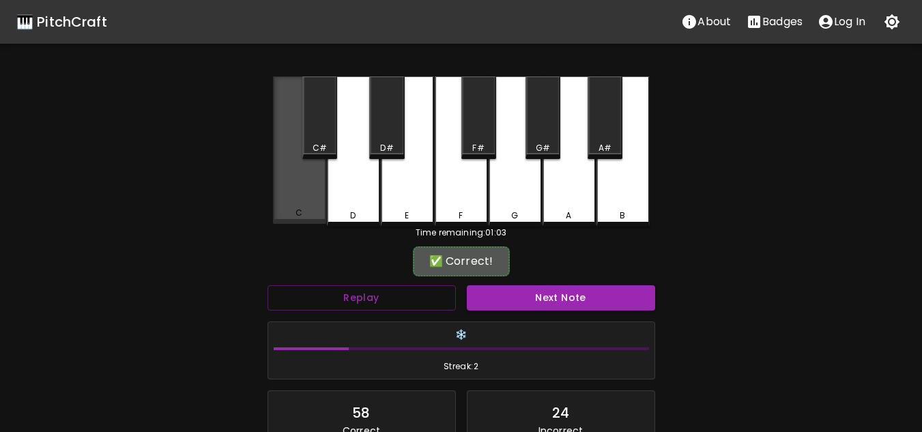
click at [295, 173] on div "C" at bounding box center [299, 149] width 53 height 147
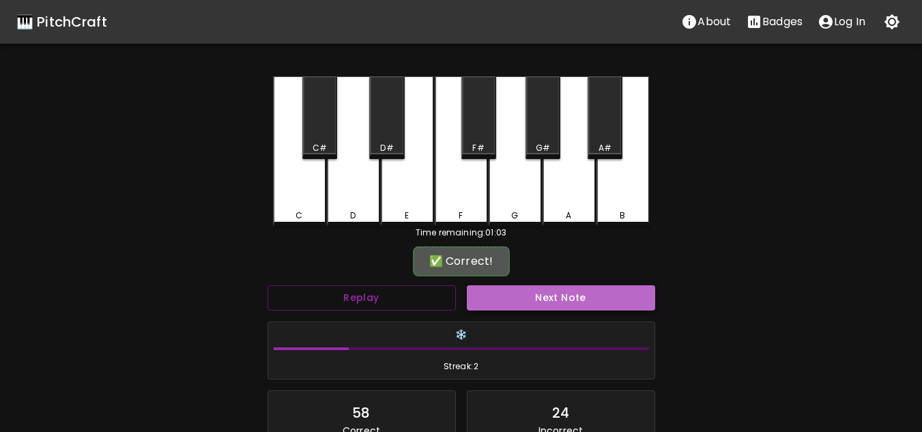
click at [562, 303] on button "Next Note" at bounding box center [561, 297] width 188 height 25
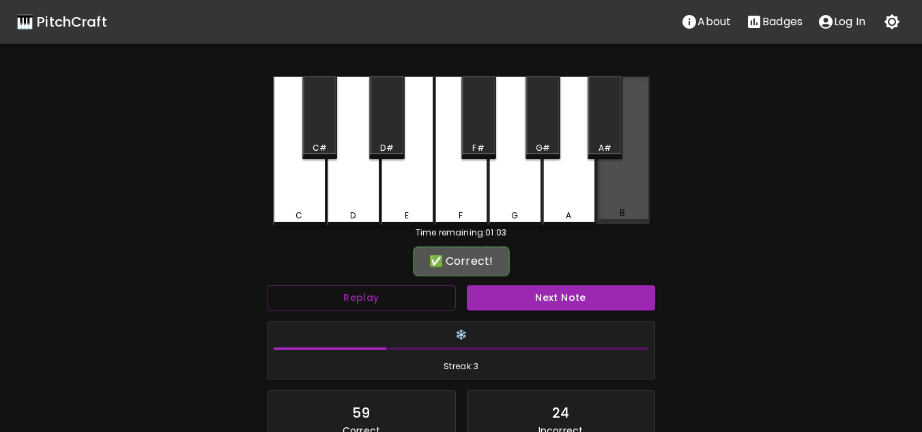
drag, startPoint x: 622, startPoint y: 178, endPoint x: 612, endPoint y: 182, distance: 11.0
click at [621, 178] on div "B" at bounding box center [623, 149] width 53 height 147
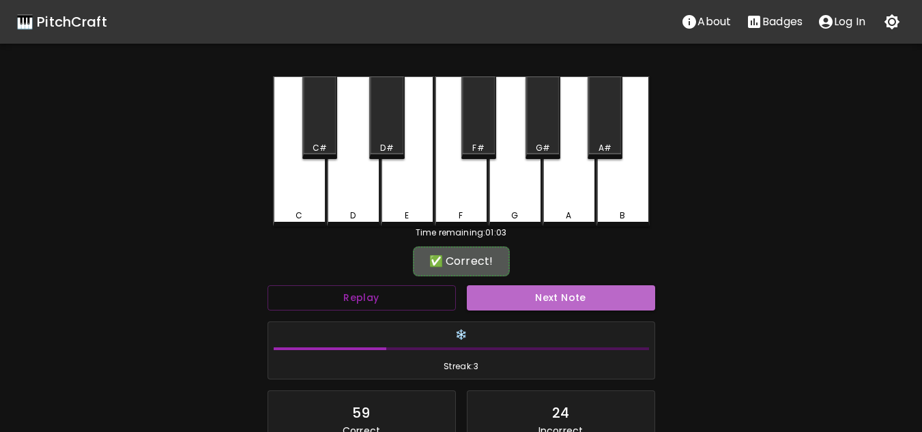
click at [575, 303] on button "Next Note" at bounding box center [561, 297] width 188 height 25
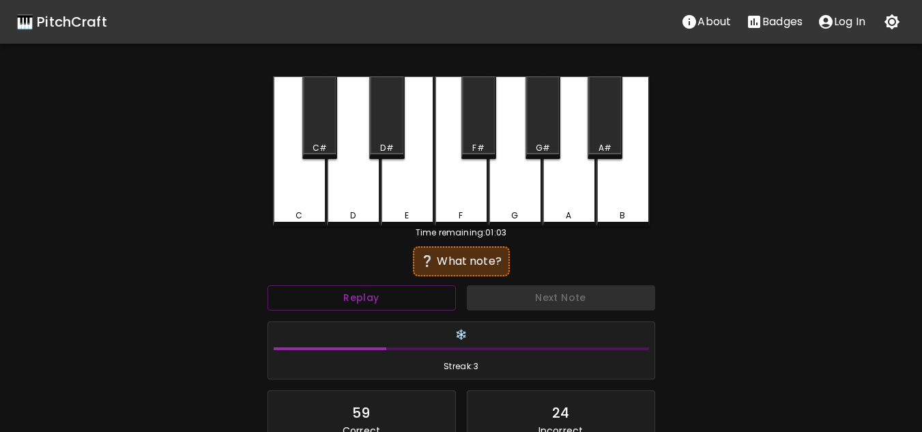
drag, startPoint x: 626, startPoint y: 179, endPoint x: 614, endPoint y: 209, distance: 32.5
click at [625, 179] on div "B" at bounding box center [623, 151] width 53 height 150
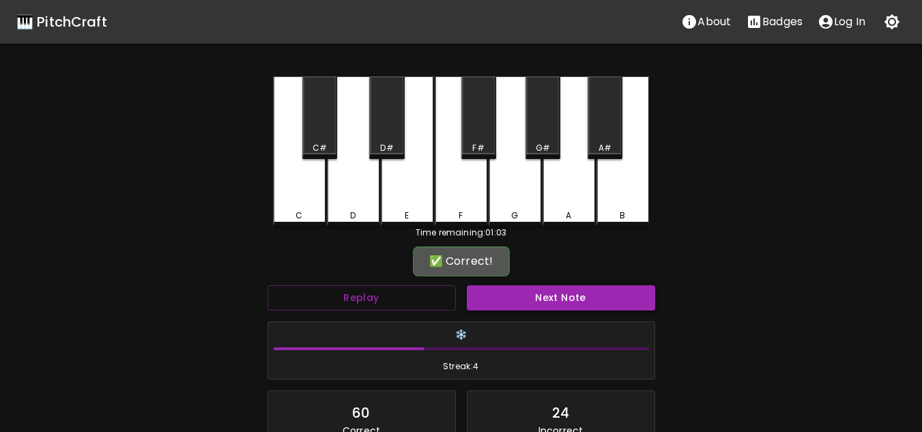
click at [582, 298] on button "Next Note" at bounding box center [561, 297] width 188 height 25
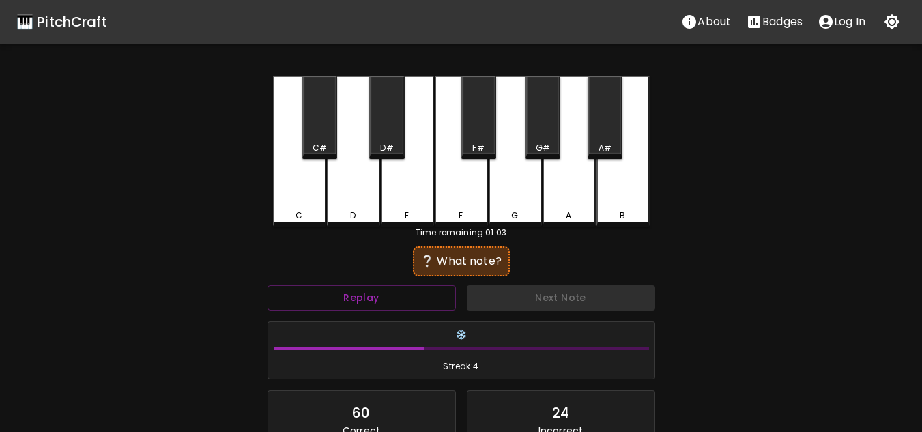
click at [301, 188] on div "C" at bounding box center [299, 151] width 53 height 150
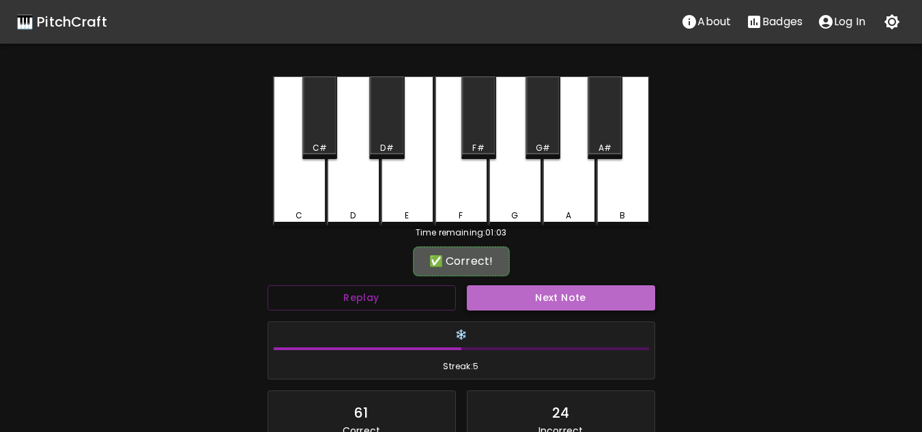
click at [565, 306] on button "Next Note" at bounding box center [561, 297] width 188 height 25
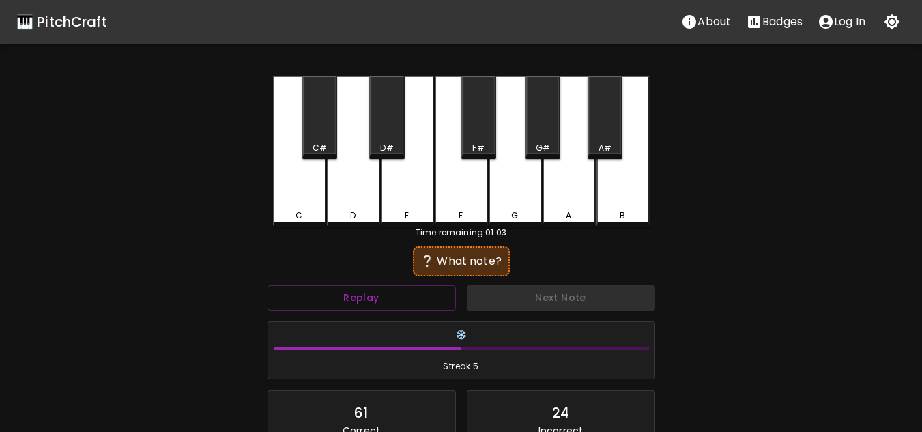
click at [633, 199] on div "B" at bounding box center [623, 151] width 53 height 150
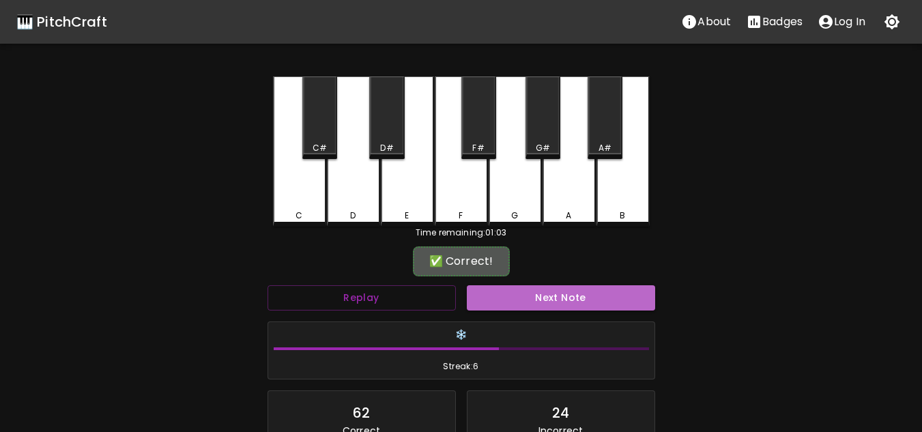
click at [596, 297] on button "Next Note" at bounding box center [561, 297] width 188 height 25
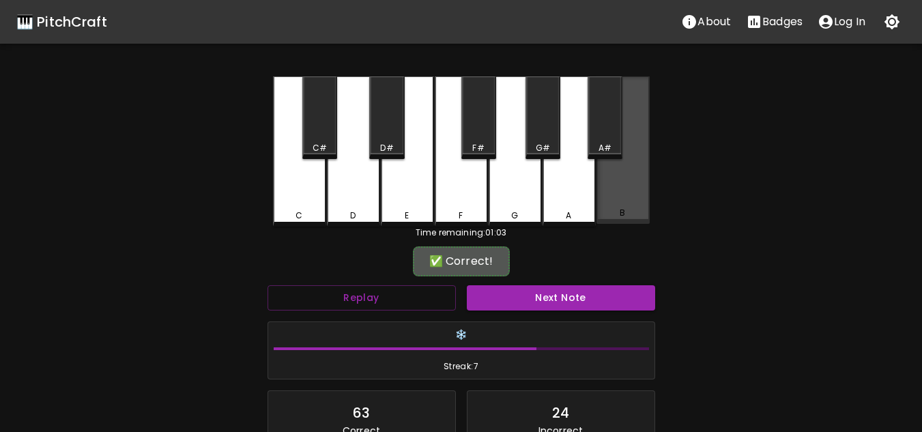
drag, startPoint x: 621, startPoint y: 198, endPoint x: 616, endPoint y: 206, distance: 9.5
click at [621, 199] on div "B" at bounding box center [623, 149] width 53 height 147
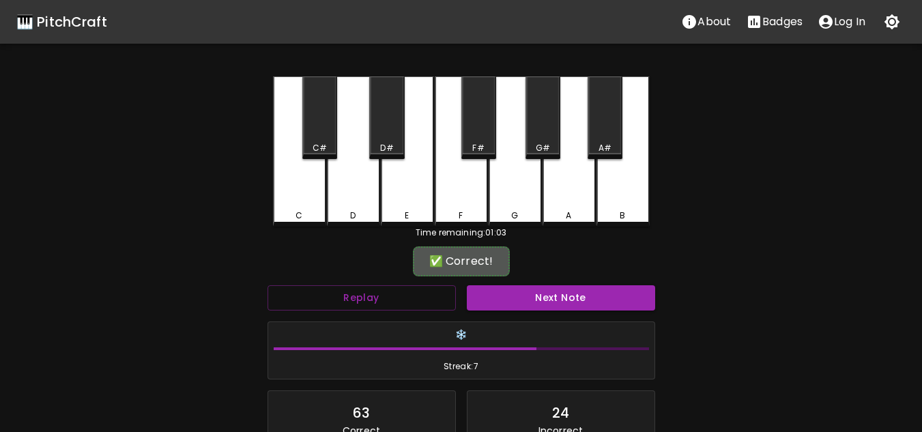
click at [582, 298] on button "Next Note" at bounding box center [561, 297] width 188 height 25
click at [602, 119] on div "A#" at bounding box center [605, 117] width 35 height 83
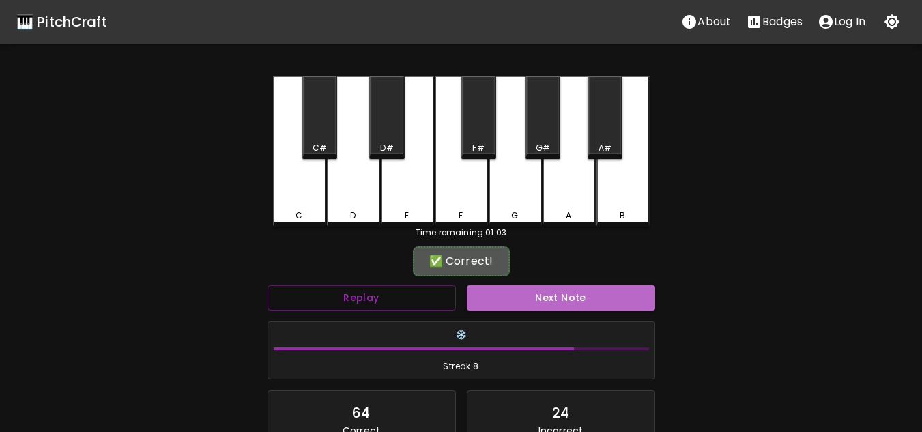
click at [528, 306] on button "Next Note" at bounding box center [561, 297] width 188 height 25
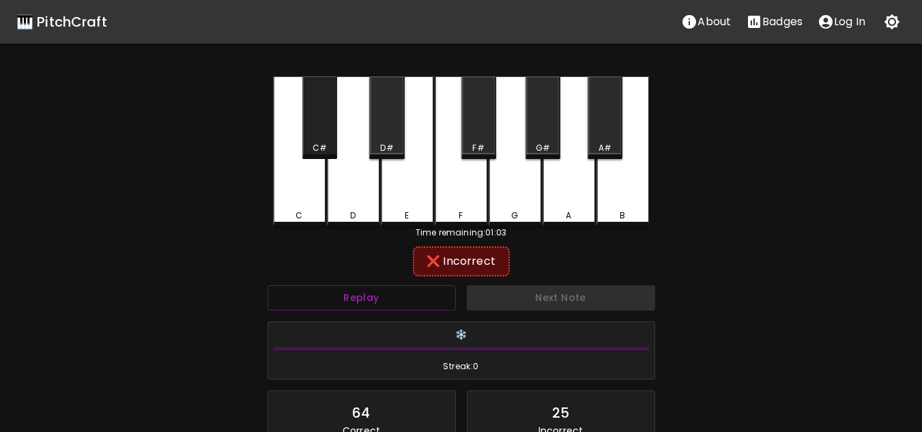
drag, startPoint x: 324, startPoint y: 134, endPoint x: 316, endPoint y: 146, distance: 14.8
click at [323, 134] on div "C#" at bounding box center [319, 117] width 35 height 83
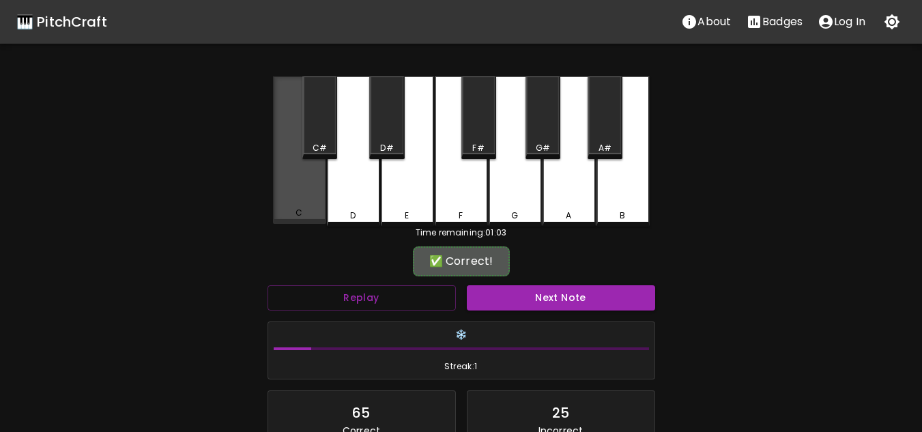
drag, startPoint x: 310, startPoint y: 194, endPoint x: 326, endPoint y: 225, distance: 34.5
click at [310, 194] on div "C" at bounding box center [299, 149] width 53 height 147
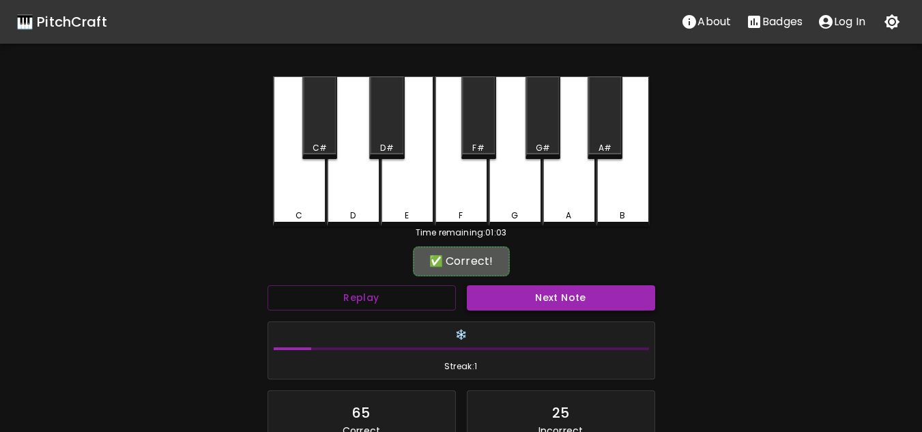
click at [528, 298] on button "Next Note" at bounding box center [561, 297] width 188 height 25
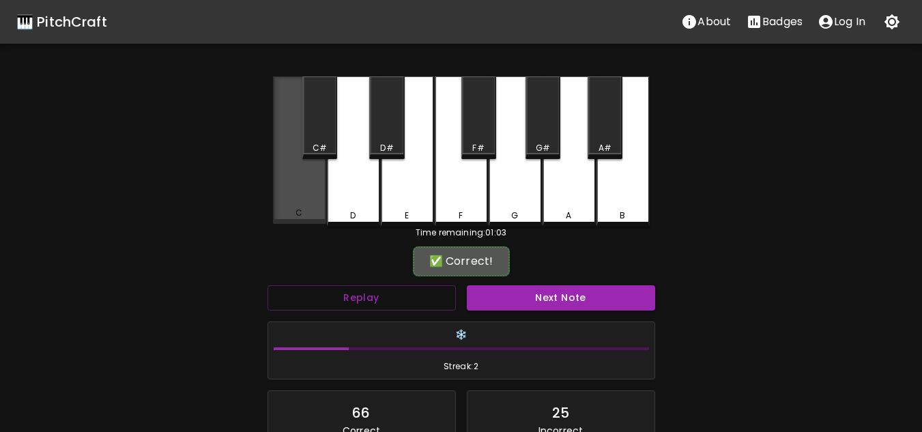
click at [294, 195] on div "C" at bounding box center [299, 149] width 53 height 147
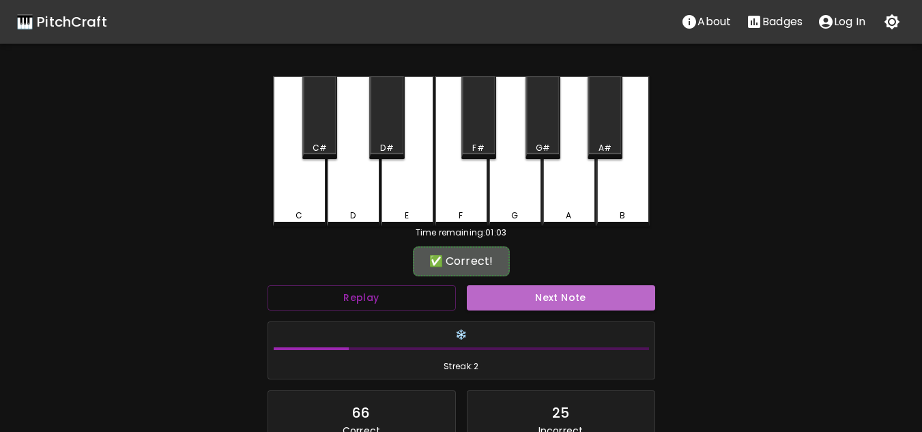
click at [534, 310] on button "Next Note" at bounding box center [561, 297] width 188 height 25
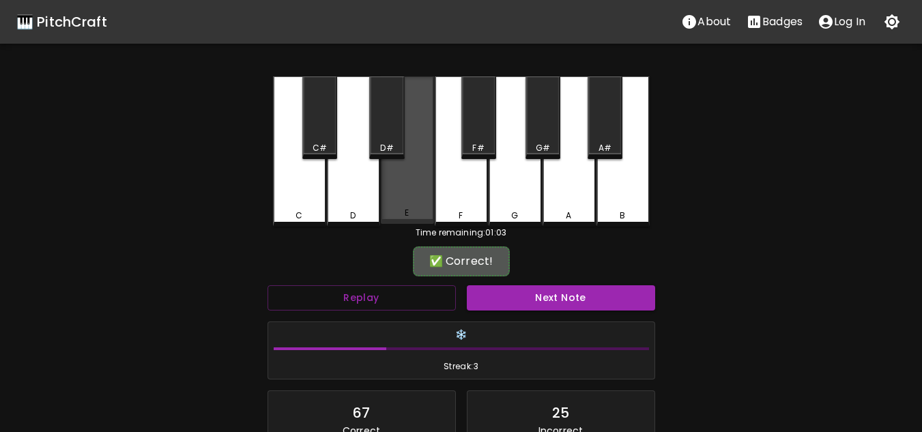
click at [406, 208] on div "E" at bounding box center [407, 149] width 53 height 147
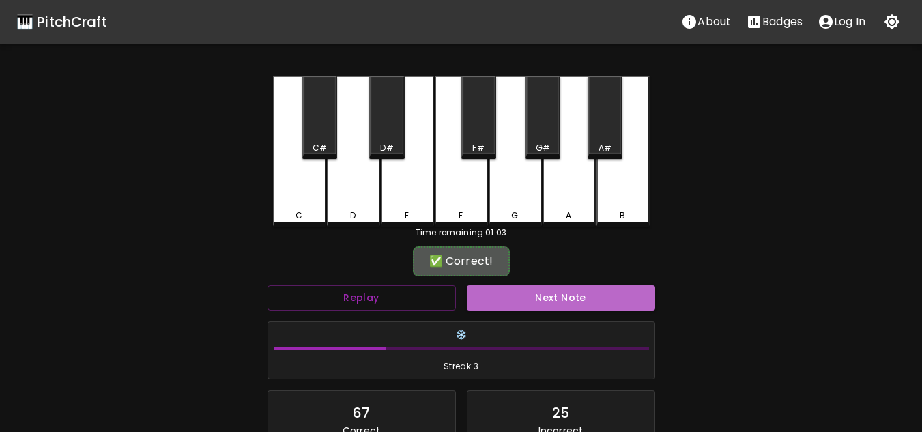
click at [565, 302] on button "Next Note" at bounding box center [561, 297] width 188 height 25
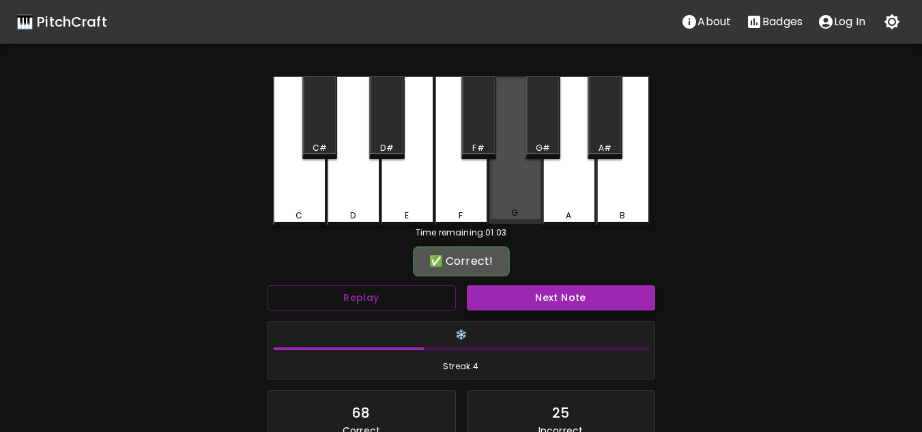
click at [509, 198] on div "G" at bounding box center [515, 149] width 53 height 147
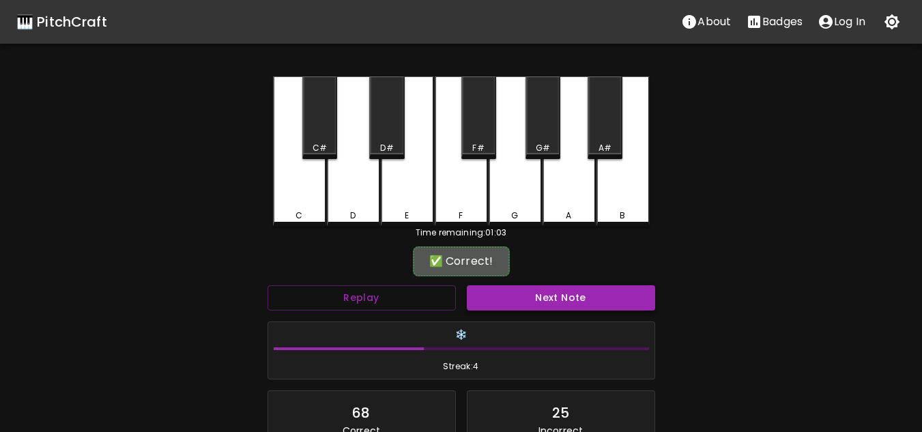
drag, startPoint x: 555, startPoint y: 285, endPoint x: 548, endPoint y: 298, distance: 15.6
click at [552, 289] on div "Next Note" at bounding box center [561, 298] width 199 height 36
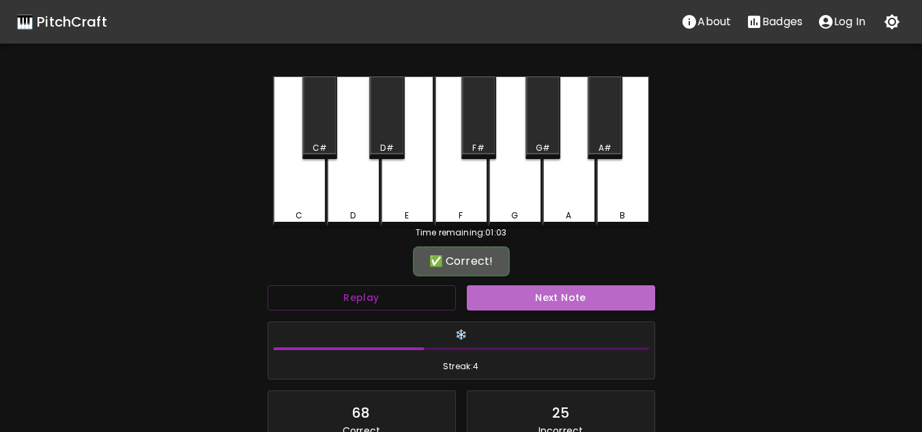
click at [549, 300] on button "Next Note" at bounding box center [561, 297] width 188 height 25
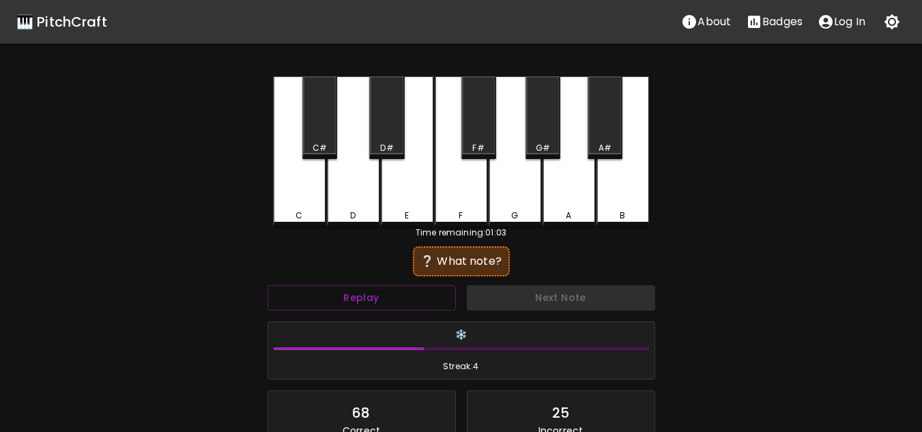
drag, startPoint x: 515, startPoint y: 203, endPoint x: 513, endPoint y: 213, distance: 9.8
click at [515, 203] on div "G" at bounding box center [515, 151] width 53 height 150
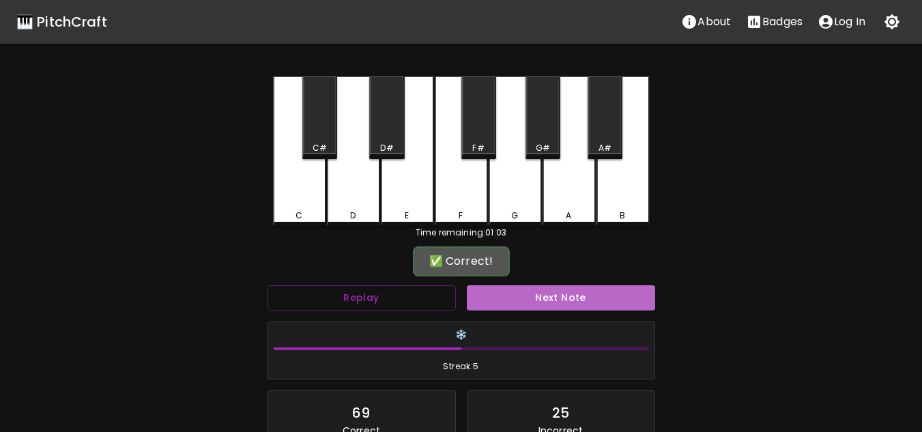
click at [533, 302] on button "Next Note" at bounding box center [561, 297] width 188 height 25
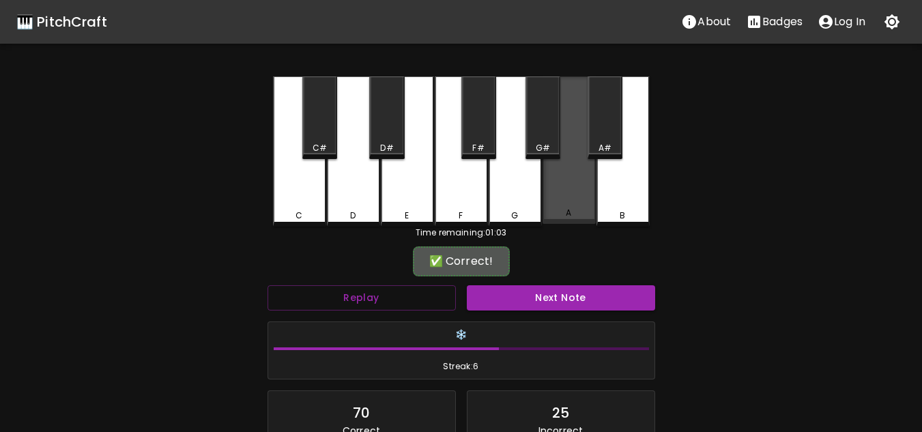
drag, startPoint x: 581, startPoint y: 199, endPoint x: 575, endPoint y: 208, distance: 10.2
click at [580, 199] on div "A" at bounding box center [569, 149] width 53 height 147
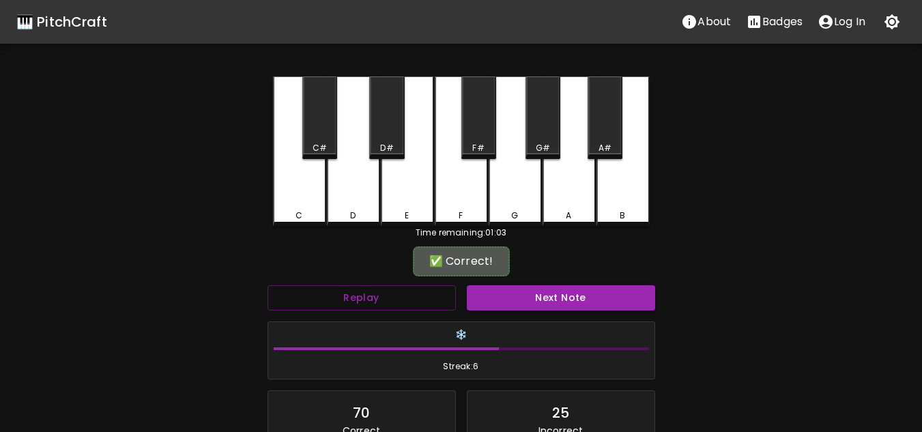
click at [542, 302] on button "Next Note" at bounding box center [561, 297] width 188 height 25
click at [483, 143] on div "F#" at bounding box center [478, 148] width 12 height 12
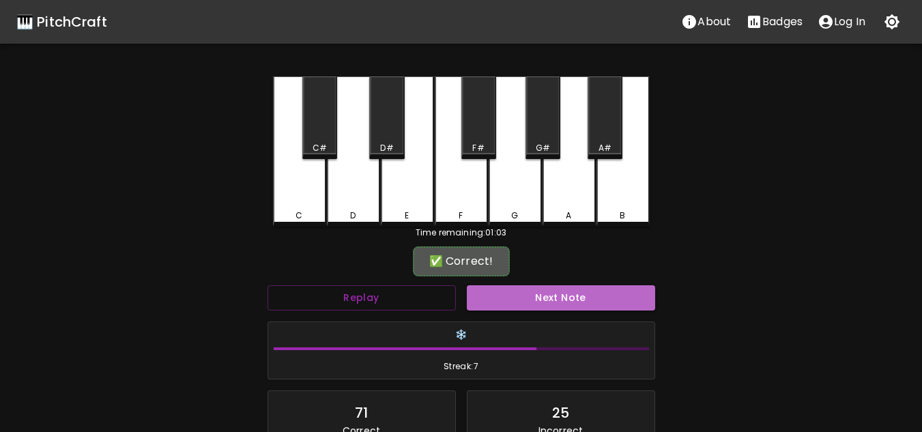
click at [537, 294] on button "Next Note" at bounding box center [561, 297] width 188 height 25
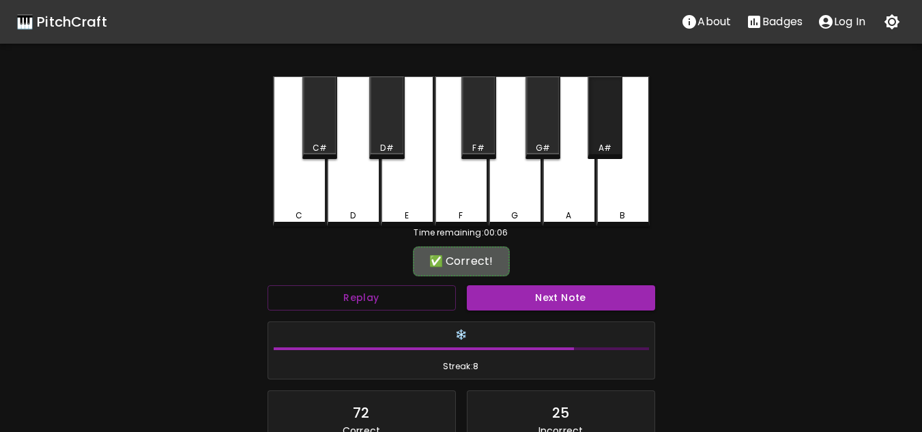
click at [610, 142] on div "A#" at bounding box center [605, 148] width 13 height 12
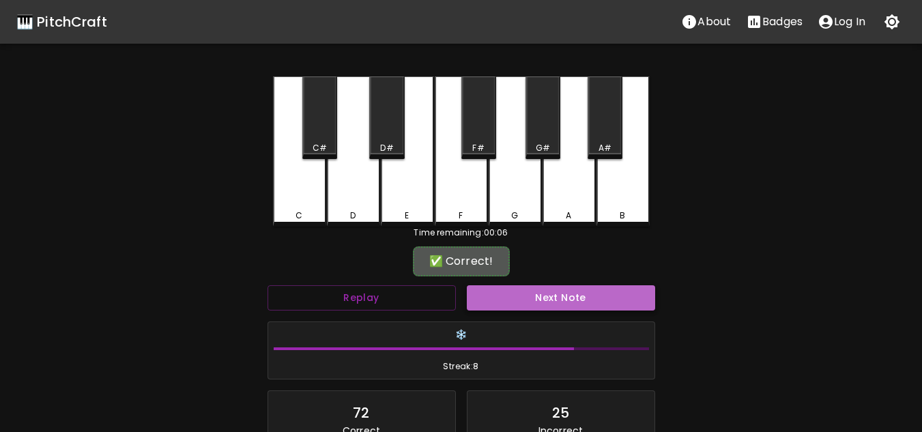
click at [529, 295] on button "Next Note" at bounding box center [561, 297] width 188 height 25
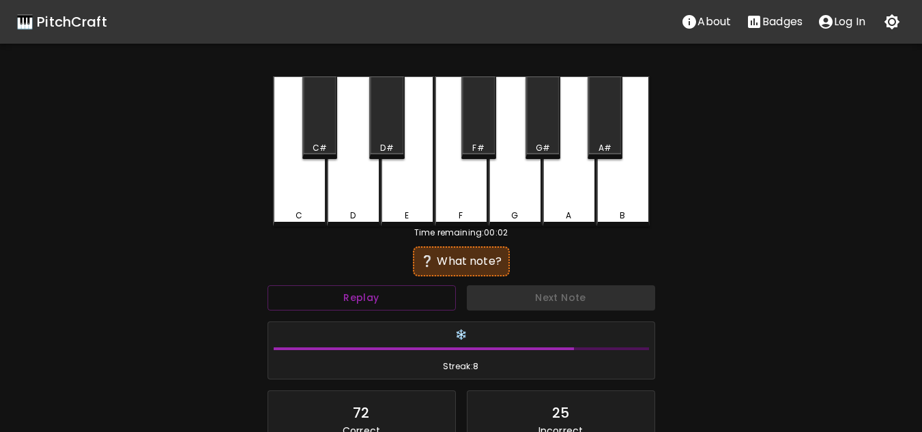
click at [545, 157] on div "G#" at bounding box center [543, 117] width 35 height 83
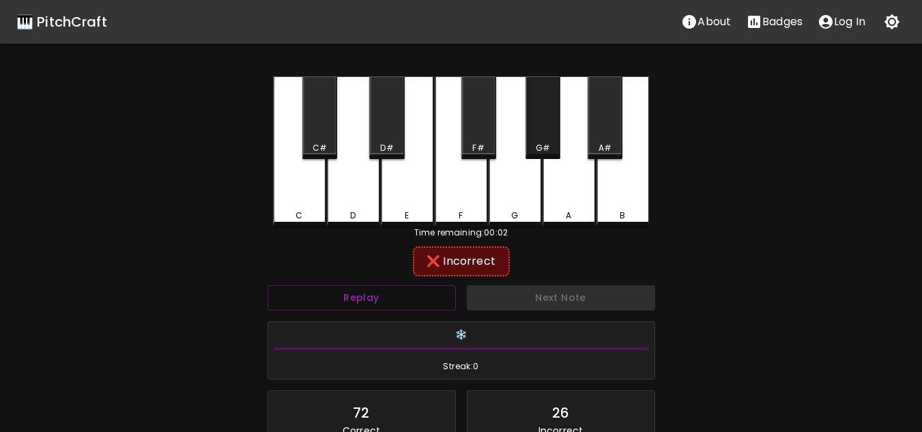
drag, startPoint x: 539, startPoint y: 143, endPoint x: 469, endPoint y: 164, distance: 72.6
click at [538, 143] on div "G#" at bounding box center [543, 148] width 14 height 12
click at [492, 137] on div "F#" at bounding box center [479, 117] width 35 height 83
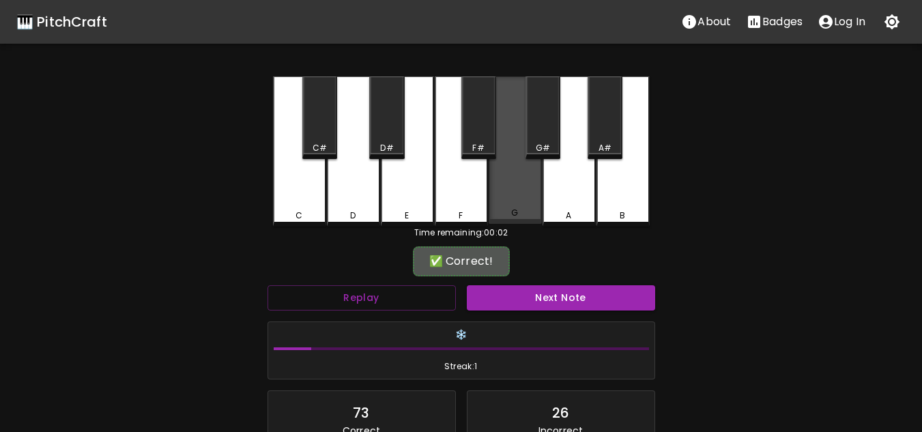
click at [507, 184] on div "G" at bounding box center [515, 149] width 53 height 147
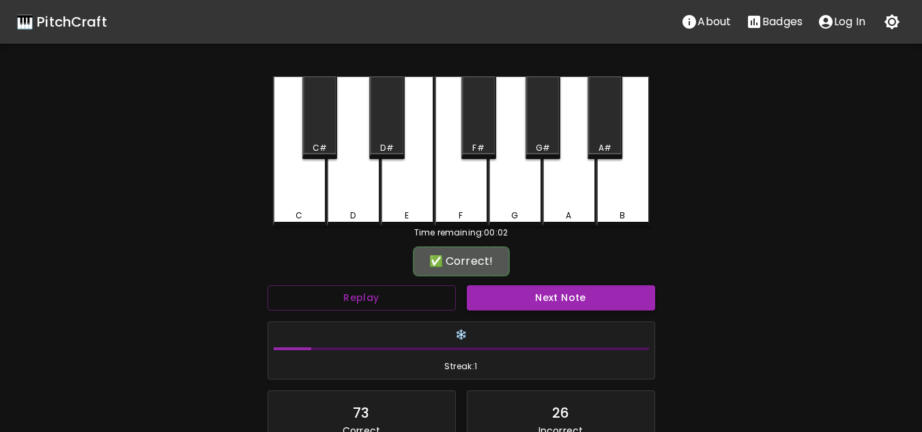
click at [532, 303] on button "Next Note" at bounding box center [561, 297] width 188 height 25
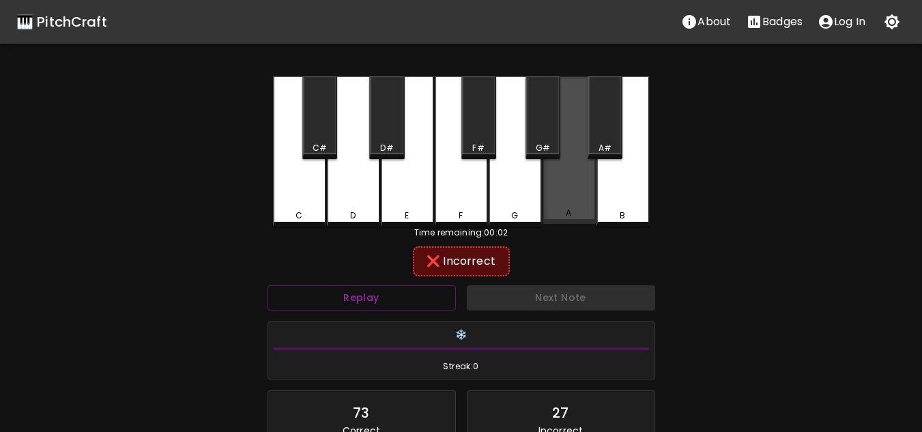
click at [564, 195] on div "A" at bounding box center [569, 149] width 53 height 147
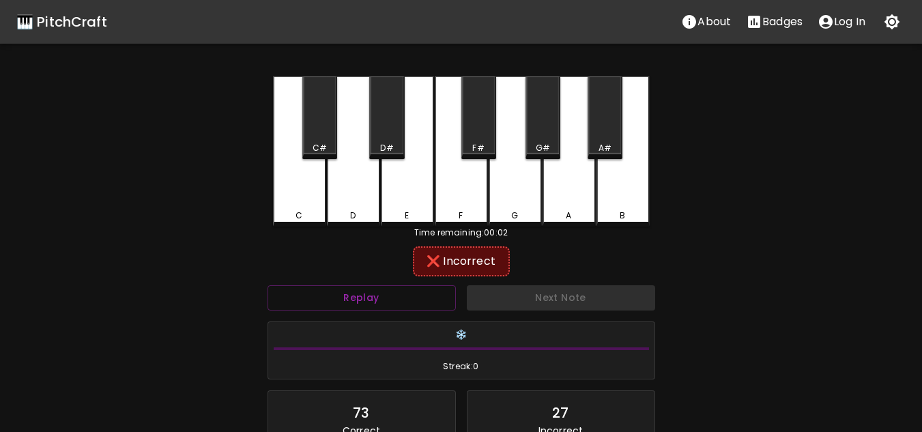
click at [621, 178] on div "B" at bounding box center [623, 151] width 53 height 150
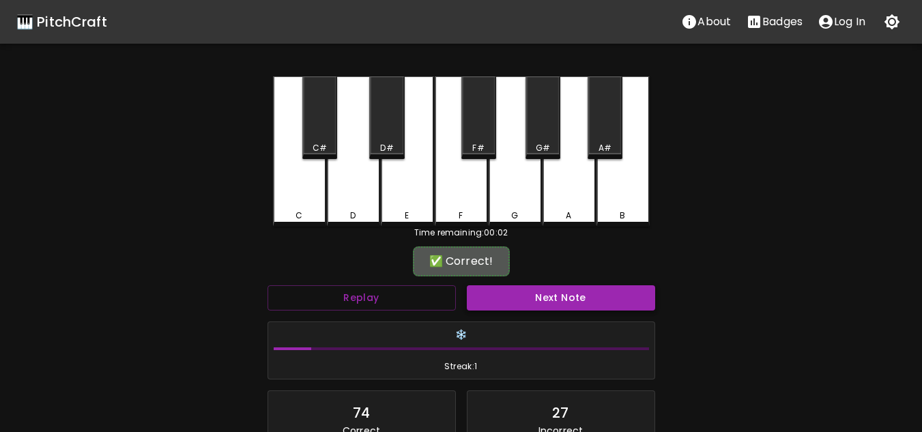
click at [567, 302] on button "Next Note" at bounding box center [561, 297] width 188 height 25
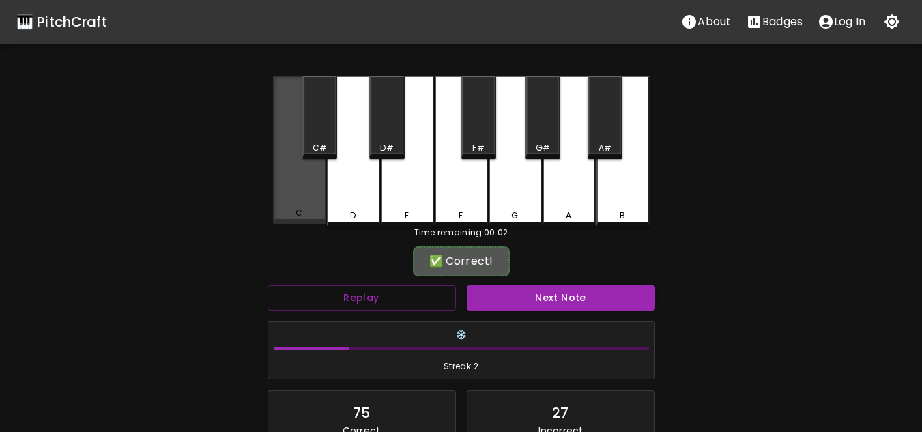
click at [301, 204] on div "C" at bounding box center [299, 149] width 53 height 147
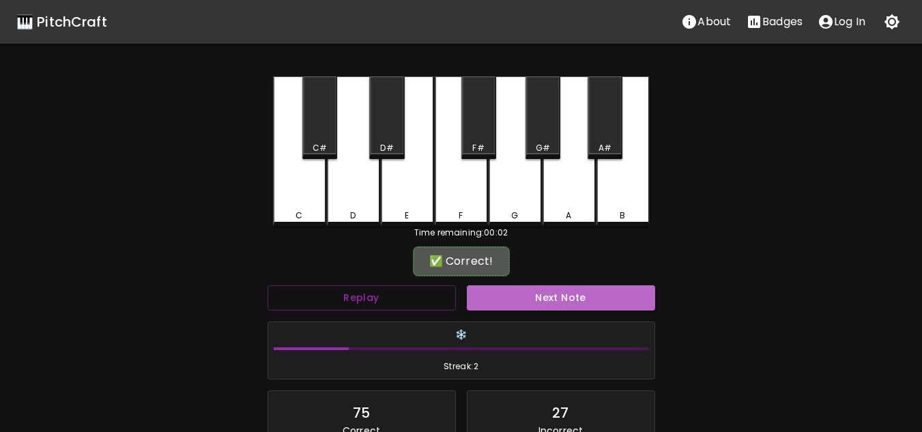
click at [500, 300] on button "Next Note" at bounding box center [561, 297] width 188 height 25
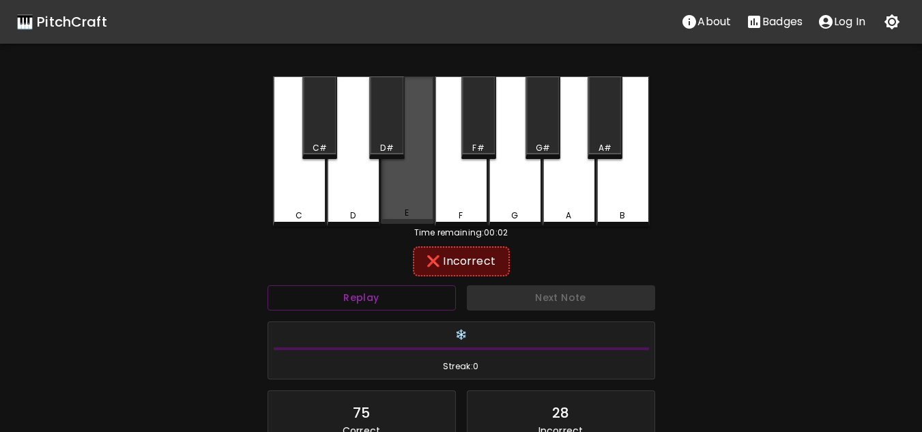
click at [405, 189] on div "E" at bounding box center [407, 149] width 53 height 147
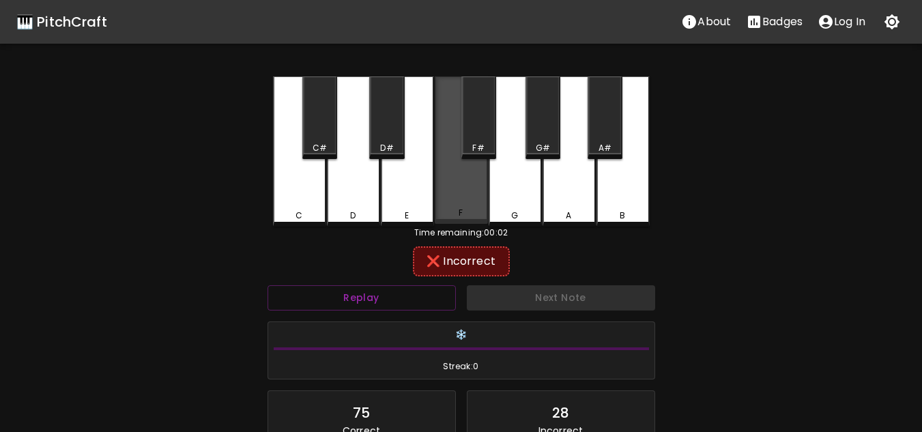
click at [454, 199] on div "F" at bounding box center [461, 149] width 53 height 147
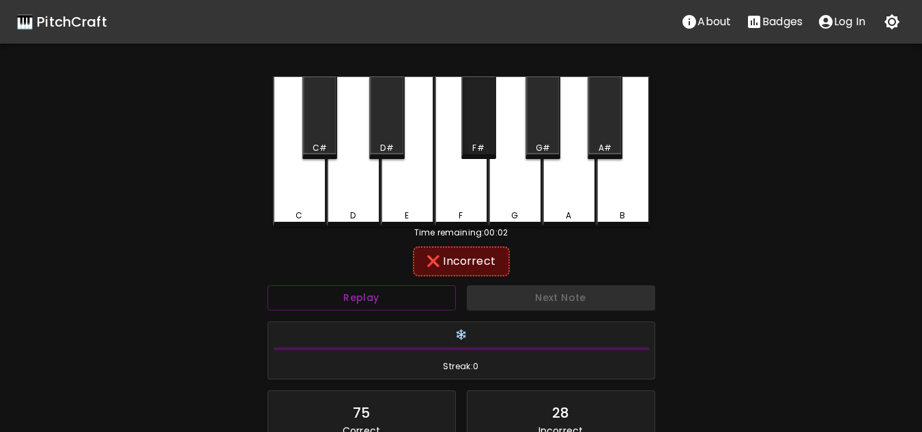
drag, startPoint x: 479, startPoint y: 143, endPoint x: 538, endPoint y: 207, distance: 86.5
click at [478, 143] on div "F#" at bounding box center [478, 148] width 12 height 12
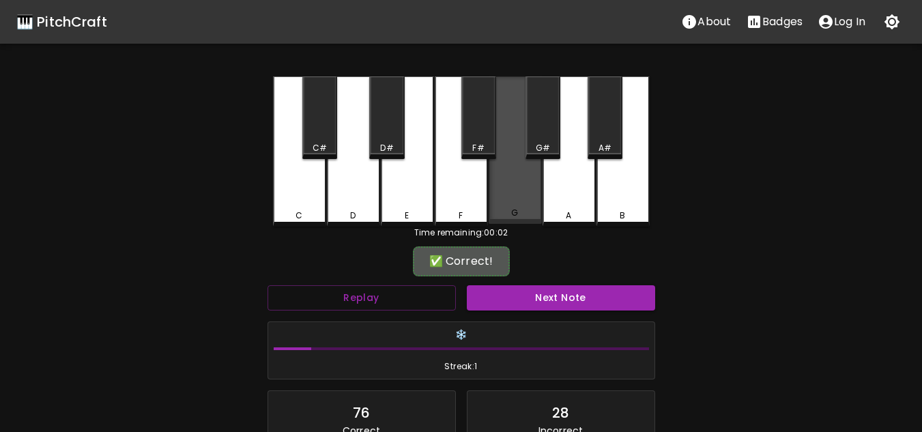
drag, startPoint x: 539, startPoint y: 207, endPoint x: 531, endPoint y: 229, distance: 23.3
click at [540, 207] on div "G" at bounding box center [515, 149] width 53 height 147
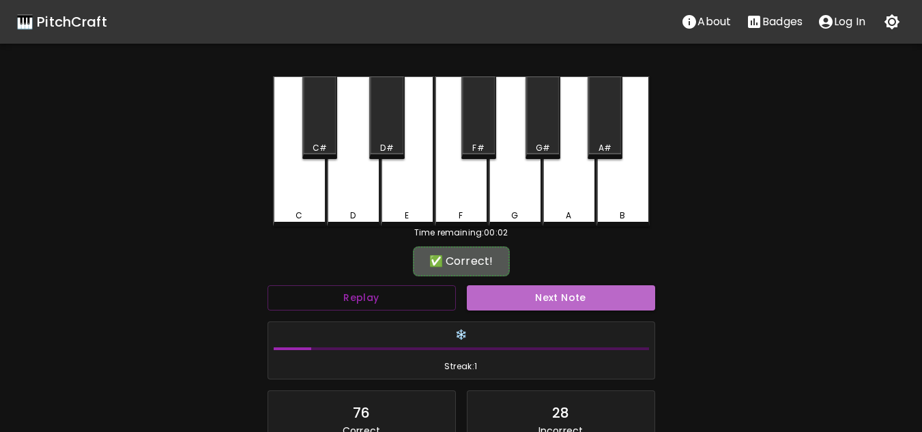
click at [545, 304] on button "Next Note" at bounding box center [561, 297] width 188 height 25
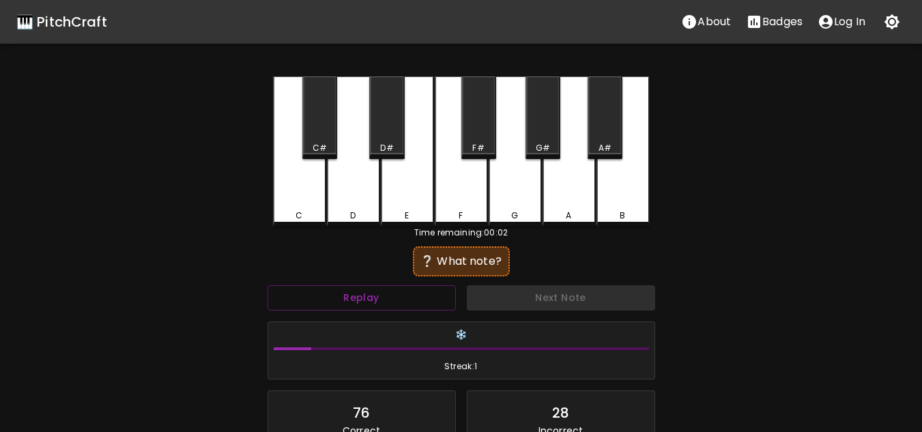
click at [545, 305] on div "Next Note" at bounding box center [561, 298] width 199 height 36
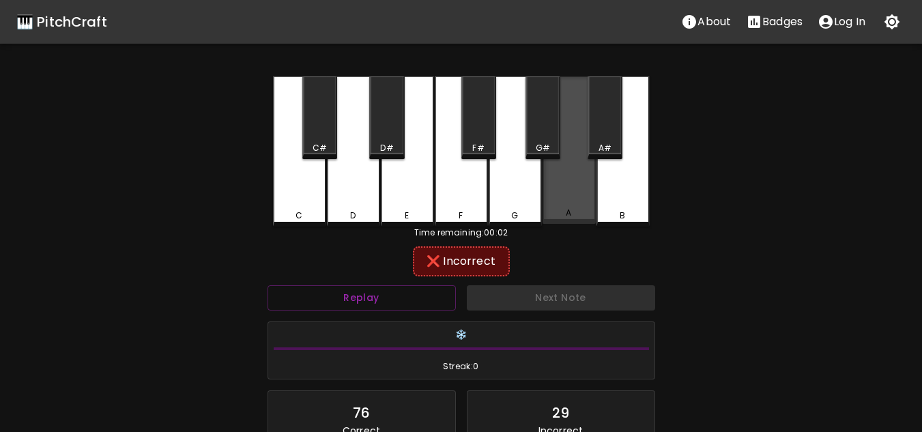
click at [570, 173] on div "A" at bounding box center [569, 149] width 53 height 147
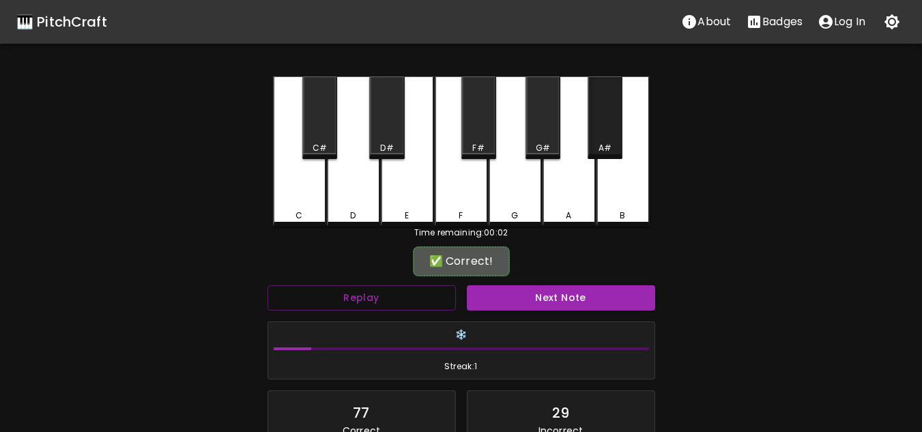
click at [601, 141] on div "A#" at bounding box center [605, 117] width 35 height 83
click at [558, 302] on button "Next Note" at bounding box center [561, 297] width 188 height 25
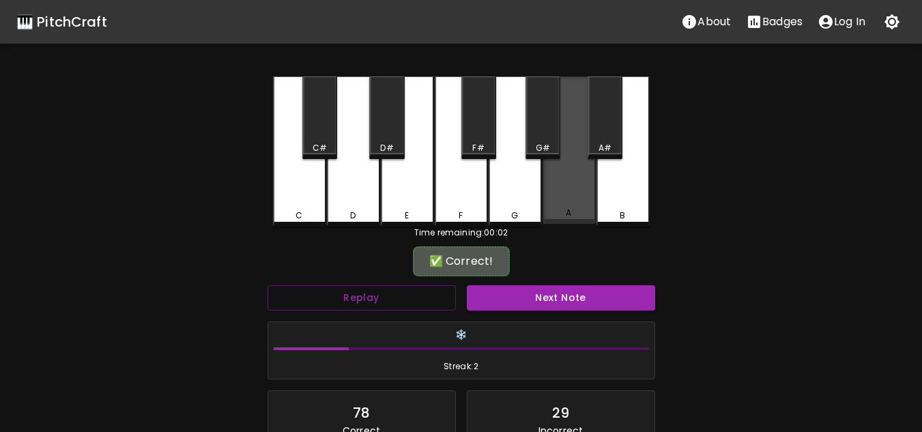
click at [573, 193] on div "A" at bounding box center [569, 149] width 53 height 147
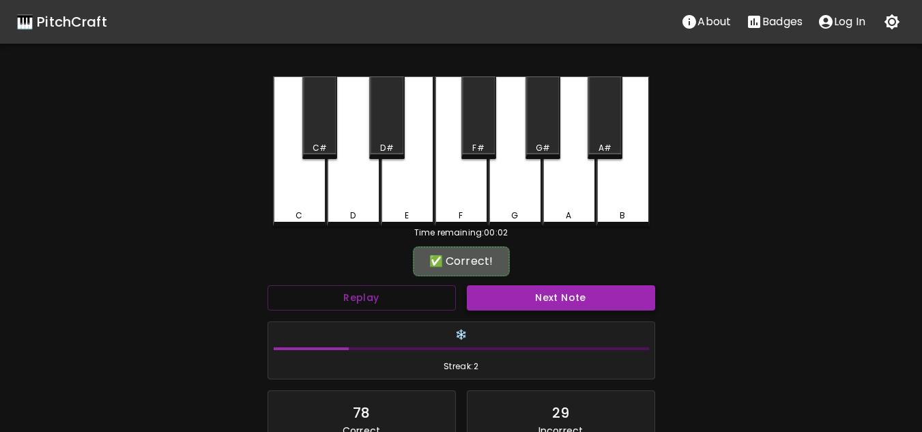
click at [560, 288] on div "Next Note" at bounding box center [561, 298] width 199 height 36
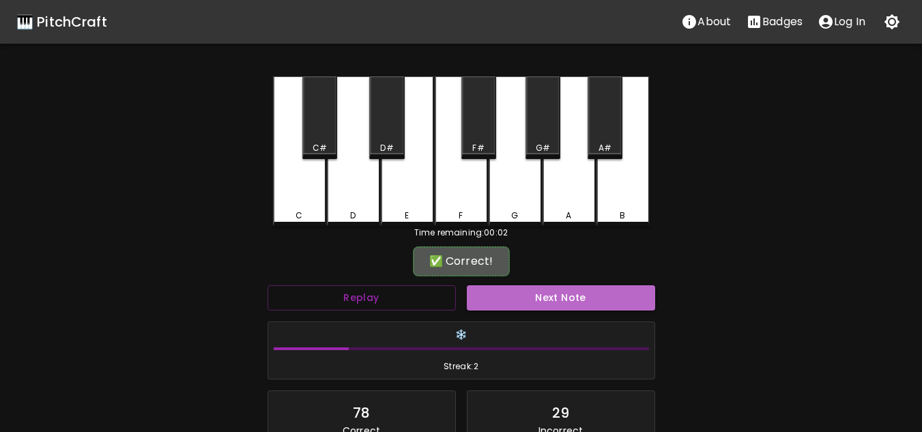
click at [558, 298] on button "Next Note" at bounding box center [561, 297] width 188 height 25
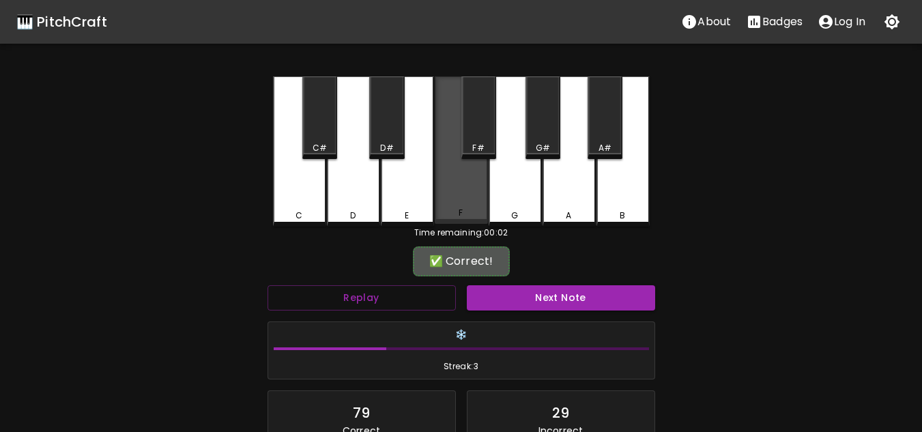
click at [462, 188] on div "F" at bounding box center [461, 149] width 53 height 147
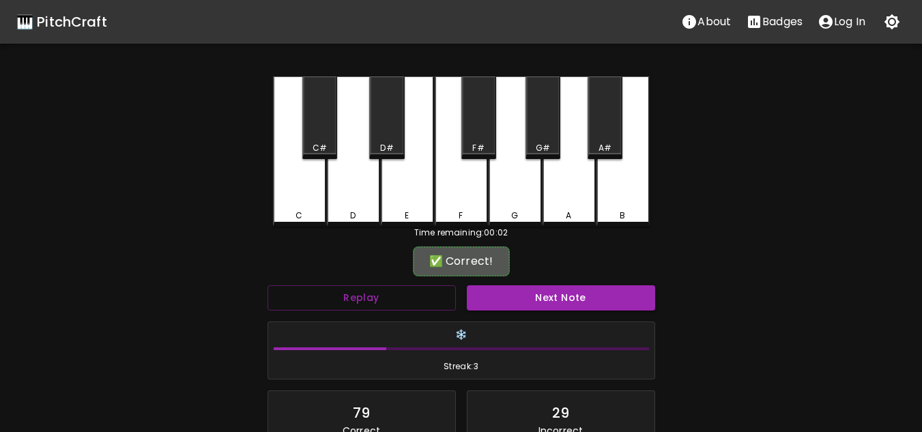
click at [492, 304] on button "Next Note" at bounding box center [561, 297] width 188 height 25
click at [485, 140] on div "F#" at bounding box center [479, 117] width 35 height 83
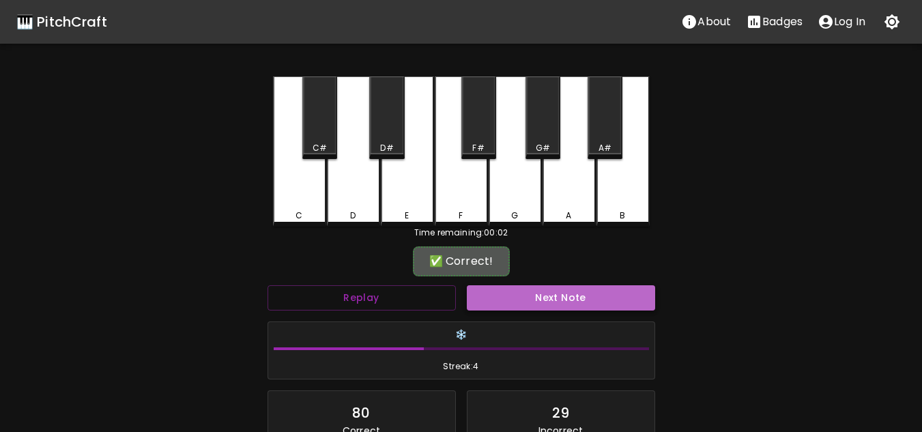
click at [501, 304] on button "Next Note" at bounding box center [561, 297] width 188 height 25
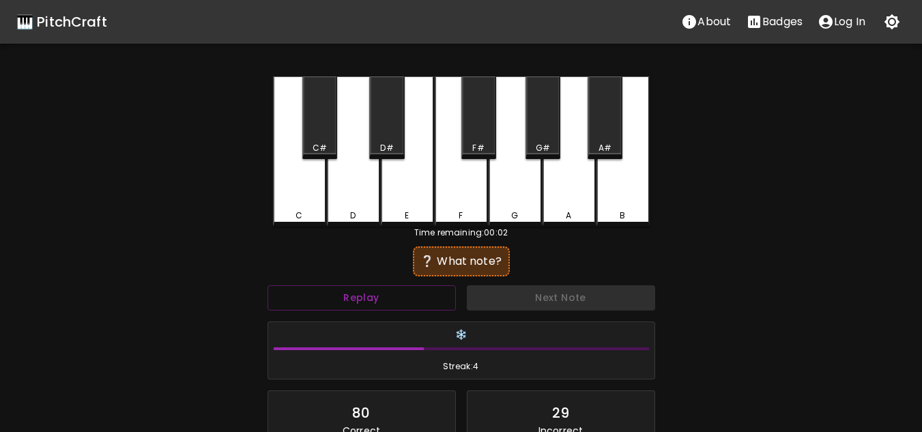
drag, startPoint x: 477, startPoint y: 136, endPoint x: 474, endPoint y: 143, distance: 8.0
click at [476, 136] on div "F#" at bounding box center [479, 117] width 35 height 83
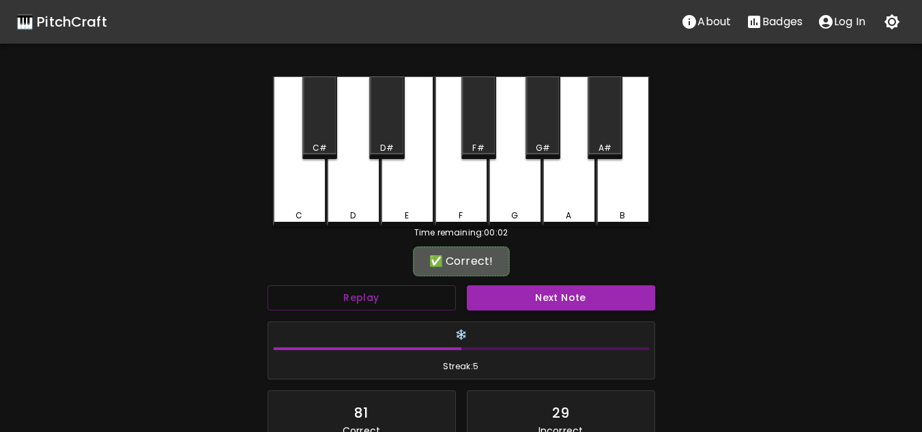
click at [494, 297] on button "Next Note" at bounding box center [561, 297] width 188 height 25
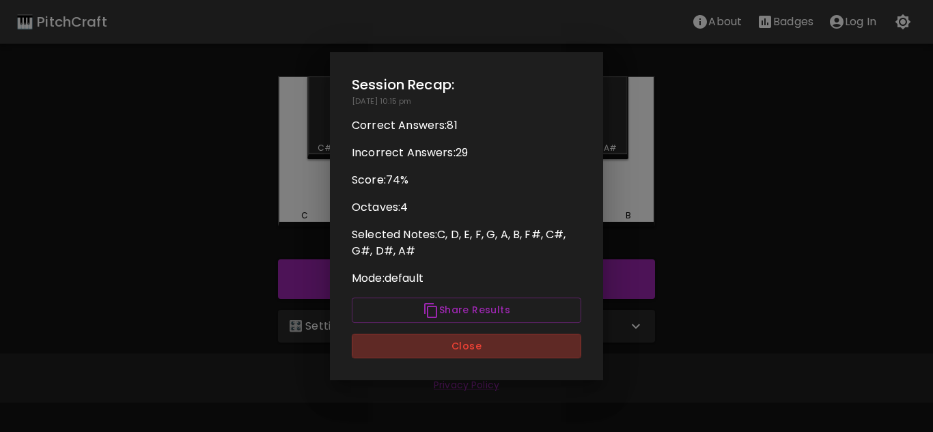
click at [507, 346] on button "Close" at bounding box center [466, 346] width 229 height 25
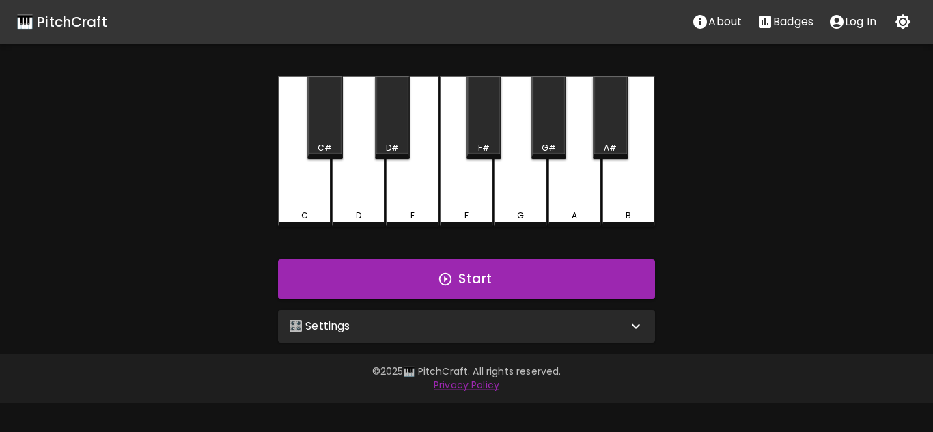
click at [634, 325] on icon at bounding box center [636, 326] width 8 height 5
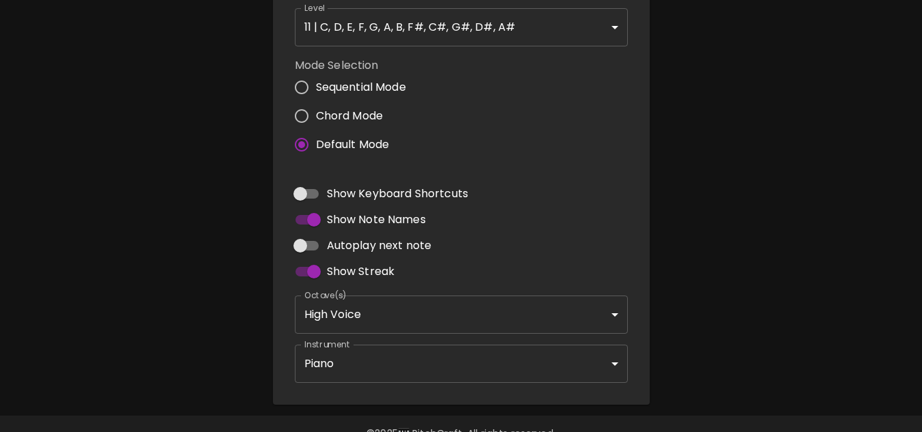
scroll to position [395, 0]
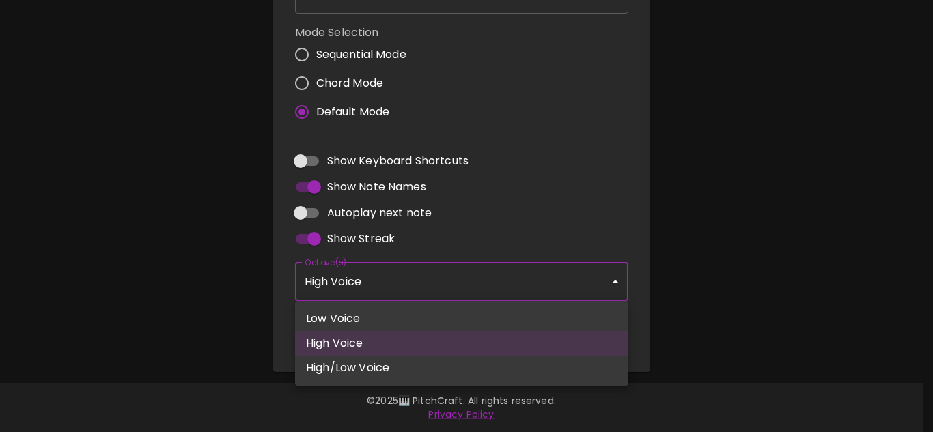
click at [617, 283] on body "🎹 PitchCraft About Badges Log In C C# D D# E F F# G G# A A# B Start 🎛️ Settings…" at bounding box center [466, 18] width 933 height 827
click at [616, 283] on div at bounding box center [466, 216] width 933 height 432
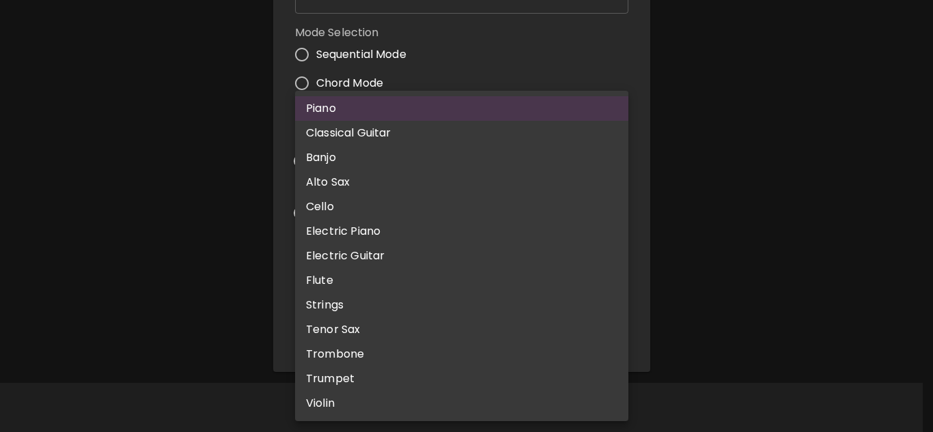
click at [618, 340] on body "🎹 PitchCraft About Badges Log In C C# D D# E F F# G G# A A# B Start 🎛️ Settings…" at bounding box center [466, 18] width 933 height 827
click at [798, 225] on div at bounding box center [466, 216] width 933 height 432
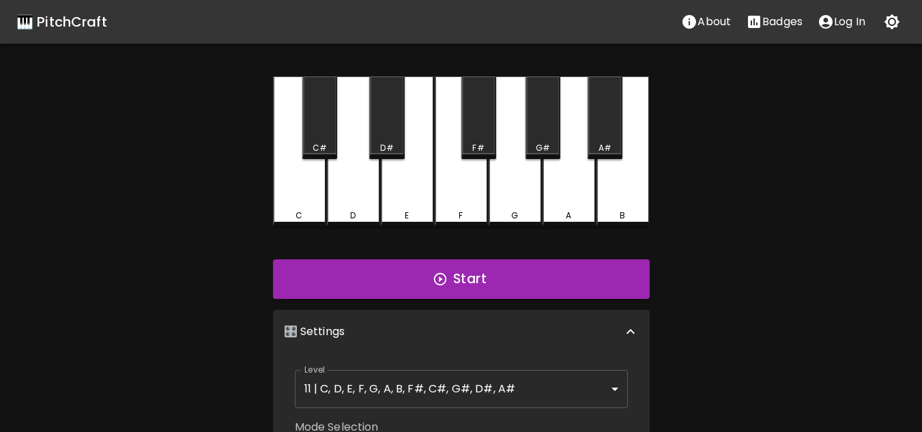
scroll to position [137, 0]
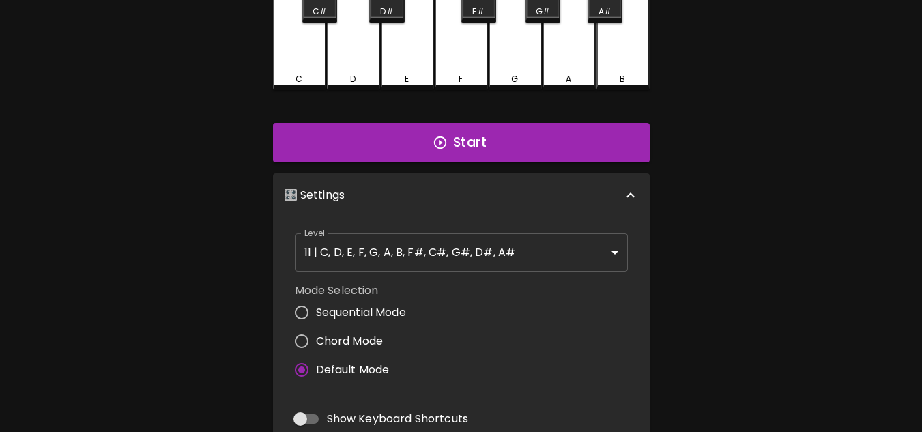
click at [631, 195] on icon at bounding box center [631, 195] width 16 height 16
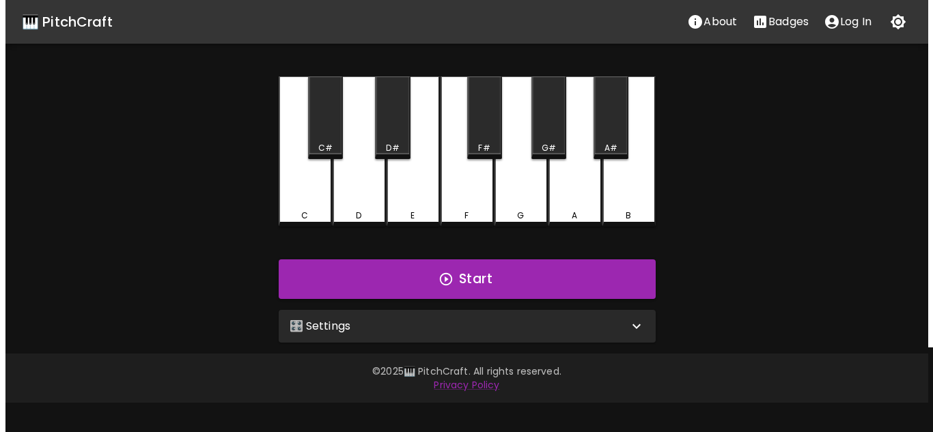
scroll to position [0, 0]
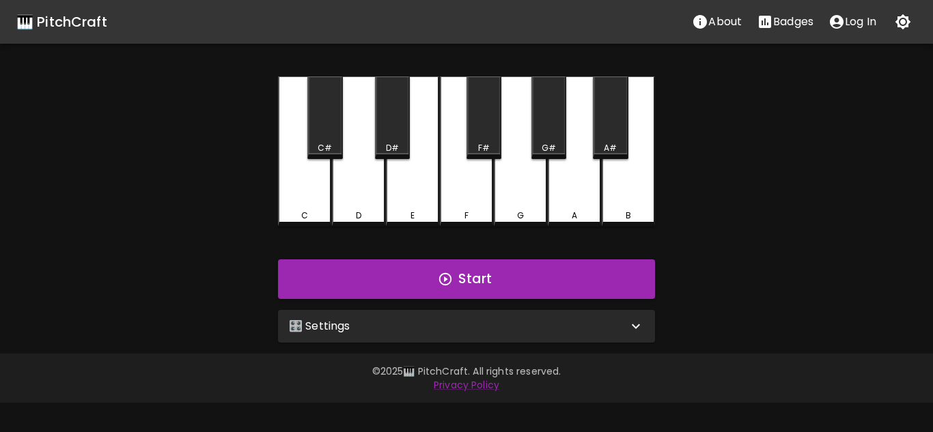
click at [173, 153] on div "🎹 PitchCraft About Badges Log In C C# D D# E F F# G G# A A# B Start 🎛️ Settings…" at bounding box center [466, 171] width 933 height 343
